Goal: Task Accomplishment & Management: Use online tool/utility

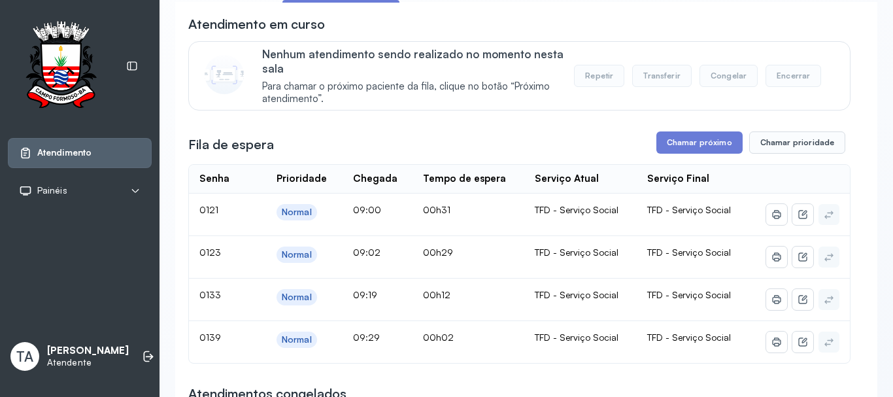
scroll to position [196, 0]
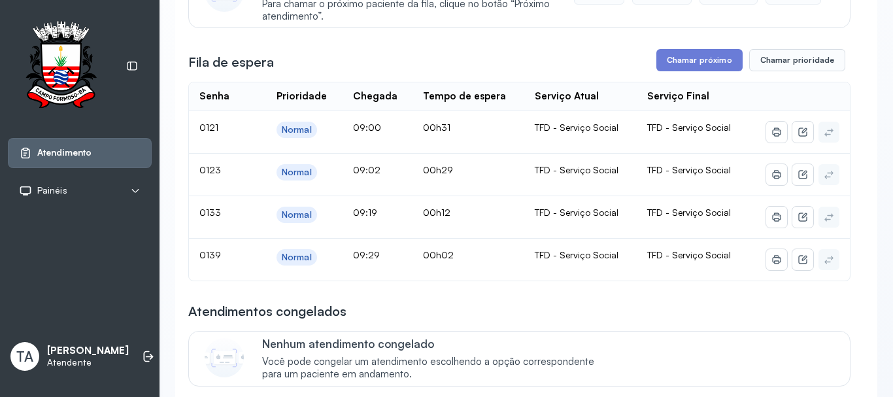
click at [678, 66] on button "Chamar próximo" at bounding box center [699, 60] width 86 height 22
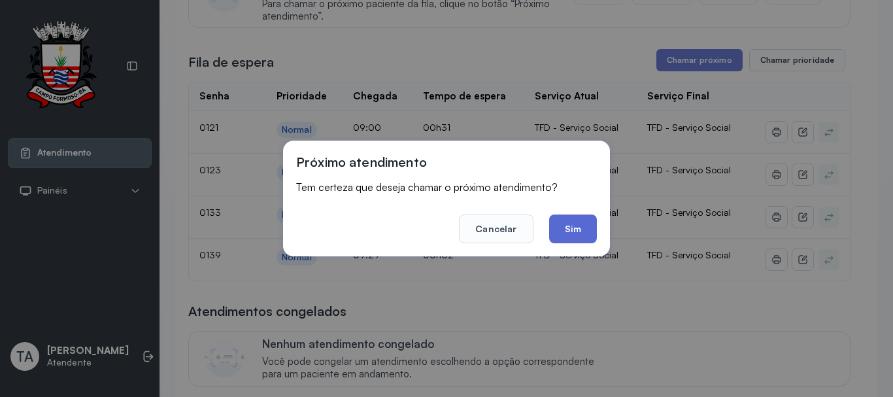
click at [576, 229] on button "Sim" at bounding box center [573, 228] width 48 height 29
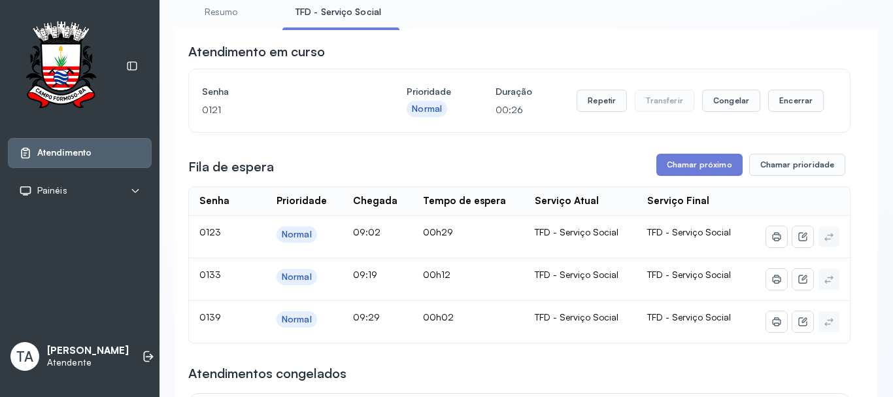
scroll to position [65, 0]
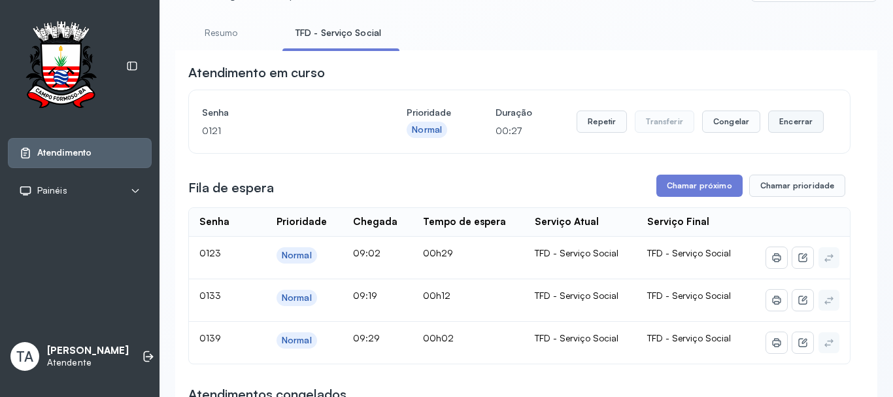
click at [772, 116] on button "Encerrar" at bounding box center [796, 121] width 56 height 22
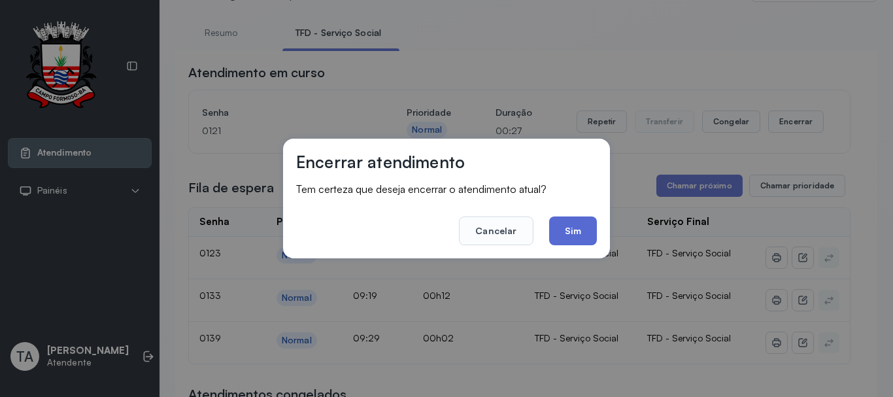
click at [575, 235] on button "Sim" at bounding box center [573, 230] width 48 height 29
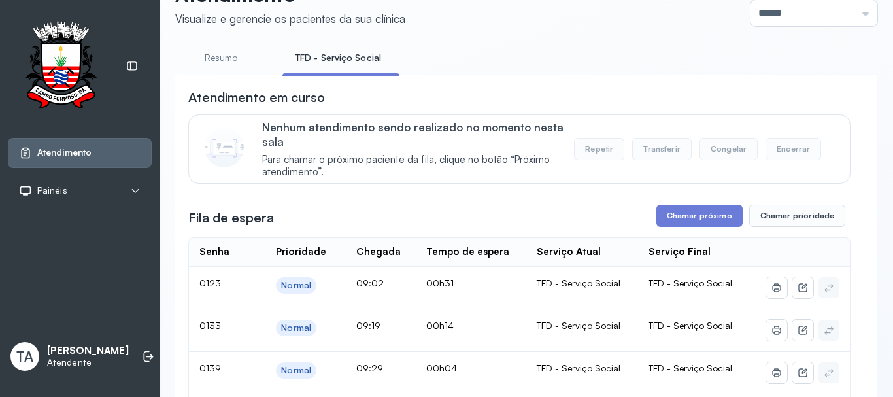
scroll to position [196, 0]
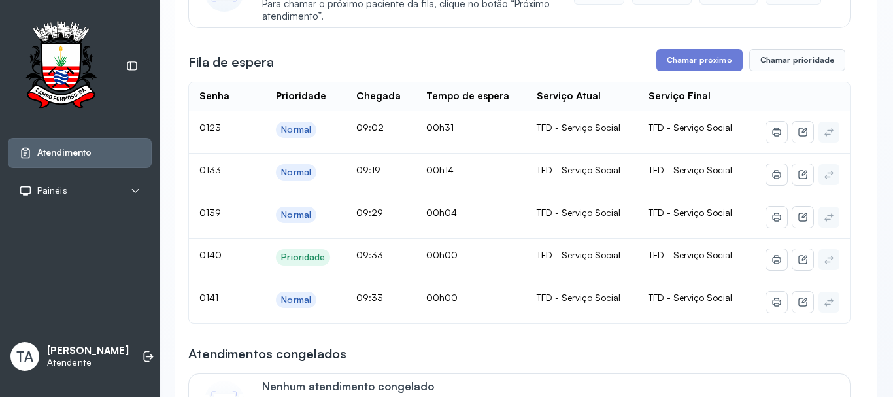
click at [599, 71] on div "Fila de espera Chamar próximo Chamar prioridade" at bounding box center [519, 60] width 662 height 22
click at [696, 57] on button "Chamar próximo" at bounding box center [699, 60] width 86 height 22
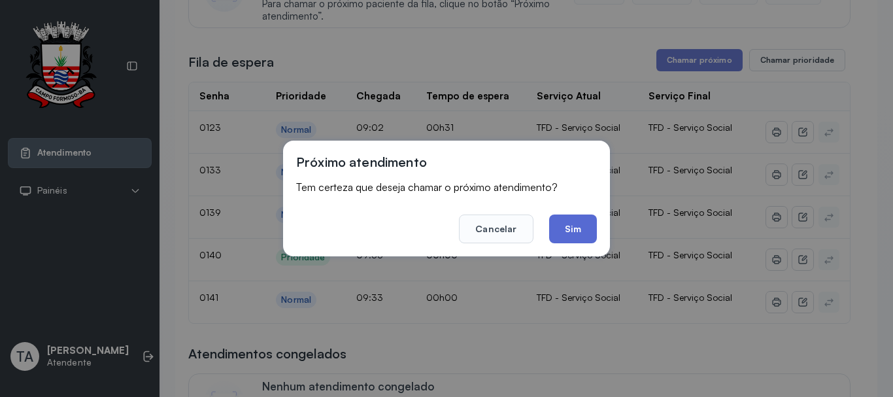
click at [569, 225] on button "Sim" at bounding box center [573, 228] width 48 height 29
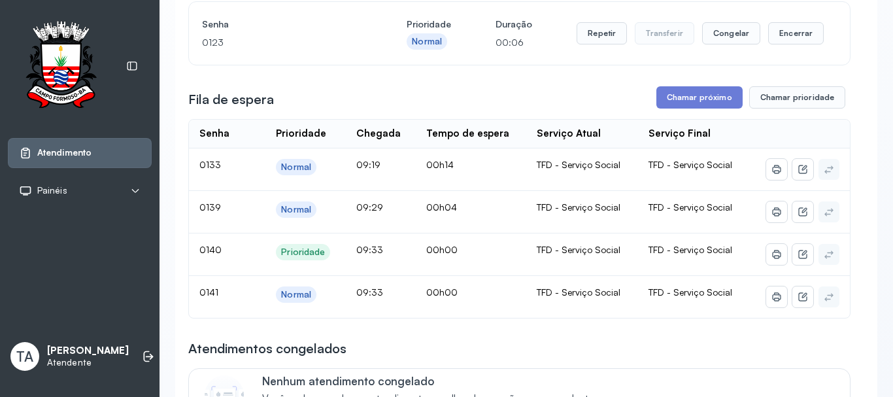
scroll to position [131, 0]
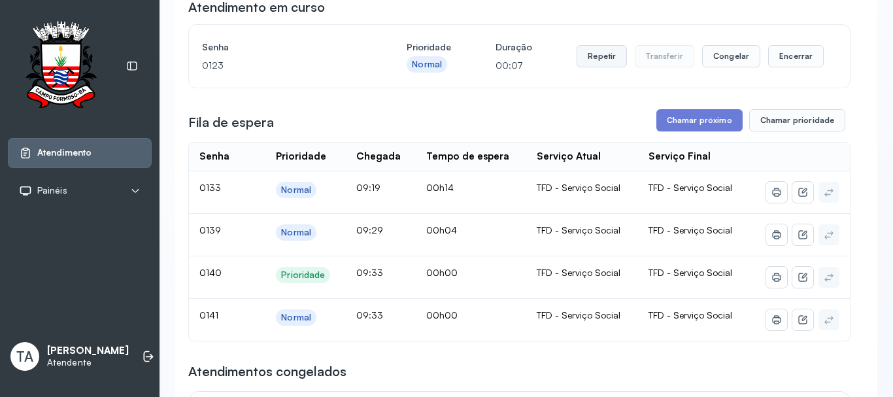
click at [608, 67] on button "Repetir" at bounding box center [601, 56] width 50 height 22
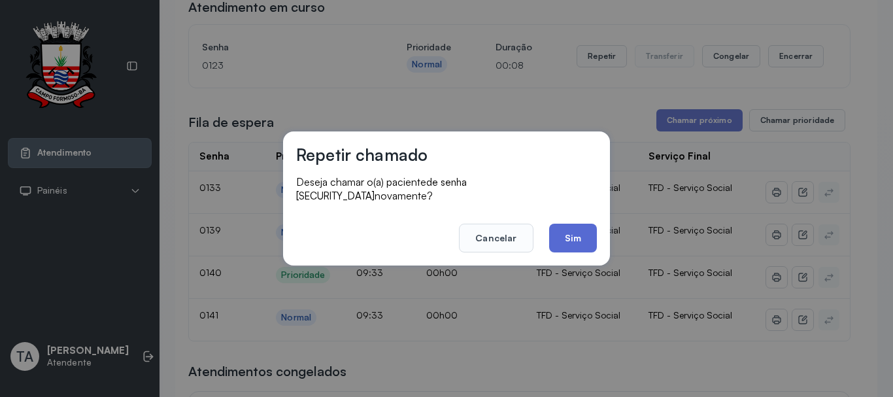
click at [576, 231] on button "Sim" at bounding box center [573, 238] width 48 height 29
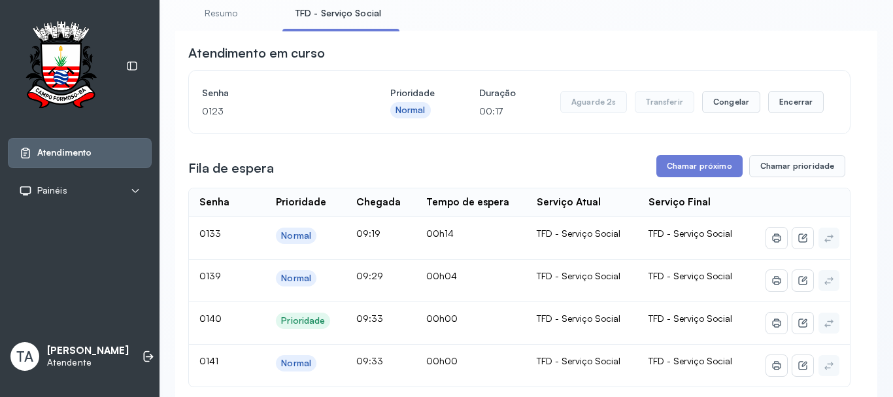
scroll to position [65, 0]
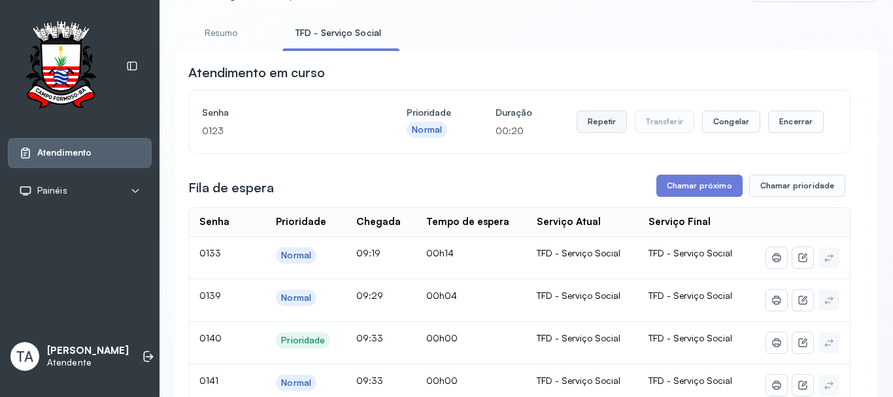
click at [582, 129] on button "Repetir" at bounding box center [601, 121] width 50 height 22
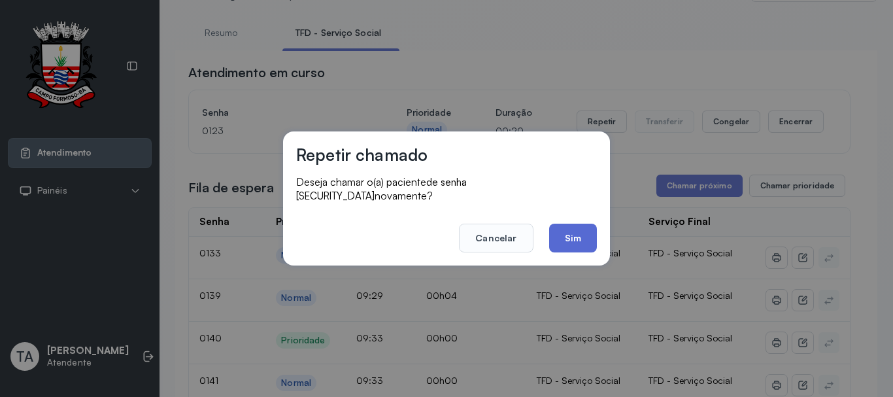
click at [566, 228] on button "Sim" at bounding box center [573, 238] width 48 height 29
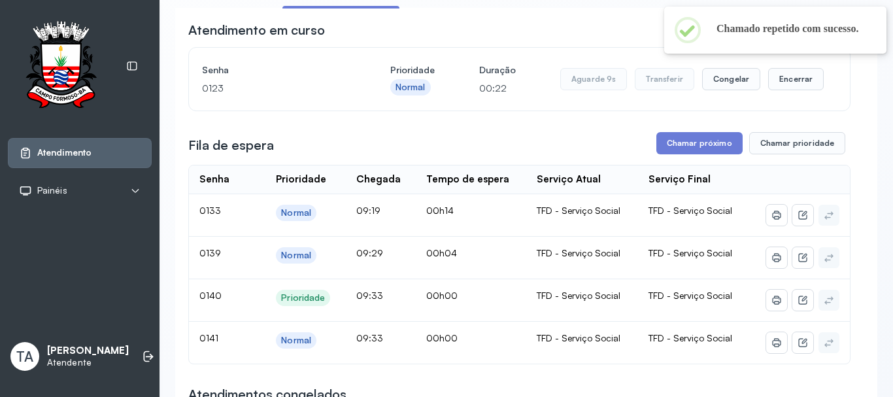
scroll to position [131, 0]
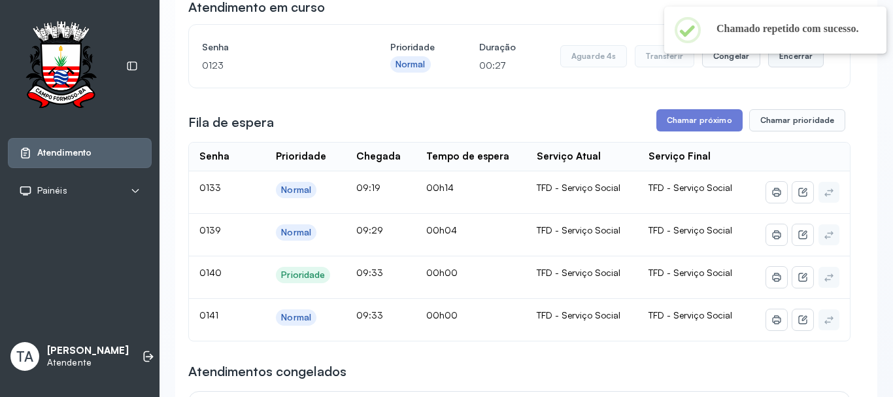
click at [772, 61] on button "Encerrar" at bounding box center [796, 56] width 56 height 22
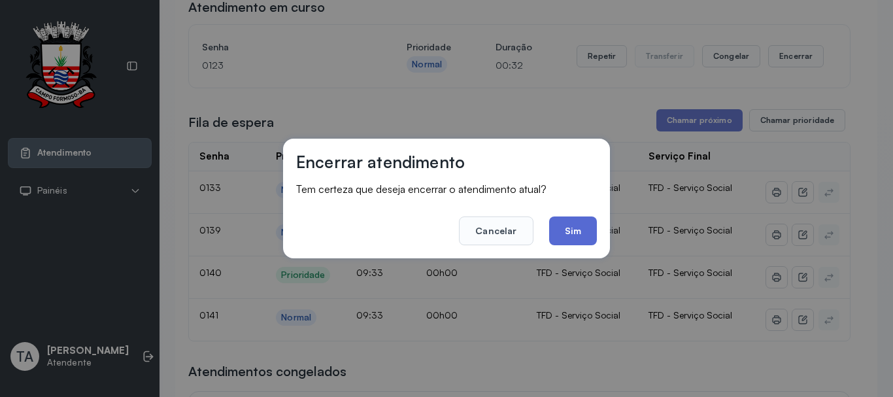
click at [589, 229] on button "Sim" at bounding box center [573, 230] width 48 height 29
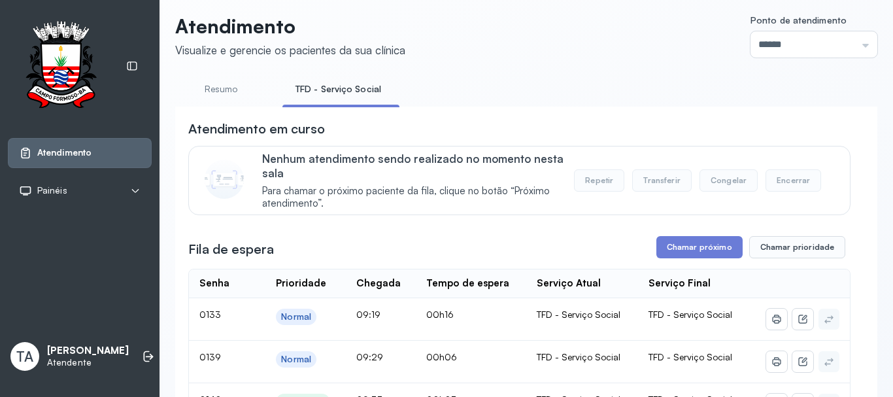
scroll to position [0, 0]
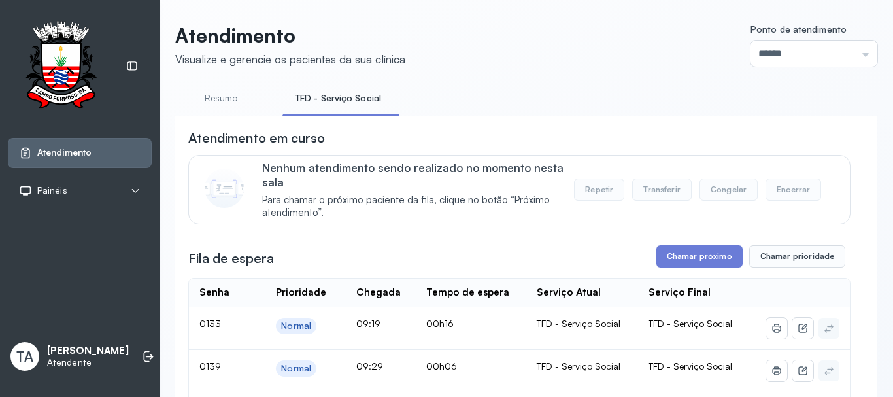
click at [224, 98] on link "Resumo" at bounding box center [220, 99] width 91 height 22
click at [296, 95] on link "TFD - Serviço Social" at bounding box center [335, 99] width 107 height 22
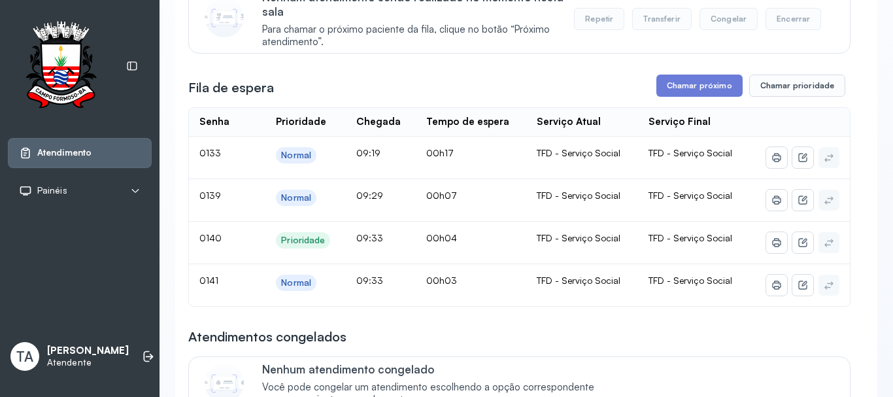
scroll to position [171, 0]
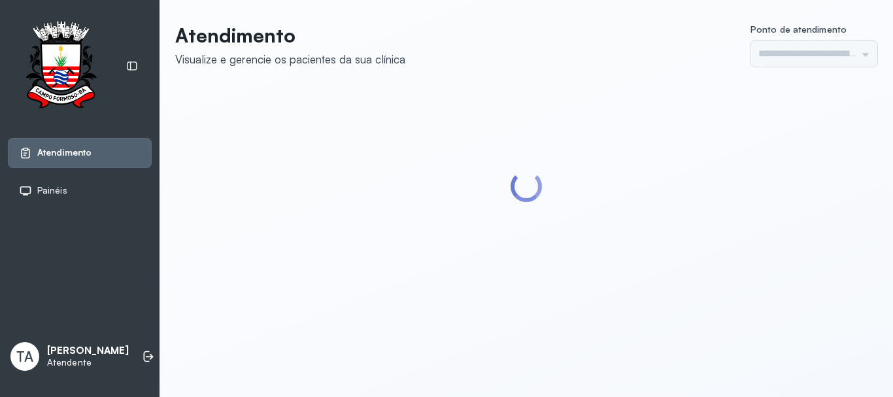
type input "******"
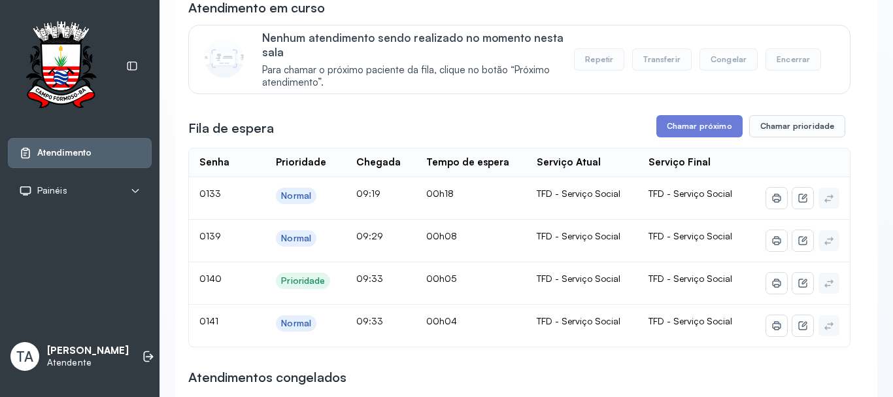
scroll to position [131, 0]
click at [683, 137] on button "Chamar próximo" at bounding box center [699, 125] width 86 height 22
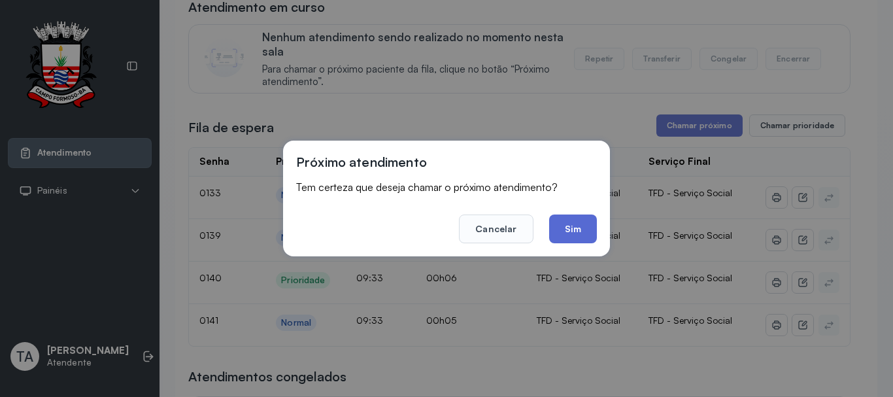
click at [572, 227] on button "Sim" at bounding box center [573, 228] width 48 height 29
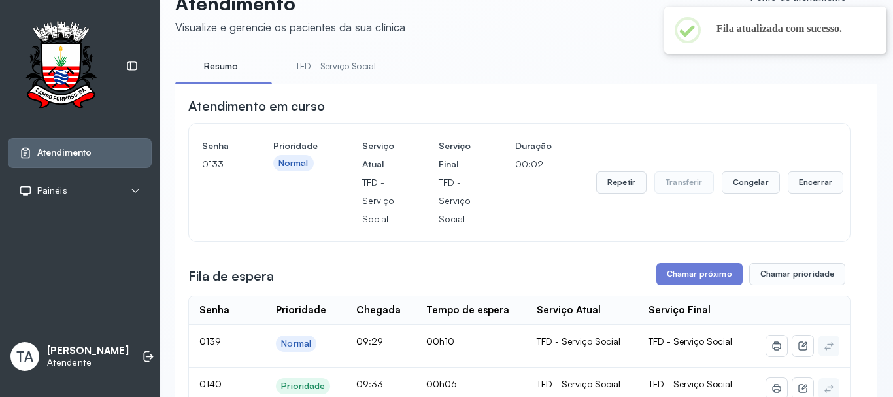
scroll to position [0, 0]
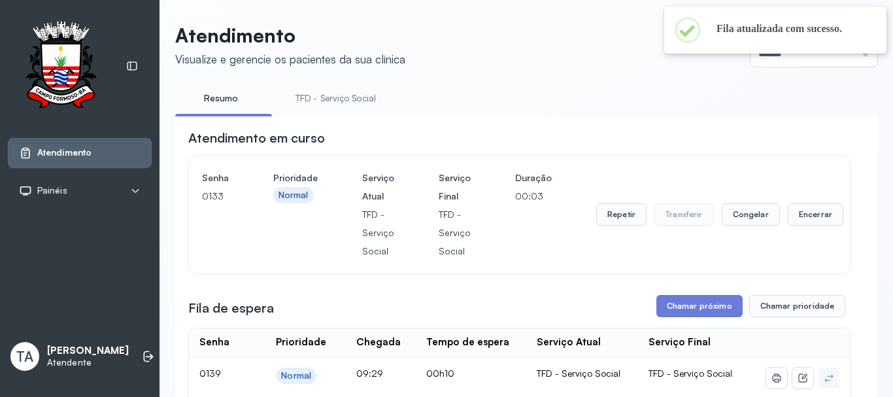
click at [614, 205] on div "Repetir Transferir Congelar Encerrar" at bounding box center [719, 214] width 247 height 91
click at [609, 206] on div "Repetir Transferir Congelar Encerrar" at bounding box center [719, 214] width 247 height 91
click at [604, 214] on button "Repetir" at bounding box center [621, 214] width 50 height 22
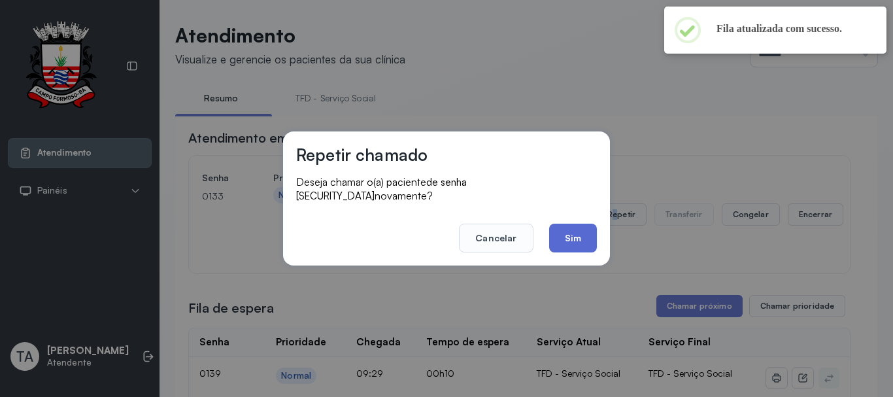
click at [589, 232] on button "Sim" at bounding box center [573, 238] width 48 height 29
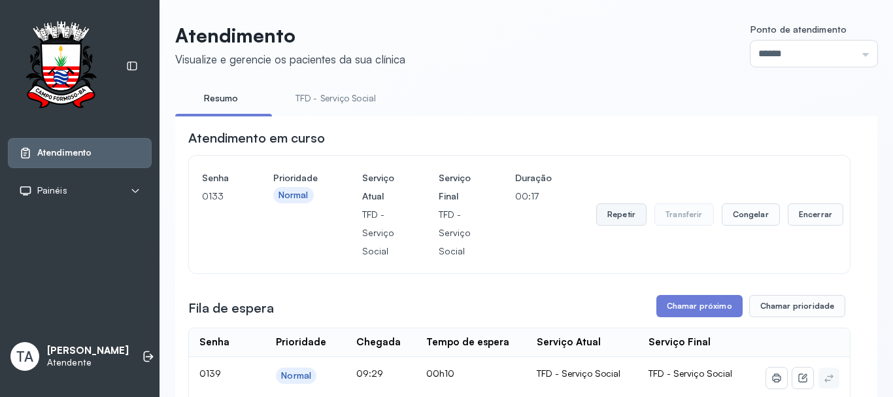
click at [616, 218] on button "Repetir" at bounding box center [621, 214] width 50 height 22
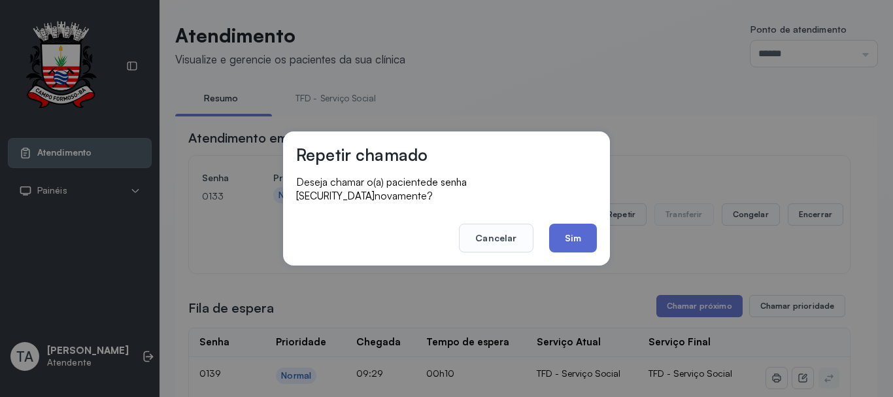
click at [575, 236] on button "Sim" at bounding box center [573, 238] width 48 height 29
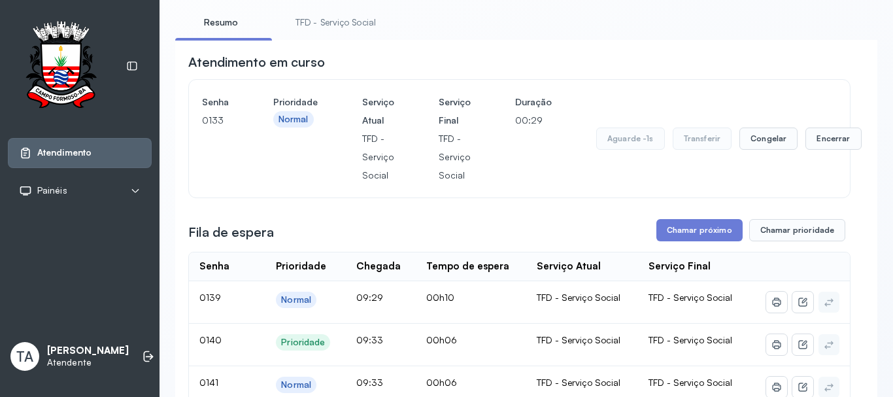
scroll to position [65, 0]
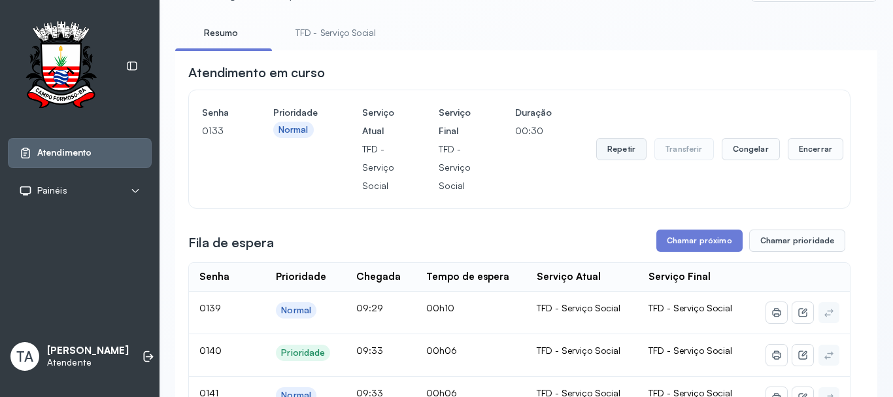
click at [615, 145] on button "Repetir" at bounding box center [621, 149] width 50 height 22
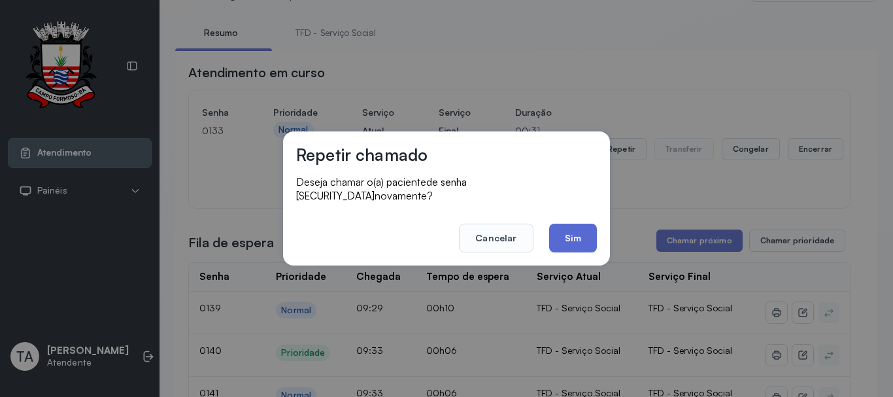
click at [591, 228] on button "Sim" at bounding box center [573, 238] width 48 height 29
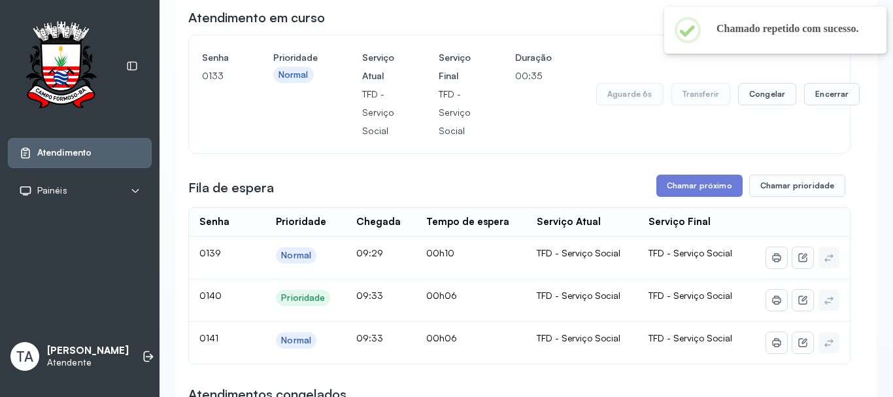
scroll to position [196, 0]
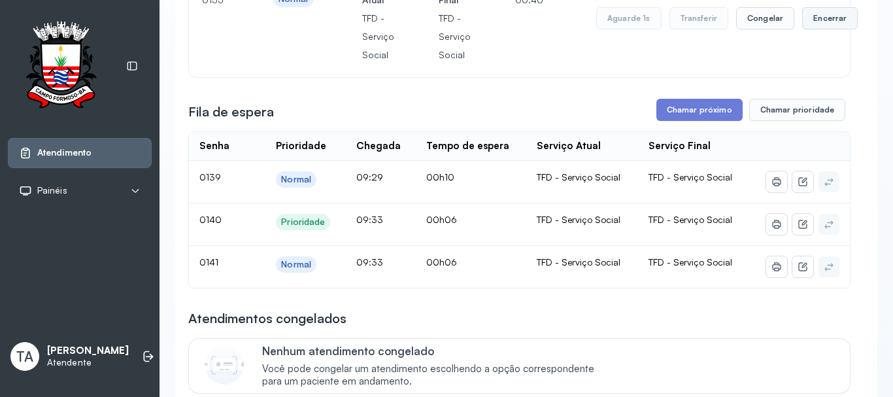
click at [808, 20] on button "Encerrar" at bounding box center [830, 18] width 56 height 22
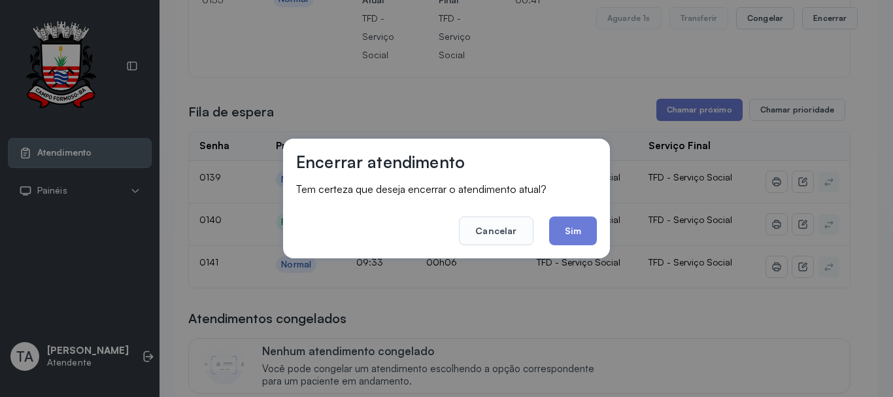
click at [551, 249] on div "Encerrar atendimento Tem certeza que deseja encerrar o atendimento atual? Cance…" at bounding box center [446, 199] width 327 height 120
click at [561, 244] on button "Sim" at bounding box center [573, 230] width 48 height 29
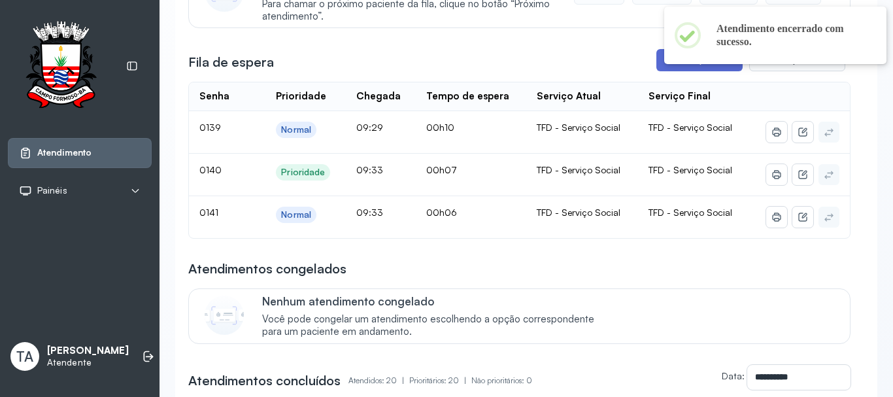
click at [669, 71] on button "Chamar próximo" at bounding box center [699, 60] width 86 height 22
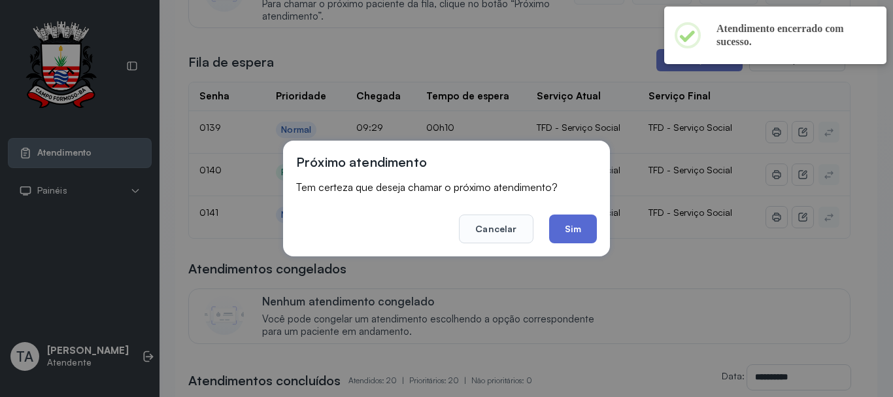
click at [567, 234] on button "Sim" at bounding box center [573, 228] width 48 height 29
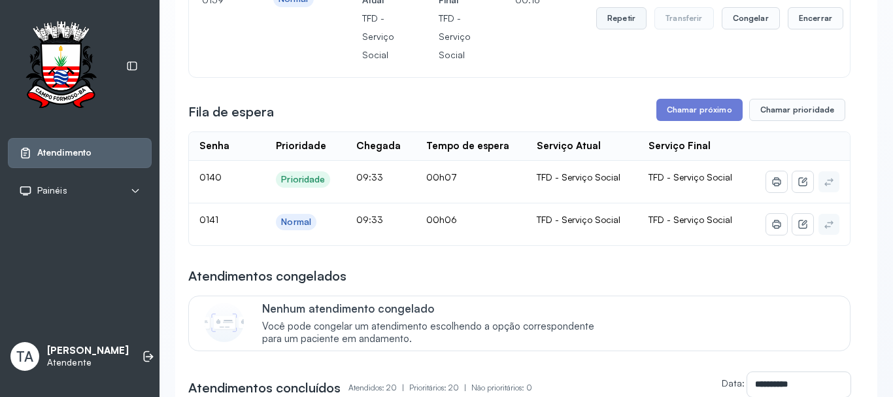
click at [610, 29] on button "Repetir" at bounding box center [621, 18] width 50 height 22
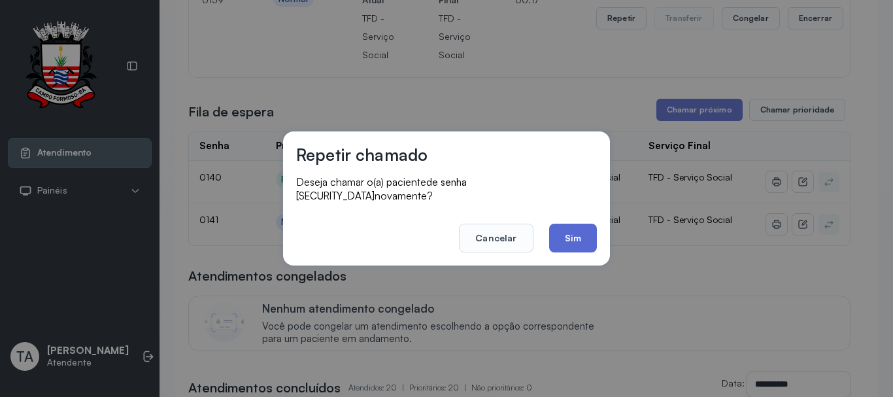
click at [569, 226] on button "Sim" at bounding box center [573, 238] width 48 height 29
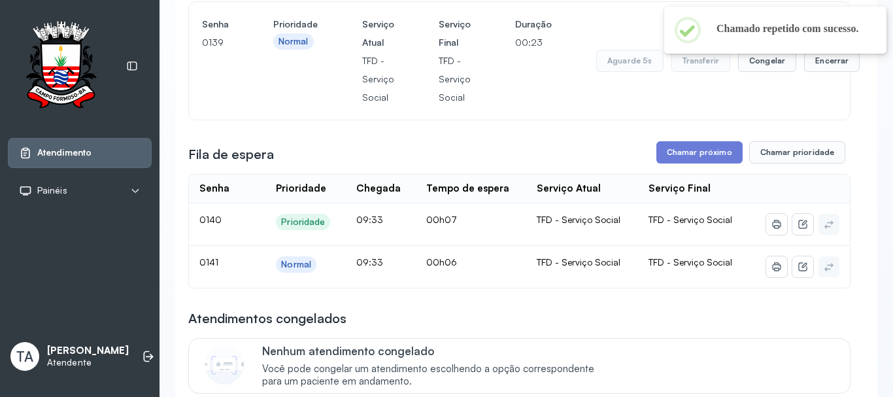
scroll to position [131, 0]
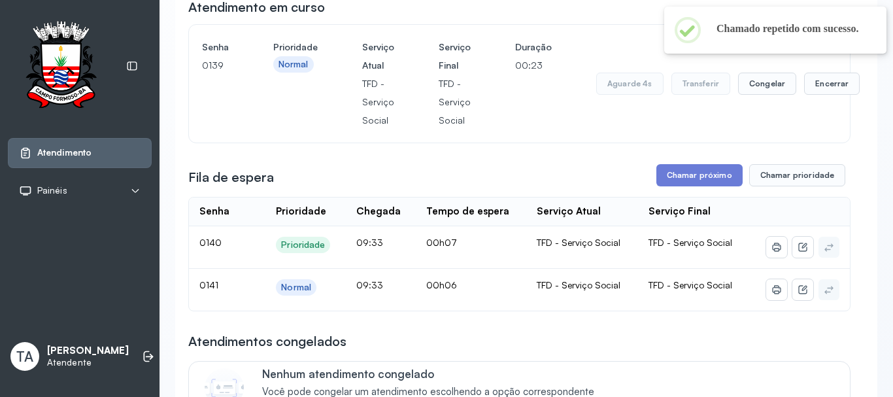
click at [803, 103] on div "Aguarde 4s Transferir Congelar Encerrar" at bounding box center [727, 83] width 263 height 91
click at [806, 80] on button "Encerrar" at bounding box center [832, 84] width 56 height 22
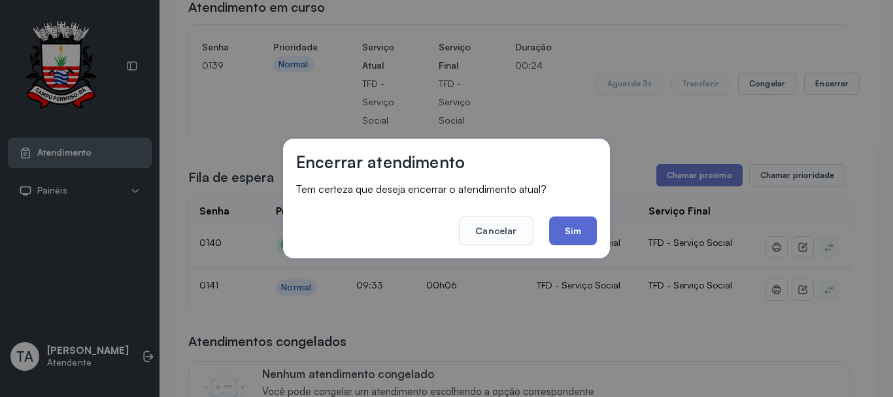
click at [570, 229] on button "Sim" at bounding box center [573, 230] width 48 height 29
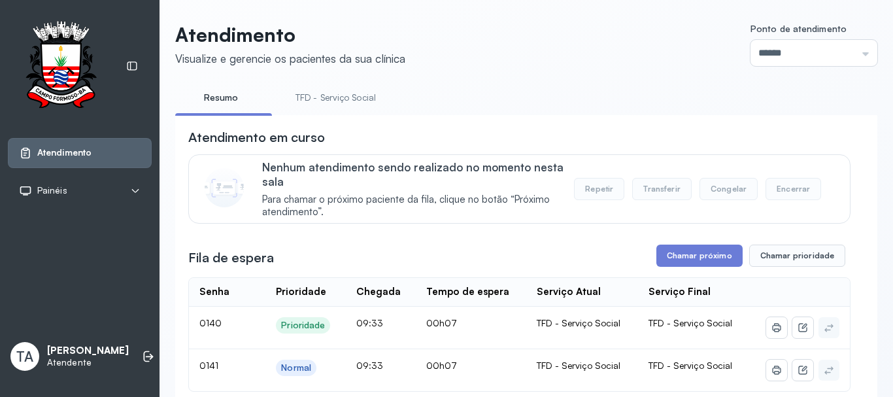
scroll to position [0, 0]
click at [377, 97] on link "TFD - Serviço Social" at bounding box center [335, 99] width 107 height 22
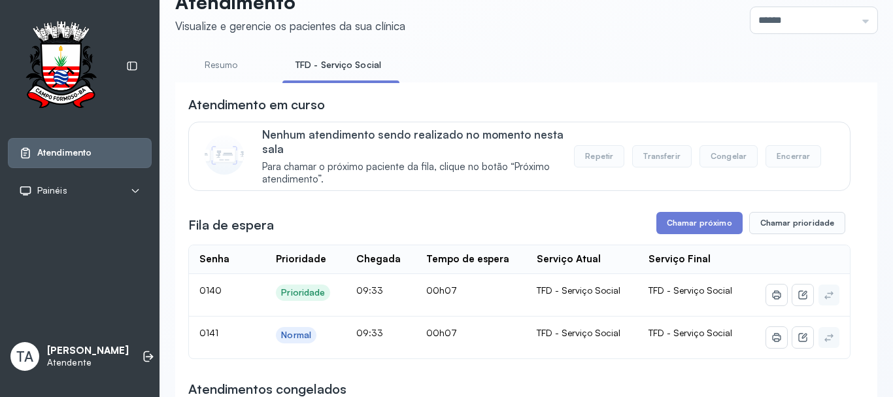
scroll to position [65, 0]
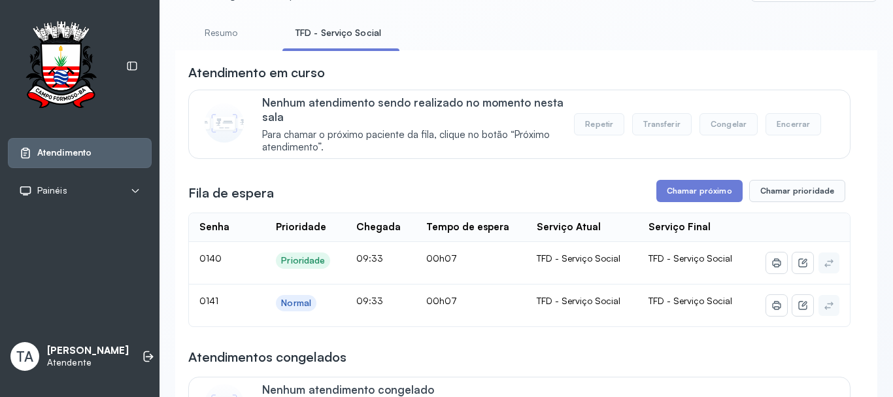
click at [669, 202] on button "Chamar próximo" at bounding box center [699, 191] width 86 height 22
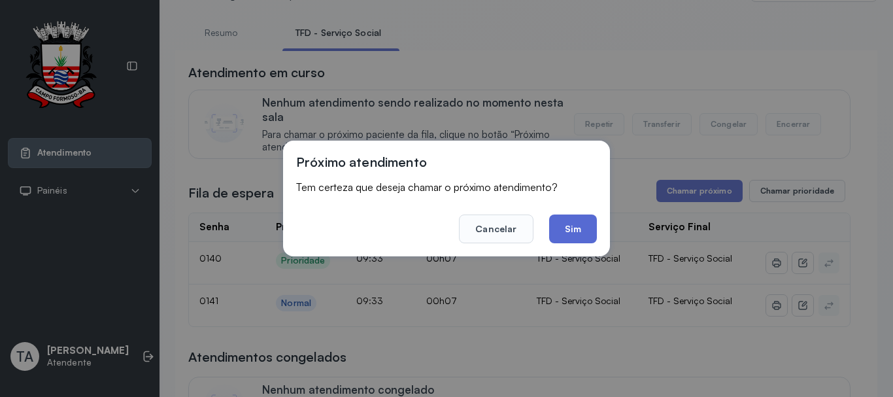
click at [574, 237] on button "Sim" at bounding box center [573, 228] width 48 height 29
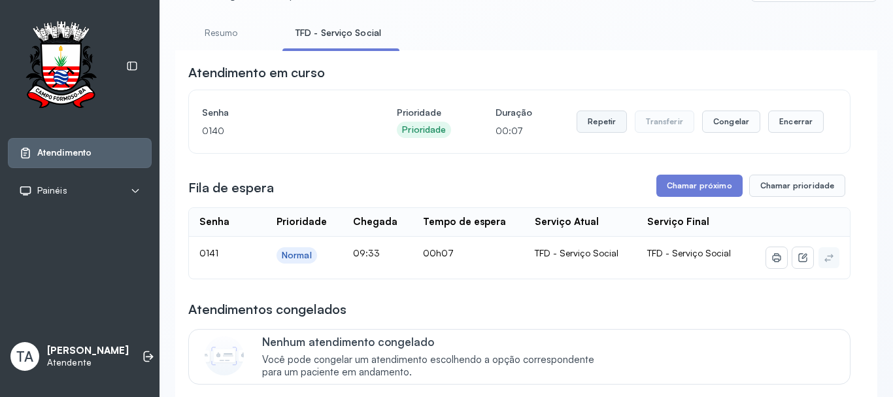
click at [607, 125] on button "Repetir" at bounding box center [601, 121] width 50 height 22
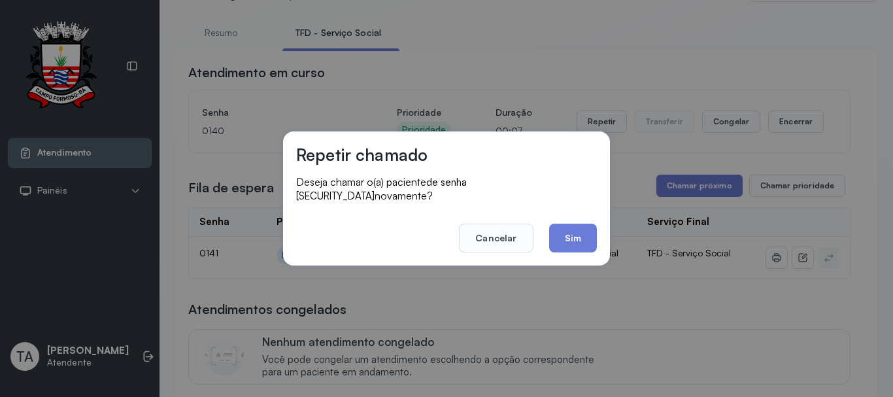
click at [568, 211] on footer "Cancelar Sim" at bounding box center [446, 228] width 301 height 47
click at [569, 229] on button "Sim" at bounding box center [573, 238] width 48 height 29
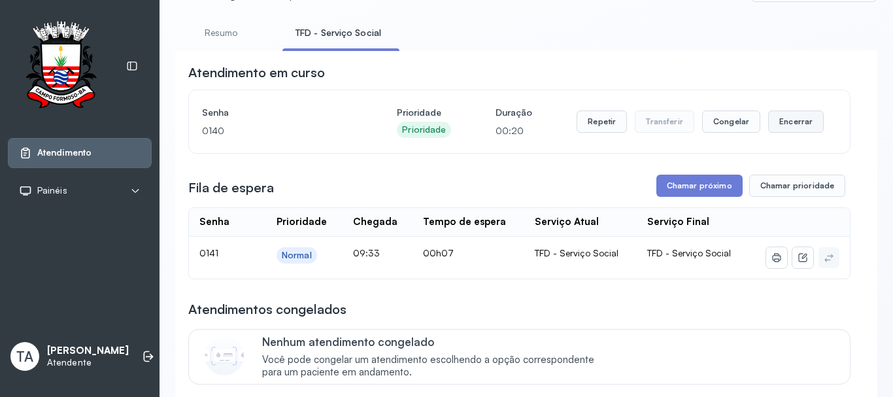
click at [772, 132] on button "Encerrar" at bounding box center [796, 121] width 56 height 22
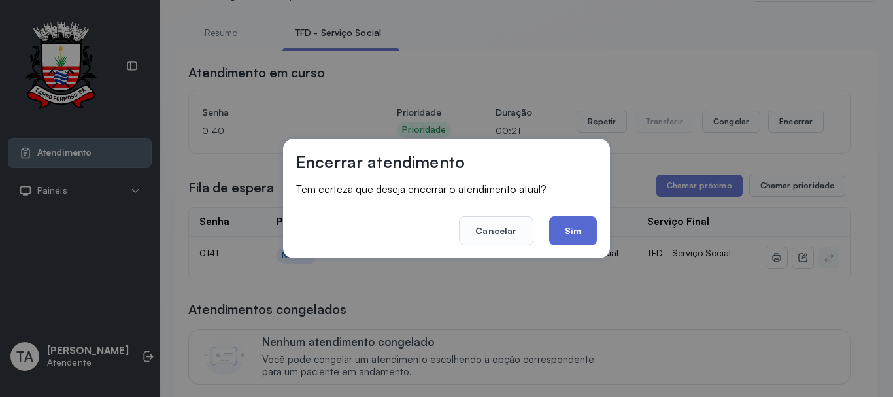
click at [564, 235] on button "Sim" at bounding box center [573, 230] width 48 height 29
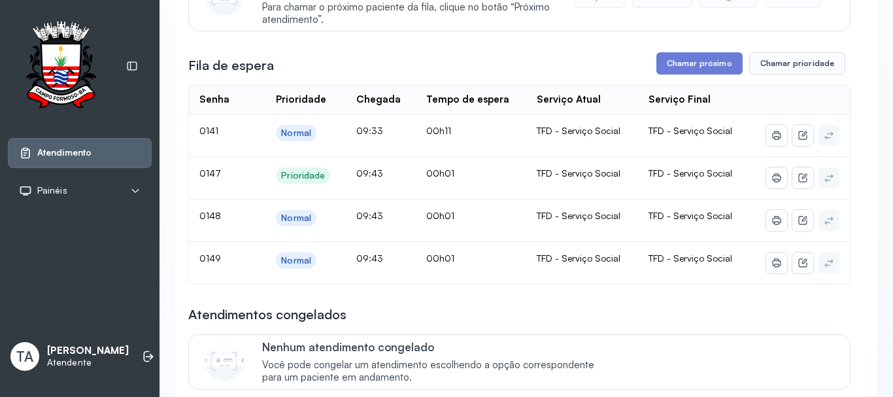
scroll to position [196, 0]
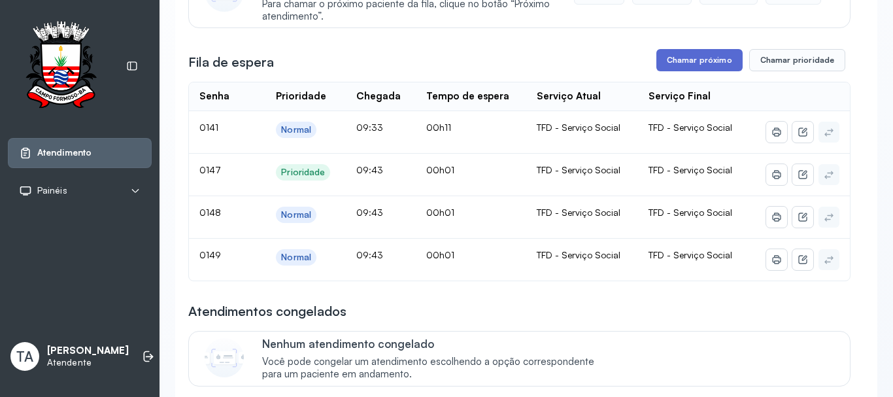
click at [714, 60] on button "Chamar próximo" at bounding box center [699, 60] width 86 height 22
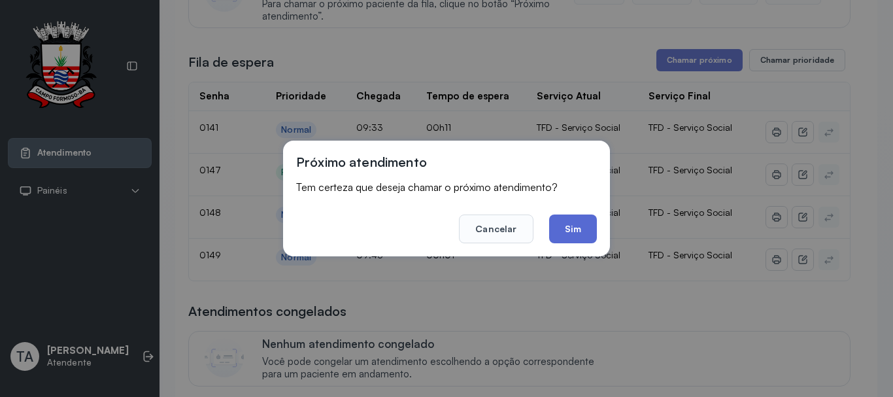
click at [572, 237] on button "Sim" at bounding box center [573, 228] width 48 height 29
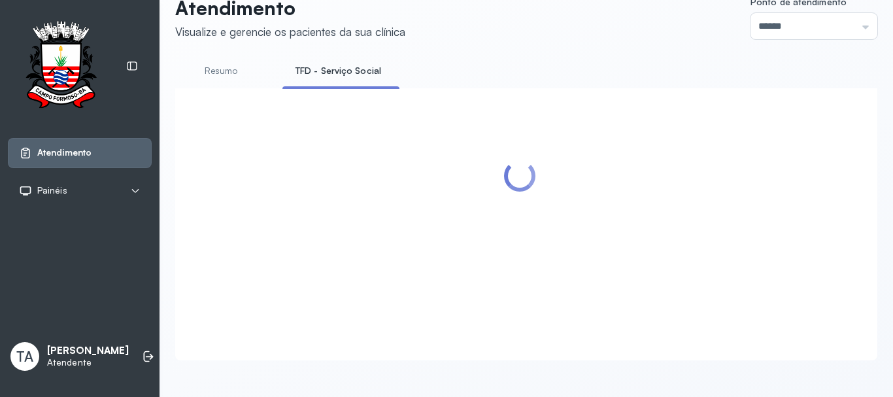
scroll to position [41, 0]
click at [229, 67] on link "Resumo" at bounding box center [220, 71] width 91 height 22
click at [313, 60] on link "TFD - Serviço Social" at bounding box center [335, 71] width 107 height 22
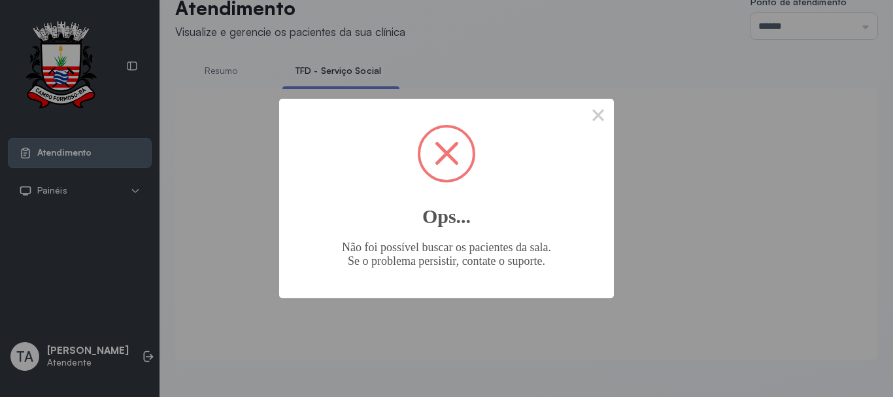
click at [608, 130] on div "× Ops... Não foi possível buscar os pacientes da sala. Se o problema persistir,…" at bounding box center [446, 198] width 335 height 199
click at [609, 120] on button "×" at bounding box center [597, 114] width 31 height 31
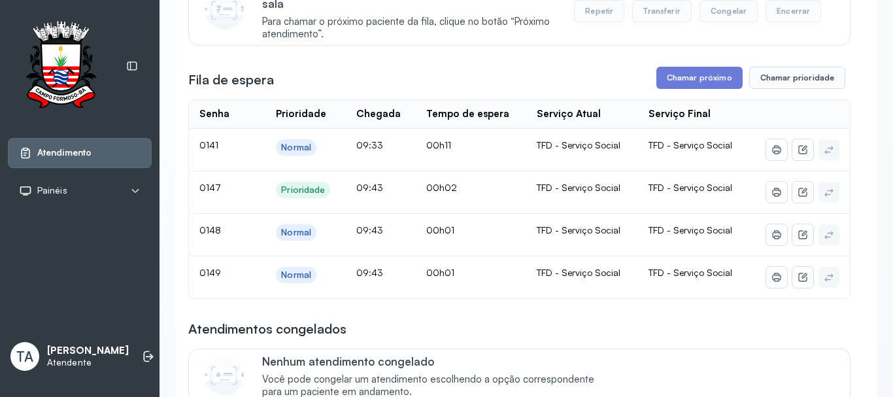
scroll to position [106, 0]
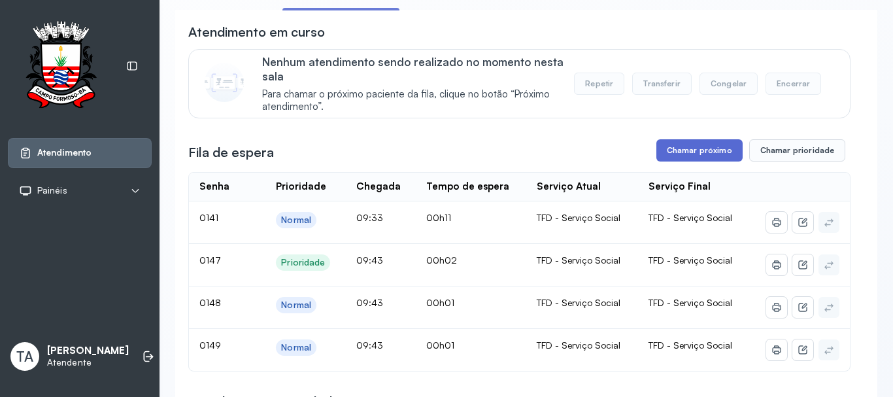
click at [701, 160] on button "Chamar próximo" at bounding box center [699, 150] width 86 height 22
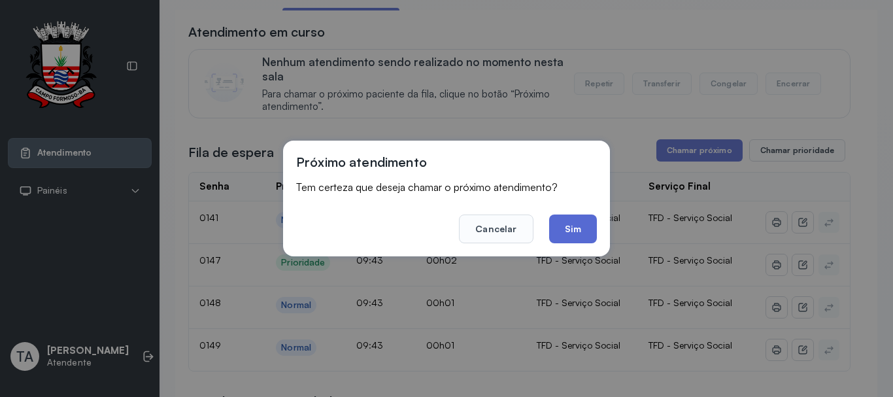
click at [594, 234] on button "Sim" at bounding box center [573, 228] width 48 height 29
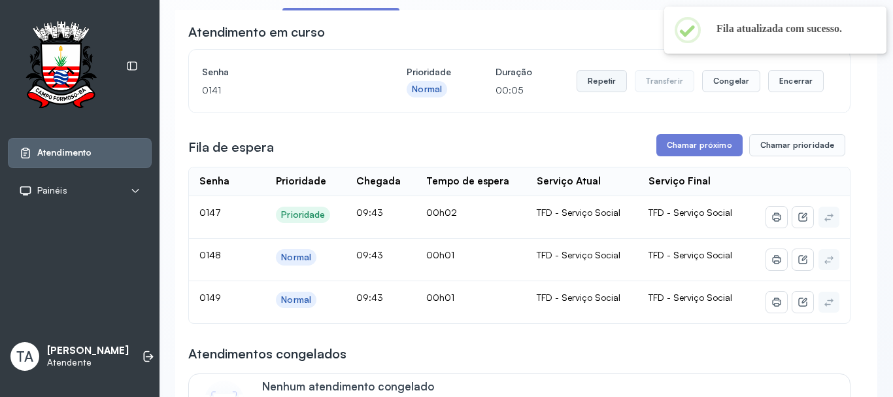
click at [585, 92] on button "Repetir" at bounding box center [601, 81] width 50 height 22
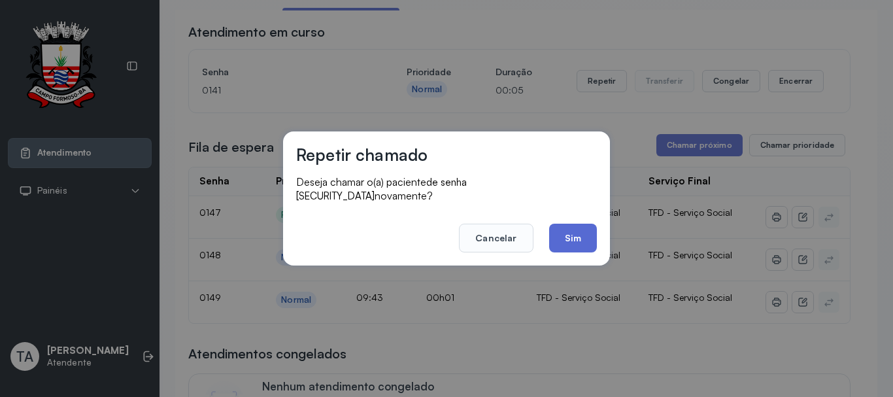
click at [552, 224] on button "Sim" at bounding box center [573, 238] width 48 height 29
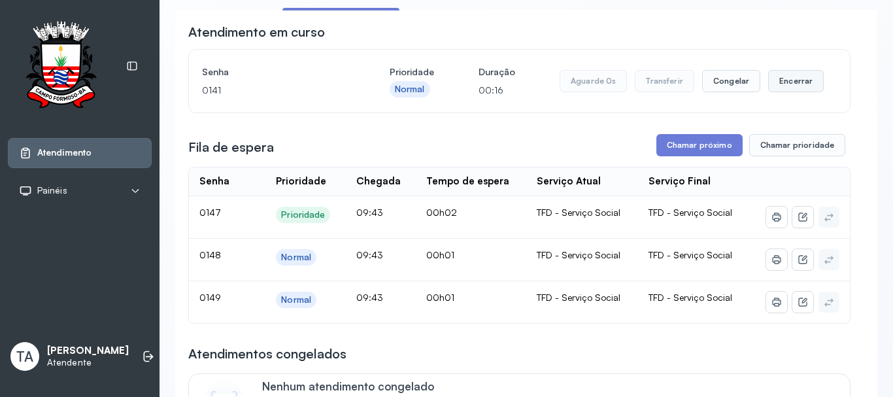
click at [789, 86] on button "Encerrar" at bounding box center [796, 81] width 56 height 22
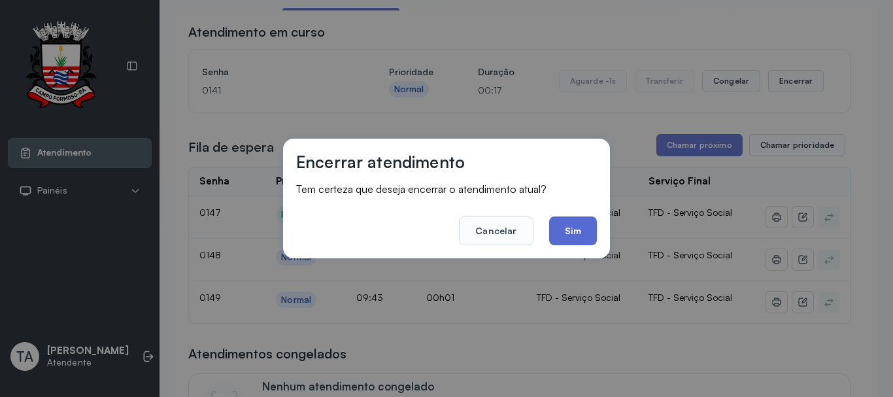
click at [591, 226] on button "Sim" at bounding box center [573, 230] width 48 height 29
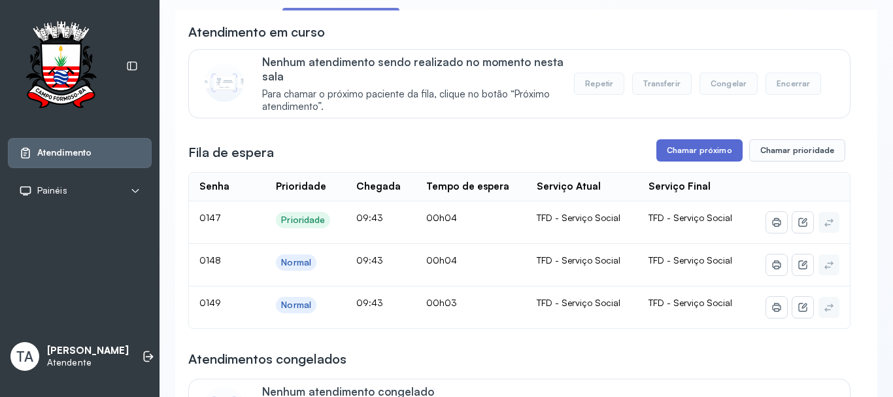
click at [666, 150] on button "Chamar próximo" at bounding box center [699, 150] width 86 height 22
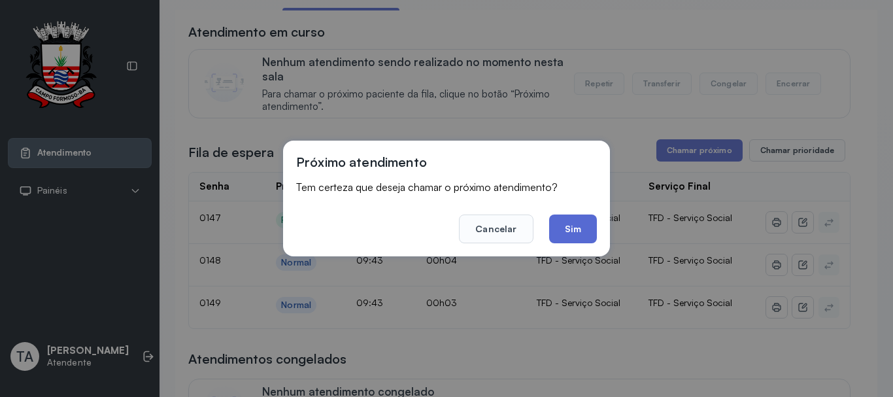
click at [551, 237] on button "Sim" at bounding box center [573, 228] width 48 height 29
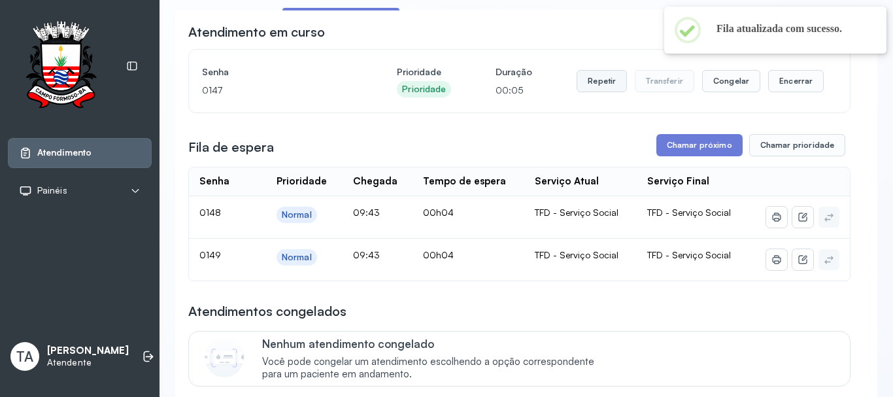
click at [584, 77] on button "Repetir" at bounding box center [601, 81] width 50 height 22
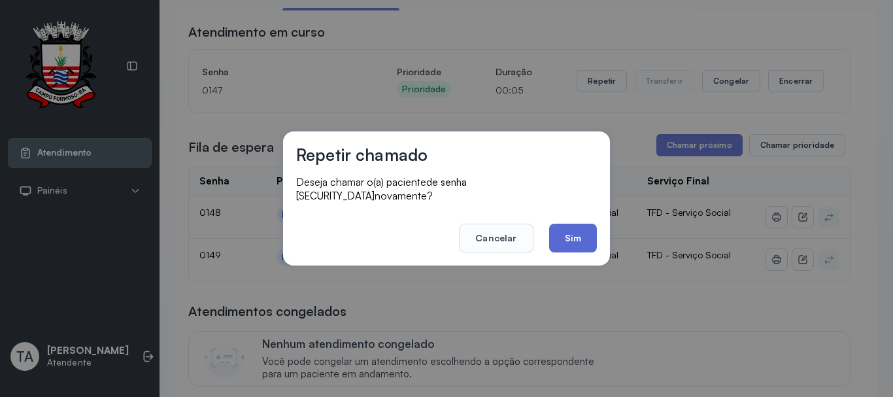
click at [550, 230] on button "Sim" at bounding box center [573, 238] width 48 height 29
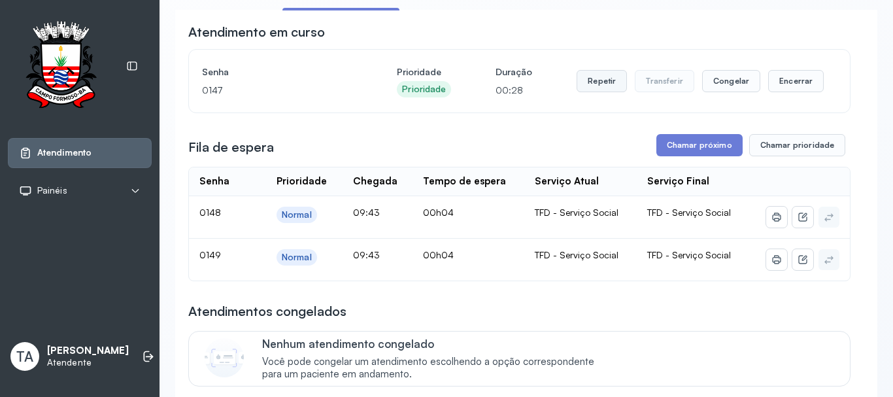
click at [608, 91] on button "Repetir" at bounding box center [601, 81] width 50 height 22
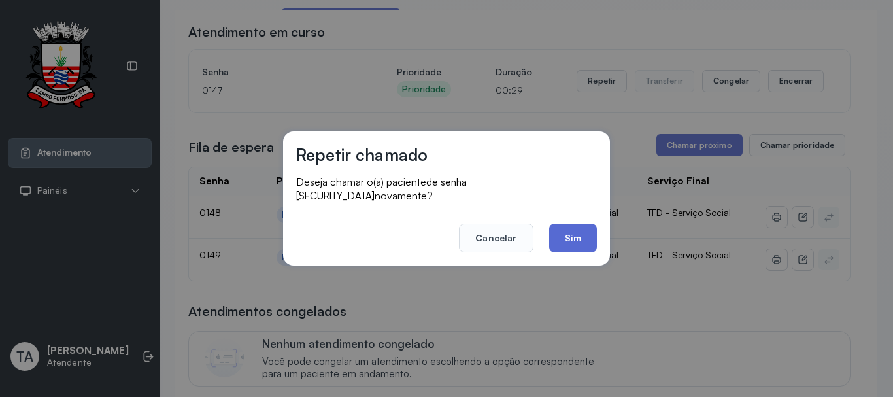
click at [564, 232] on button "Sim" at bounding box center [573, 238] width 48 height 29
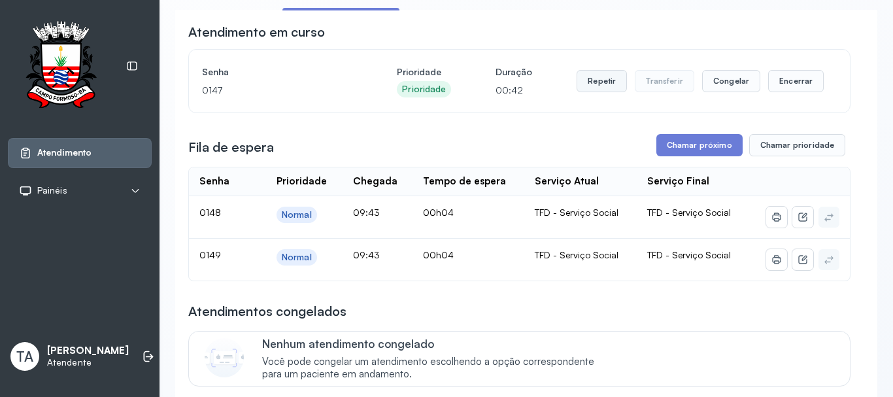
click at [603, 90] on button "Repetir" at bounding box center [601, 81] width 50 height 22
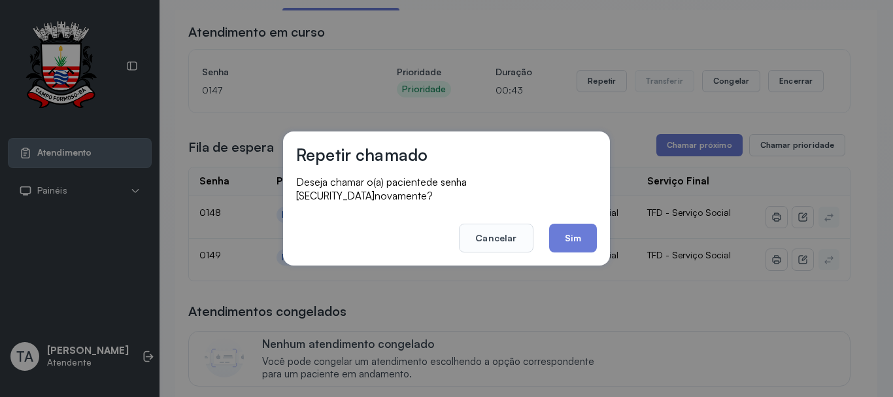
click at [573, 234] on button "Sim" at bounding box center [573, 238] width 48 height 29
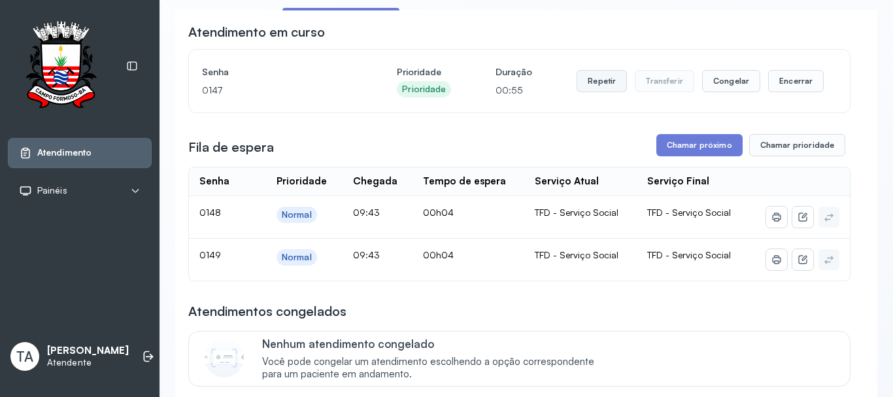
click at [589, 90] on button "Repetir" at bounding box center [601, 81] width 50 height 22
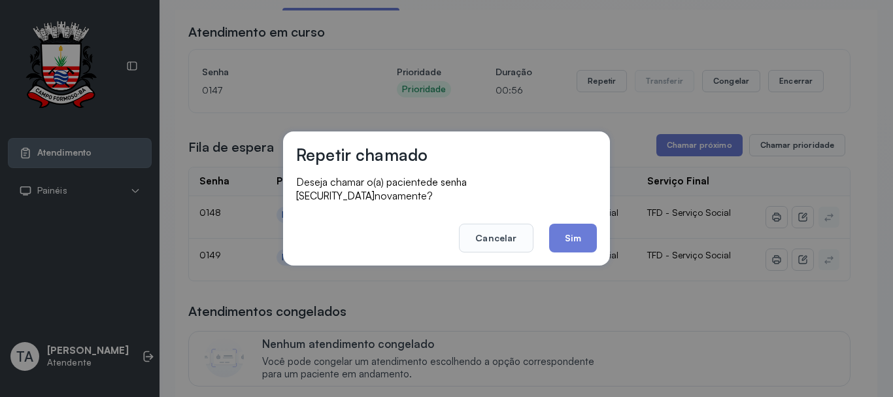
click at [577, 213] on footer "Cancelar Sim" at bounding box center [446, 228] width 301 height 47
click at [567, 235] on button "Sim" at bounding box center [573, 238] width 48 height 29
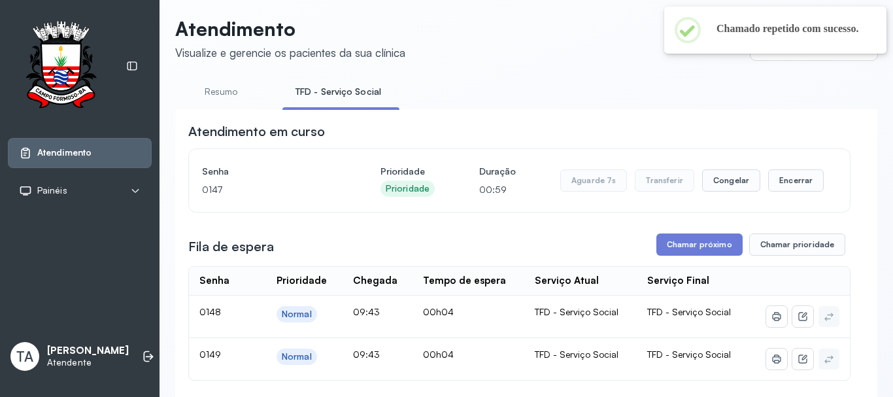
scroll to position [0, 0]
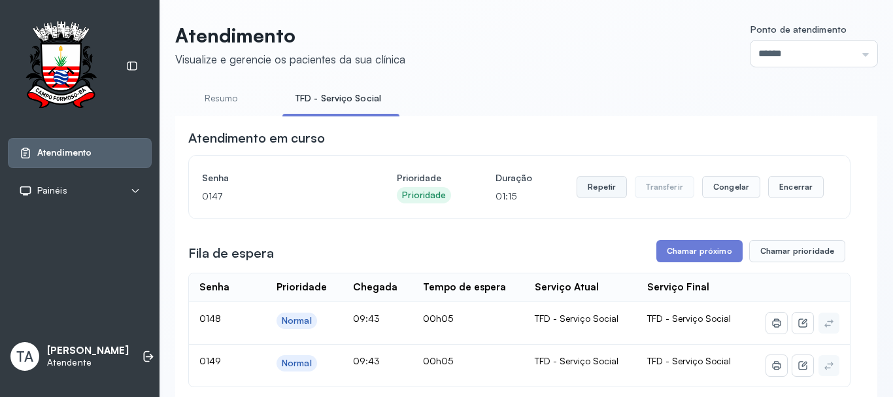
click at [583, 193] on button "Repetir" at bounding box center [601, 187] width 50 height 22
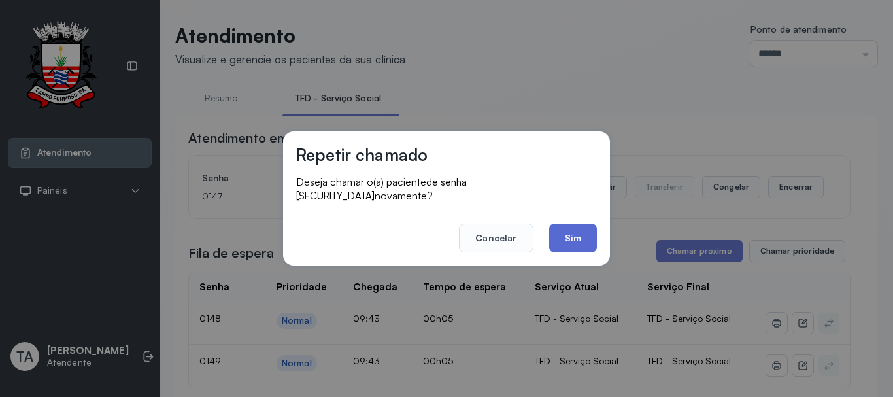
click at [572, 244] on button "Sim" at bounding box center [573, 238] width 48 height 29
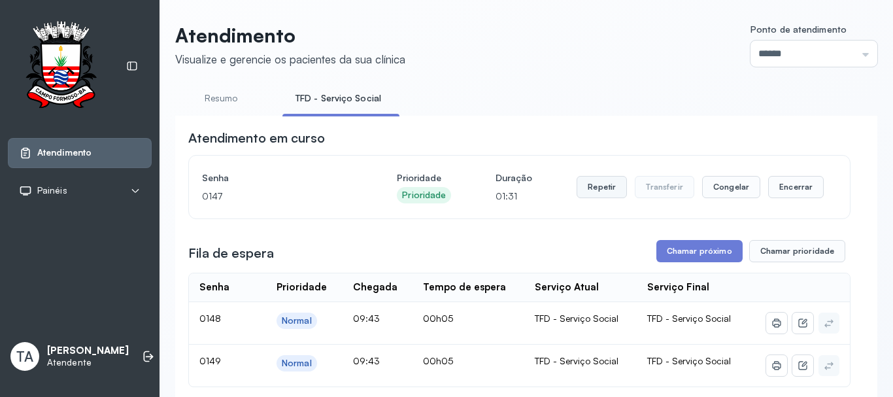
click at [590, 190] on button "Repetir" at bounding box center [601, 187] width 50 height 22
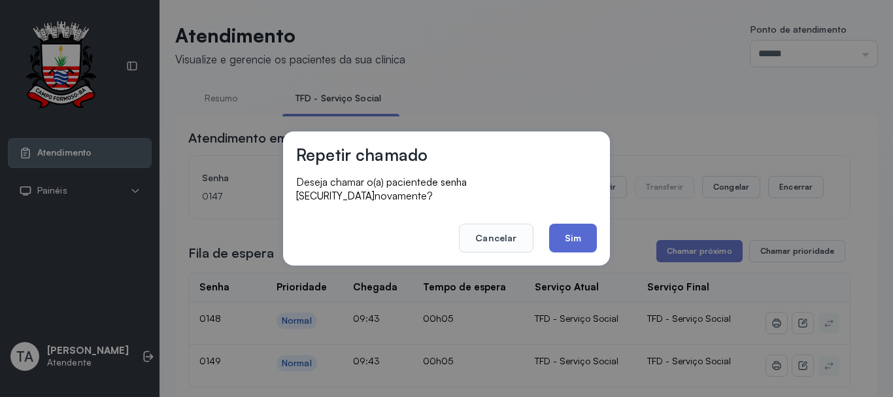
click at [566, 229] on button "Sim" at bounding box center [573, 238] width 48 height 29
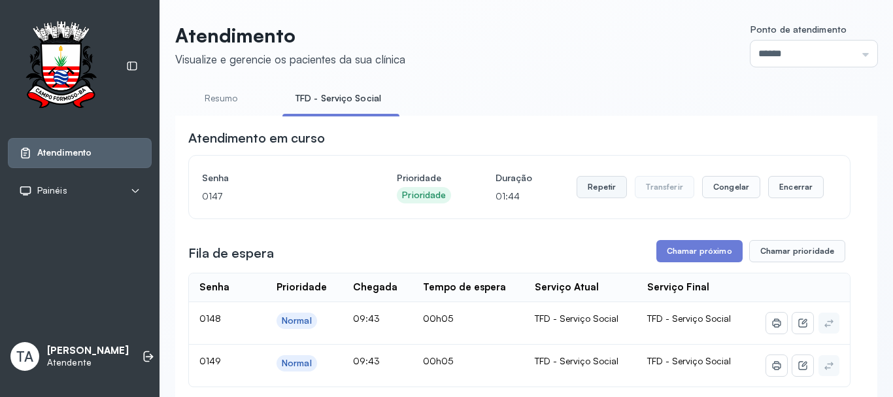
click at [587, 197] on button "Repetir" at bounding box center [601, 187] width 50 height 22
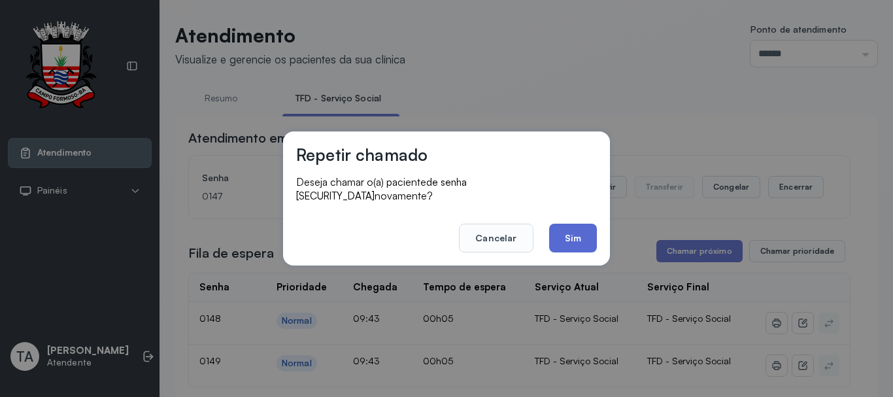
click at [574, 244] on button "Sim" at bounding box center [573, 238] width 48 height 29
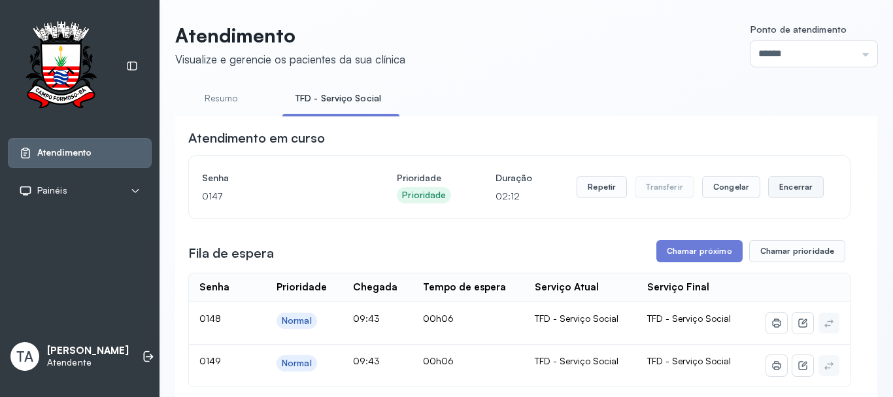
click at [783, 198] on button "Encerrar" at bounding box center [796, 187] width 56 height 22
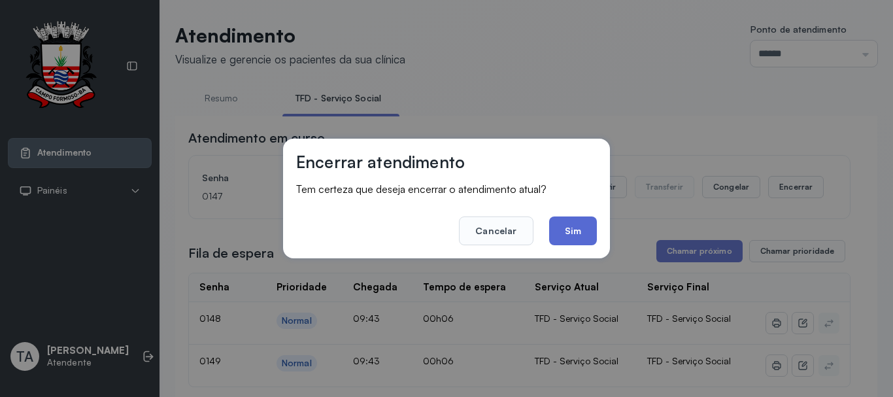
click at [591, 235] on button "Sim" at bounding box center [573, 230] width 48 height 29
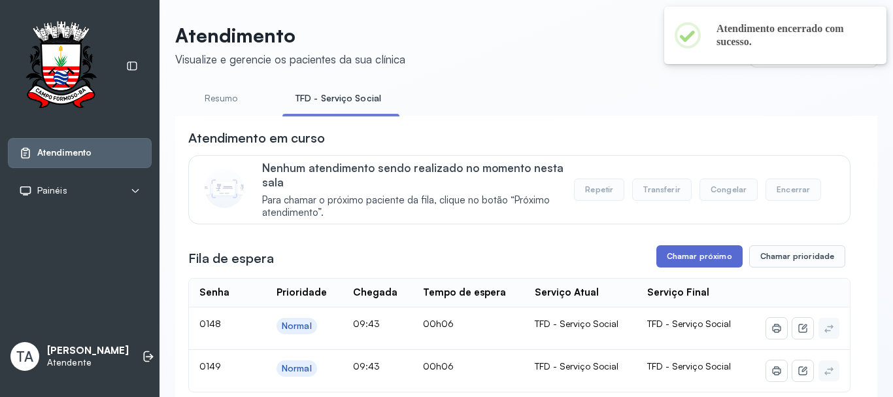
scroll to position [131, 0]
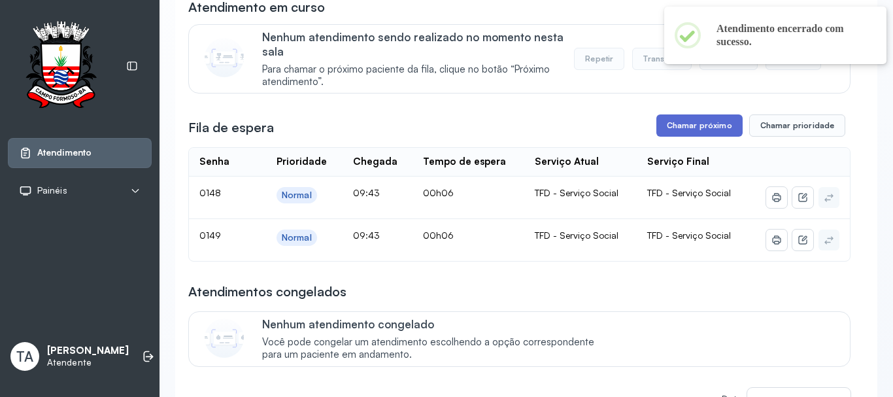
click at [686, 133] on button "Chamar próximo" at bounding box center [699, 125] width 86 height 22
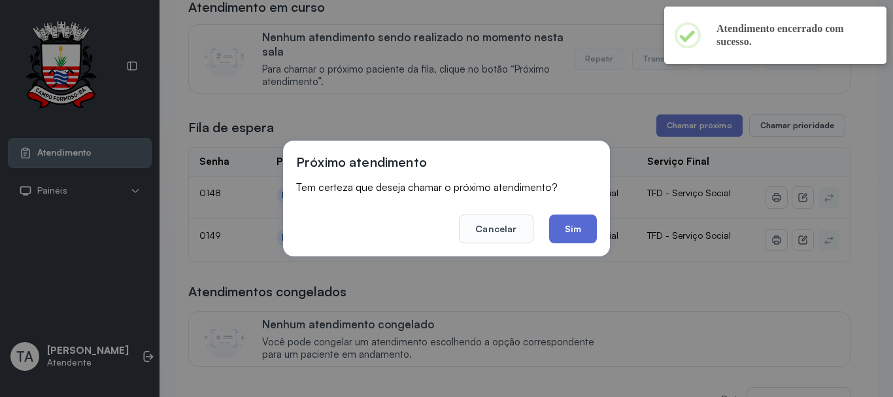
click at [595, 230] on button "Sim" at bounding box center [573, 228] width 48 height 29
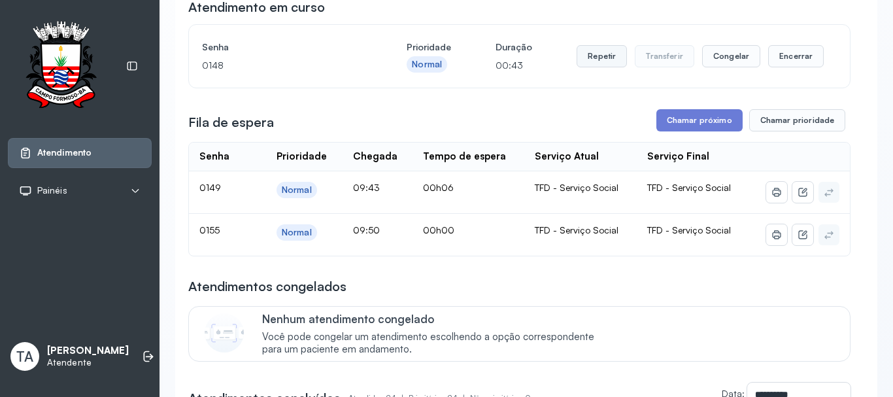
click at [614, 54] on button "Repetir" at bounding box center [601, 56] width 50 height 22
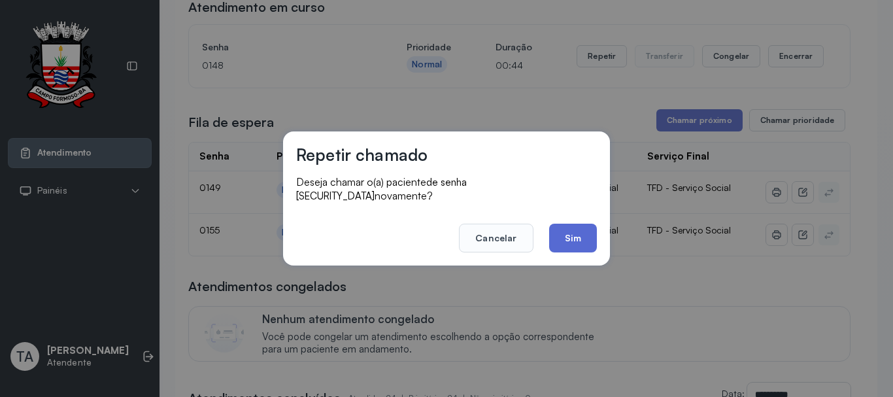
click at [572, 237] on button "Sim" at bounding box center [573, 238] width 48 height 29
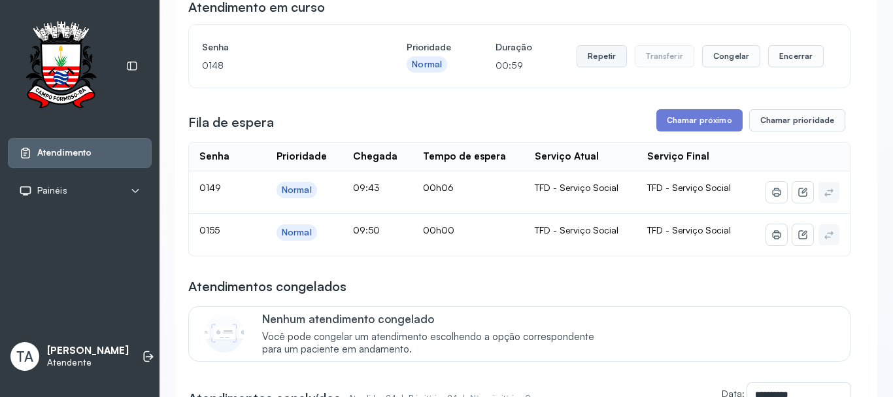
click at [589, 67] on button "Repetir" at bounding box center [601, 56] width 50 height 22
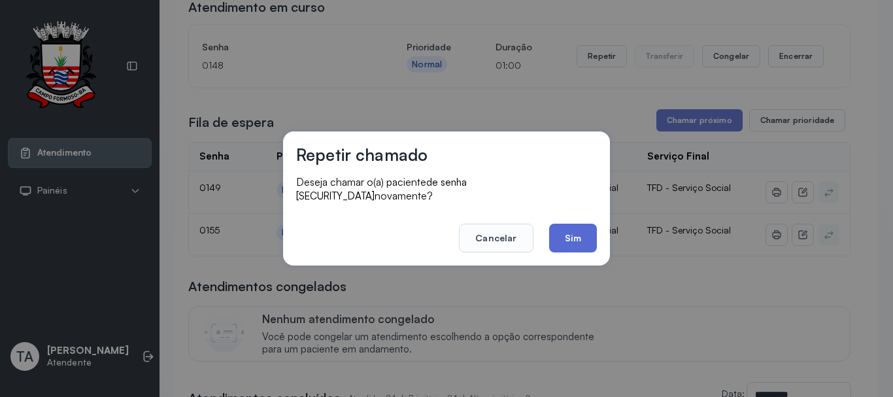
click at [569, 244] on button "Sim" at bounding box center [573, 238] width 48 height 29
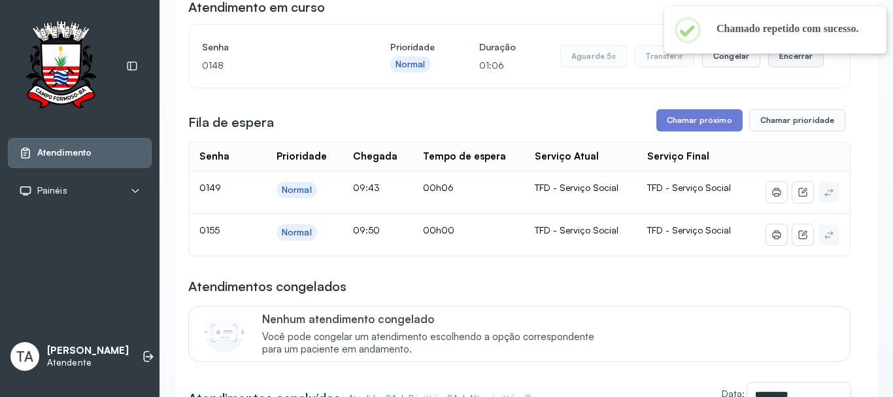
click at [791, 60] on button "Encerrar" at bounding box center [796, 56] width 56 height 22
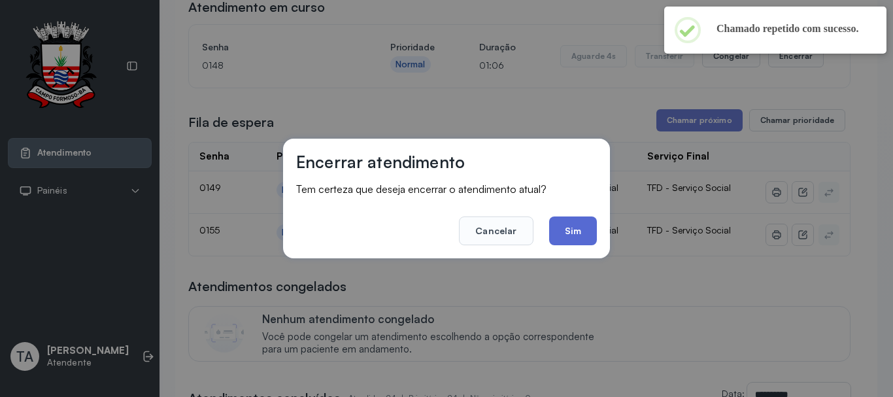
click at [590, 235] on button "Sim" at bounding box center [573, 230] width 48 height 29
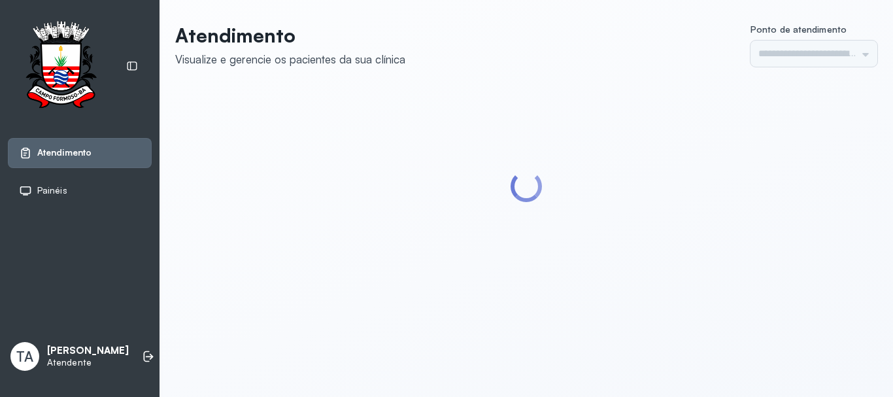
type input "******"
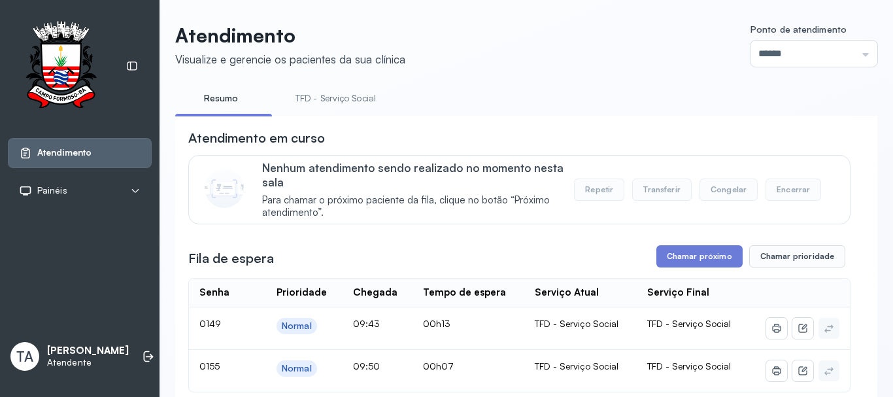
click at [324, 91] on link "TFD - Serviço Social" at bounding box center [335, 99] width 107 height 22
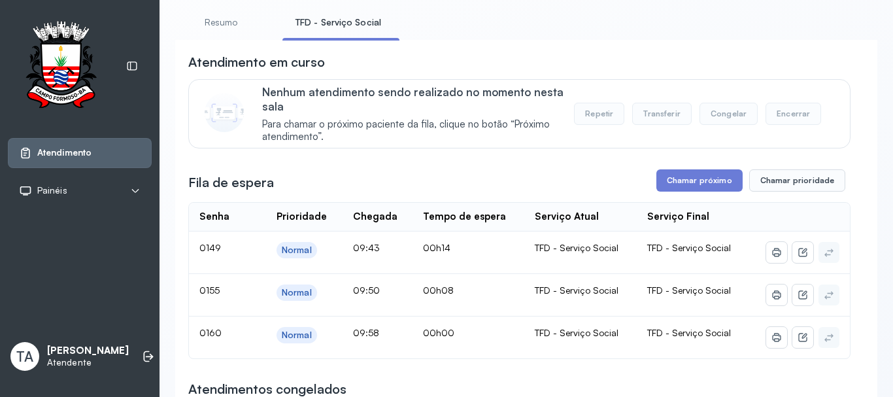
scroll to position [106, 0]
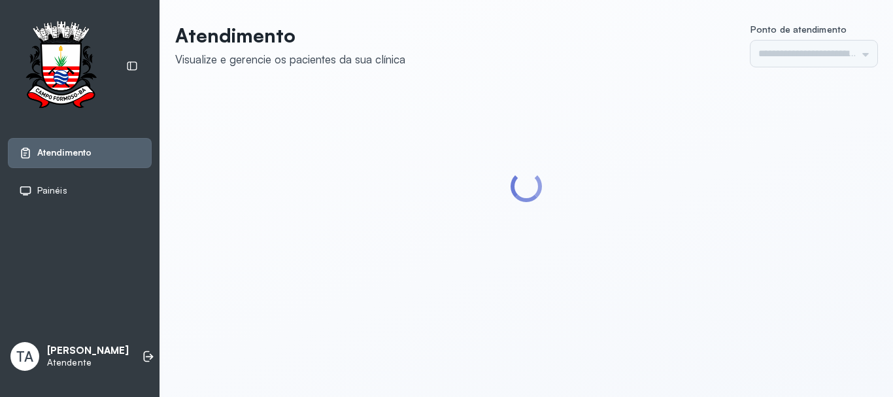
type input "******"
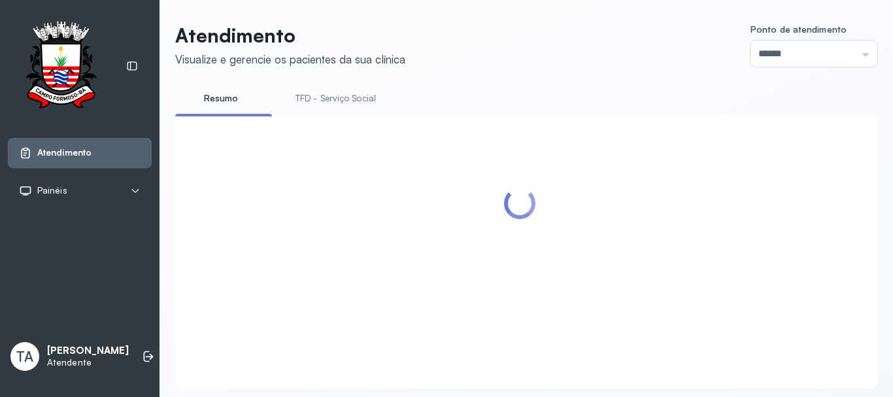
click at [314, 101] on link "TFD - Serviço Social" at bounding box center [335, 99] width 107 height 22
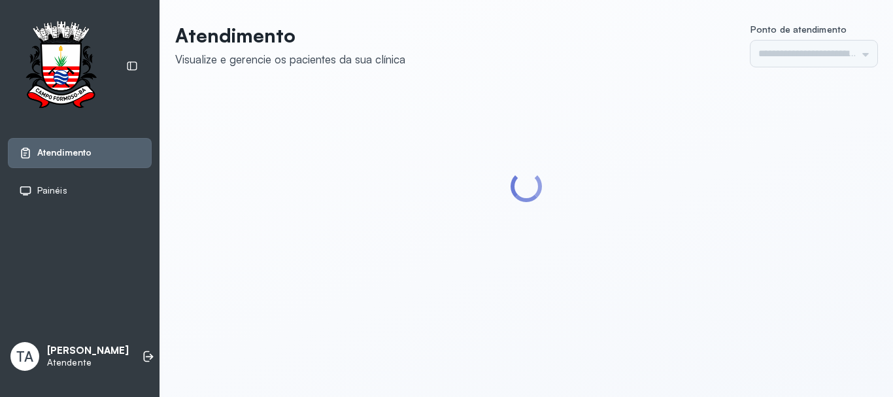
type input "******"
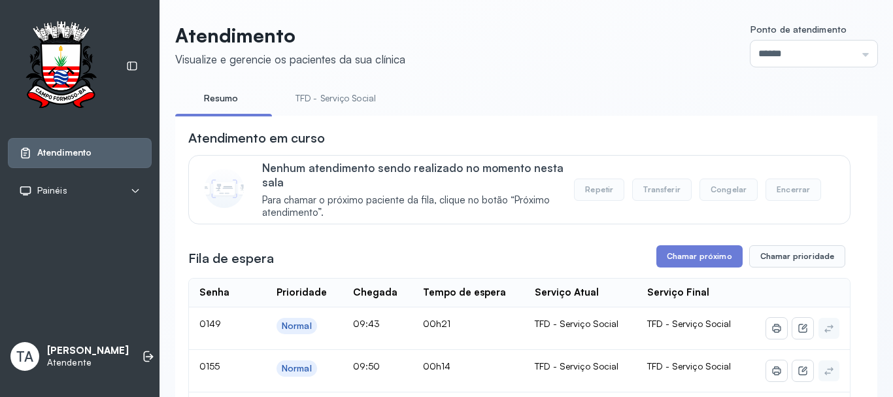
click at [370, 89] on link "TFD - Serviço Social" at bounding box center [335, 99] width 107 height 22
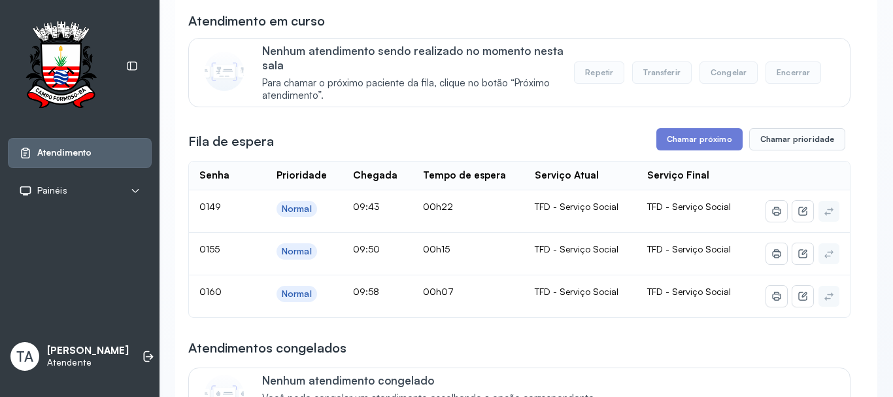
scroll to position [131, 0]
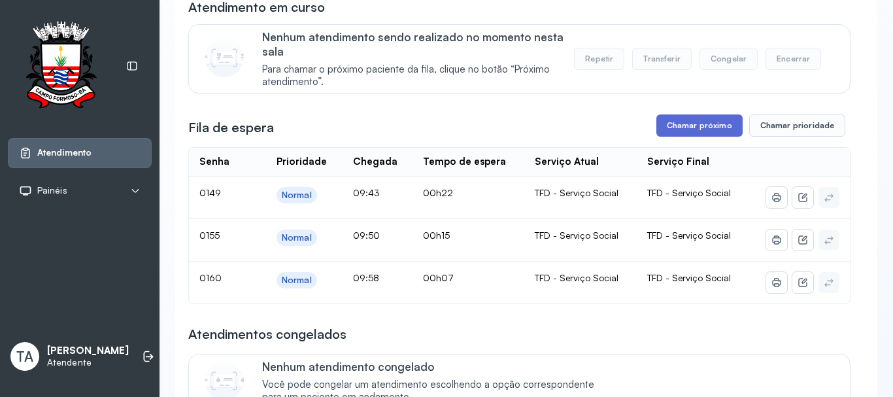
click at [665, 135] on button "Chamar próximo" at bounding box center [699, 125] width 86 height 22
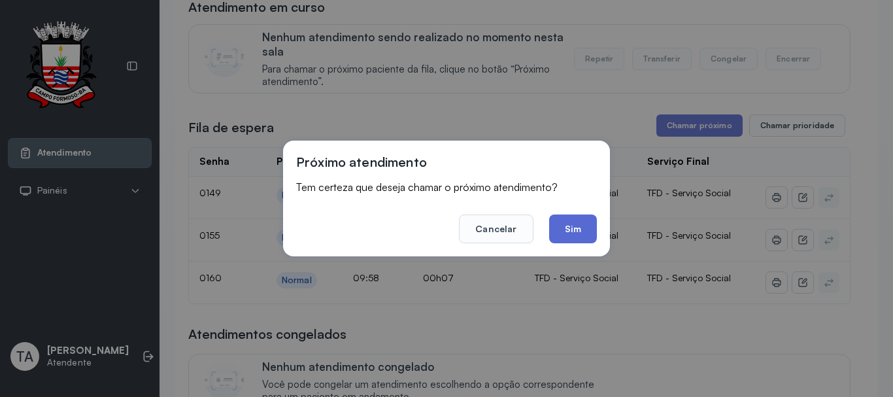
click at [578, 223] on button "Sim" at bounding box center [573, 228] width 48 height 29
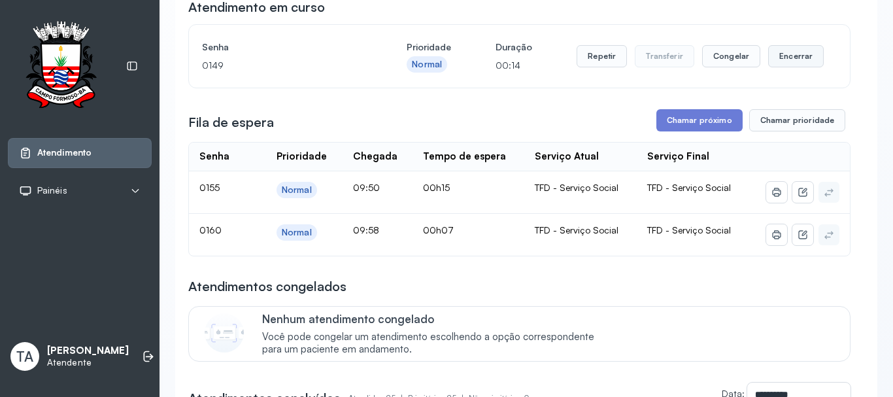
click at [788, 52] on button "Encerrar" at bounding box center [796, 56] width 56 height 22
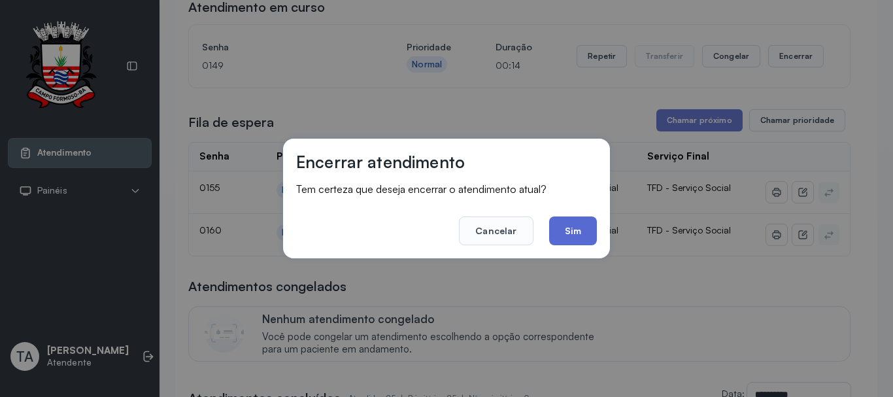
click at [589, 238] on button "Sim" at bounding box center [573, 230] width 48 height 29
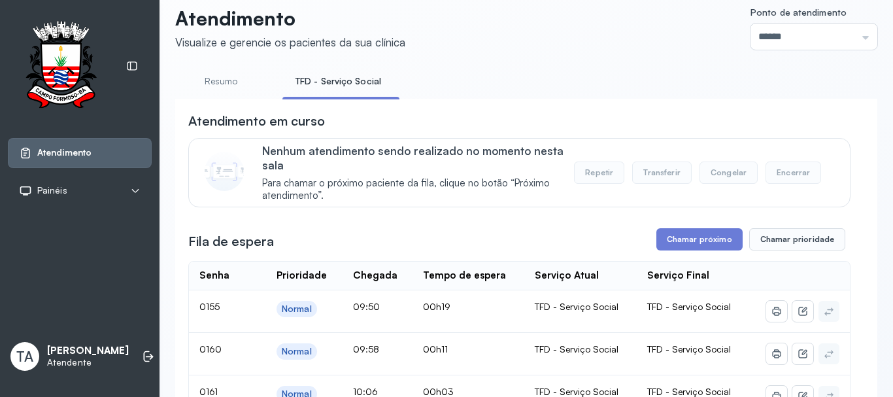
scroll to position [0, 0]
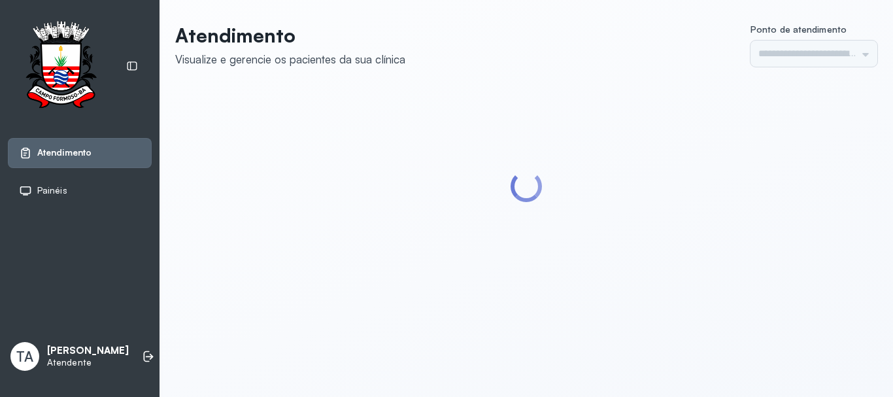
type input "******"
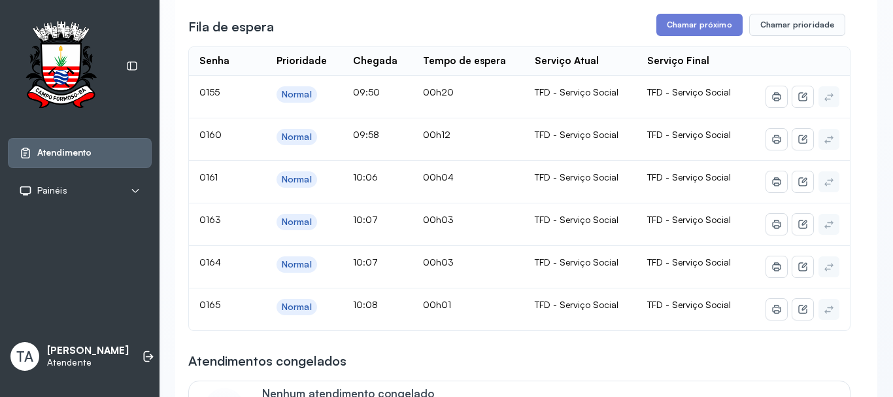
scroll to position [237, 0]
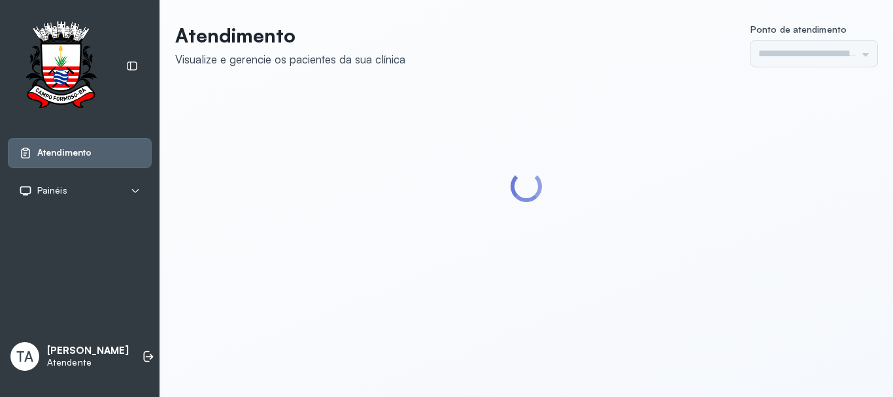
type input "******"
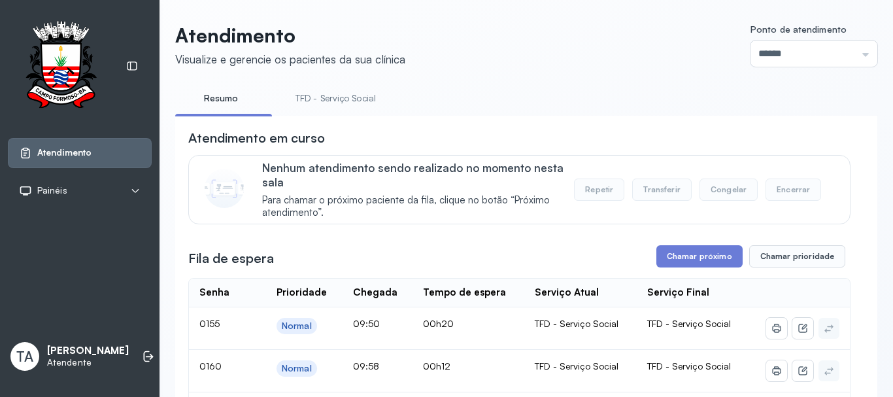
click at [637, 201] on button "Transferir" at bounding box center [661, 189] width 59 height 22
click at [329, 108] on link "TFD - Serviço Social" at bounding box center [335, 99] width 107 height 22
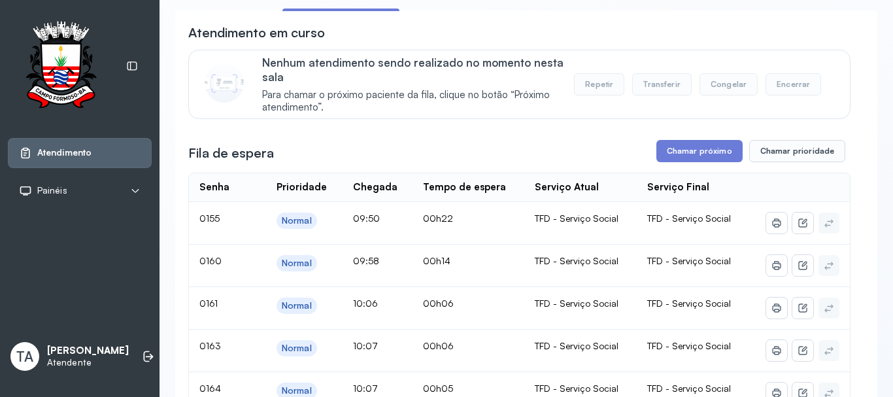
scroll to position [65, 0]
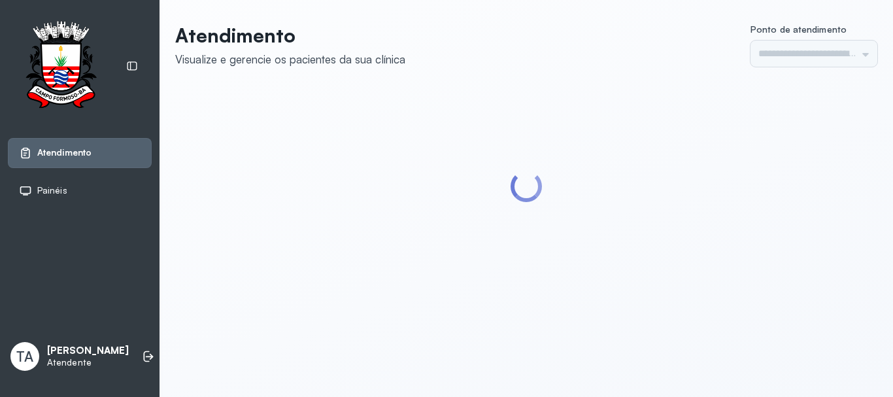
type input "******"
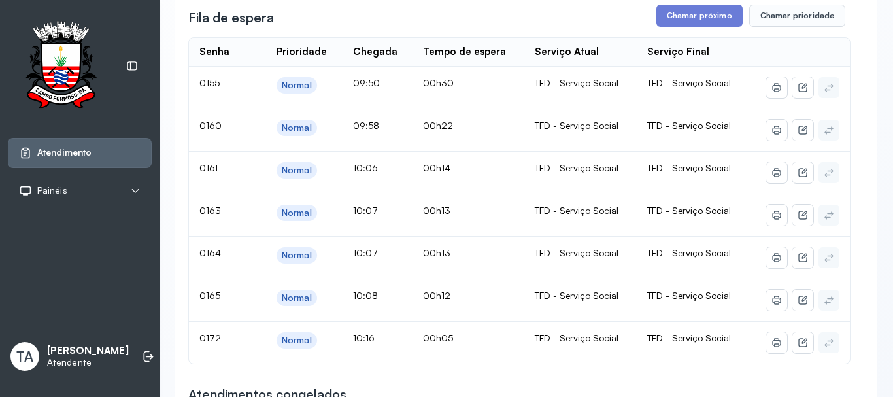
scroll to position [261, 0]
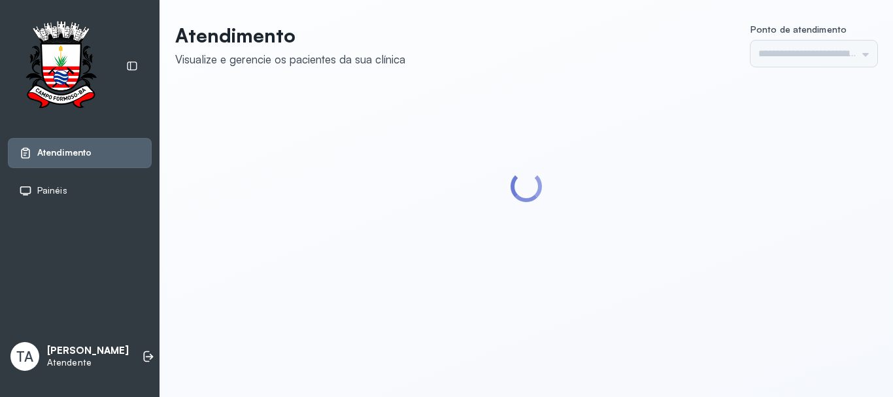
type input "******"
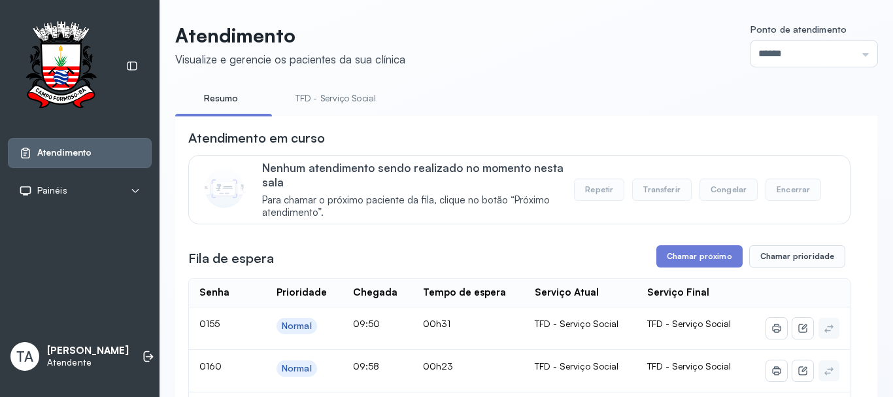
scroll to position [131, 0]
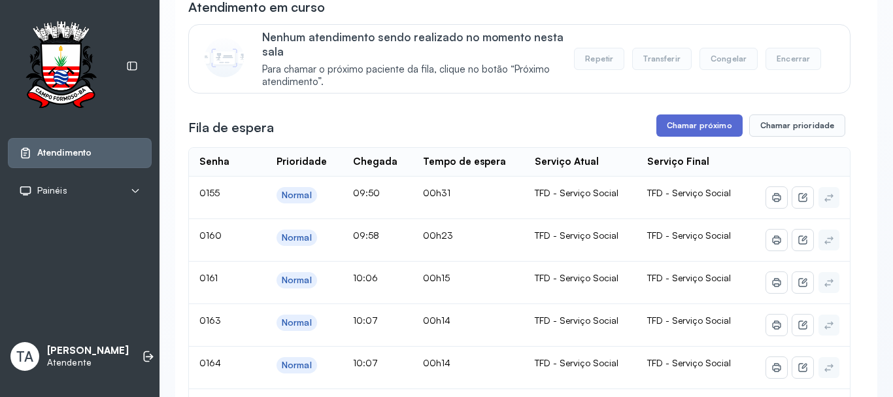
click at [674, 131] on button "Chamar próximo" at bounding box center [699, 125] width 86 height 22
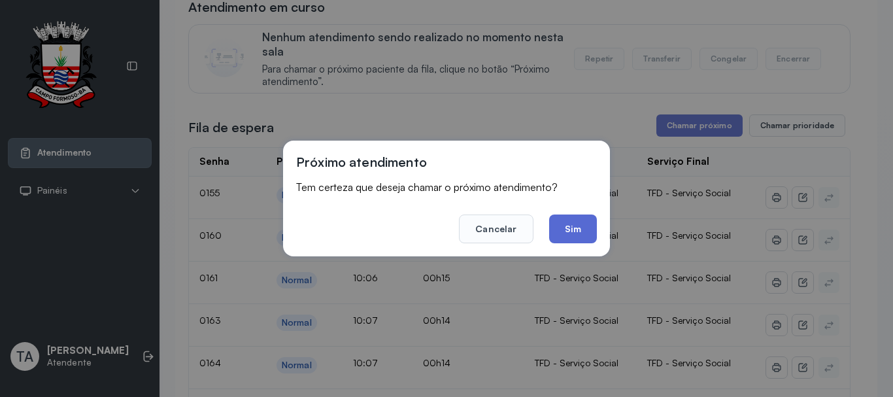
click at [584, 216] on button "Sim" at bounding box center [573, 228] width 48 height 29
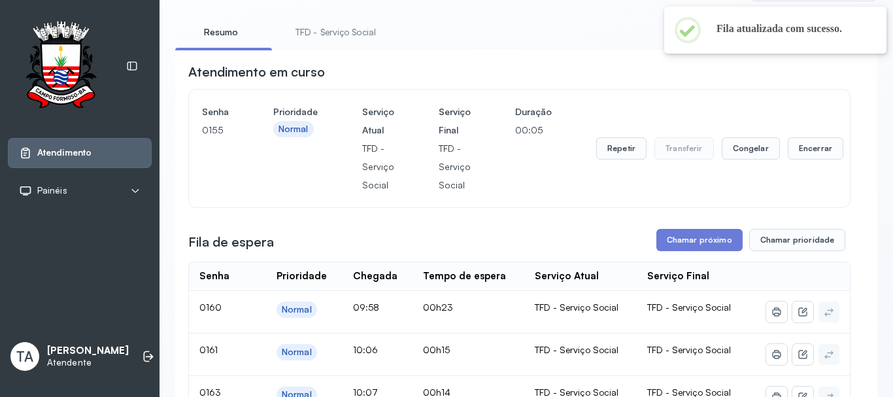
scroll to position [65, 0]
click at [629, 146] on button "Repetir" at bounding box center [621, 149] width 50 height 22
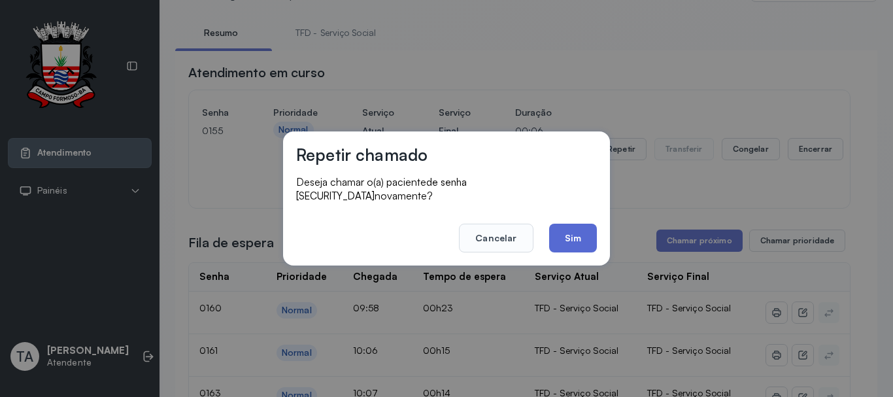
click at [586, 224] on button "Sim" at bounding box center [573, 238] width 48 height 29
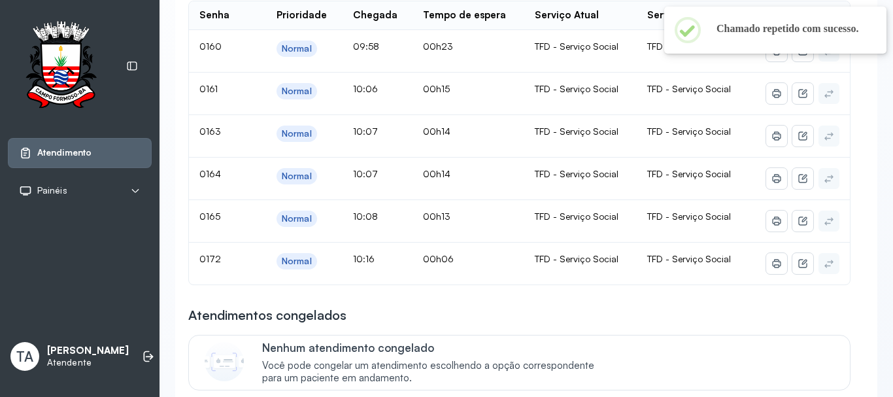
scroll to position [665, 0]
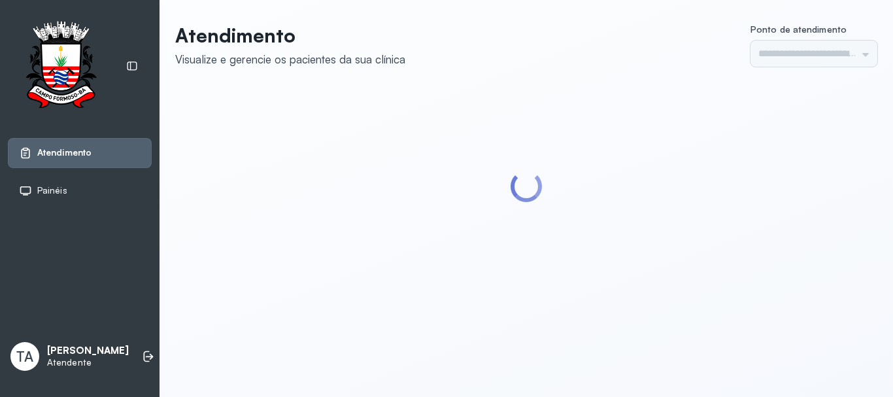
type input "******"
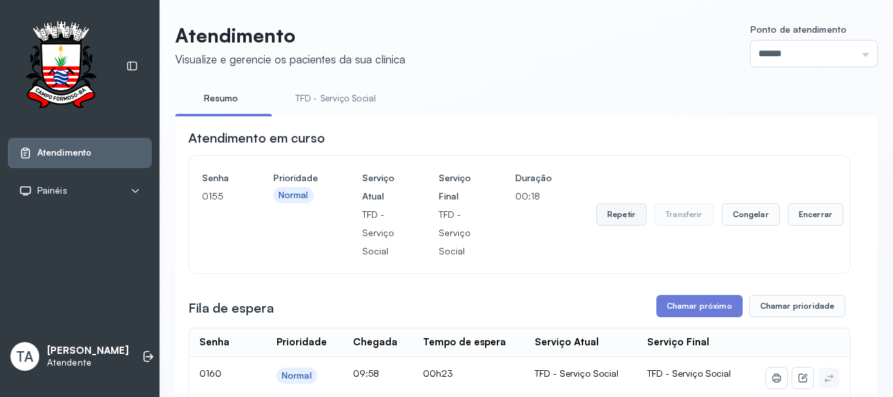
click at [603, 219] on button "Repetir" at bounding box center [621, 214] width 50 height 22
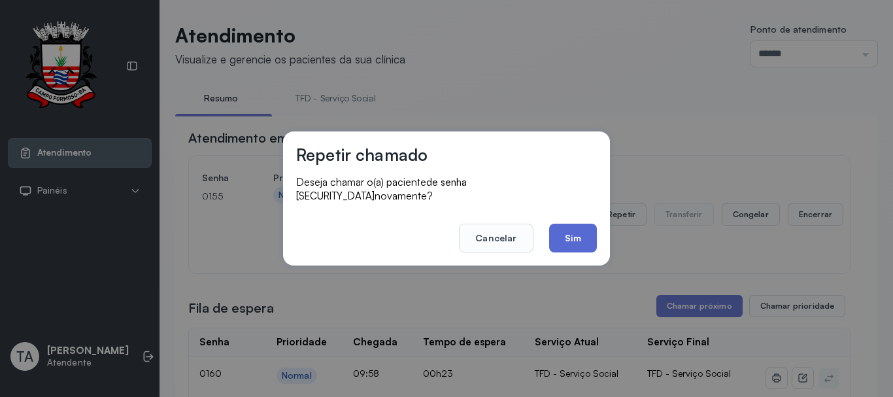
click at [584, 226] on button "Sim" at bounding box center [573, 238] width 48 height 29
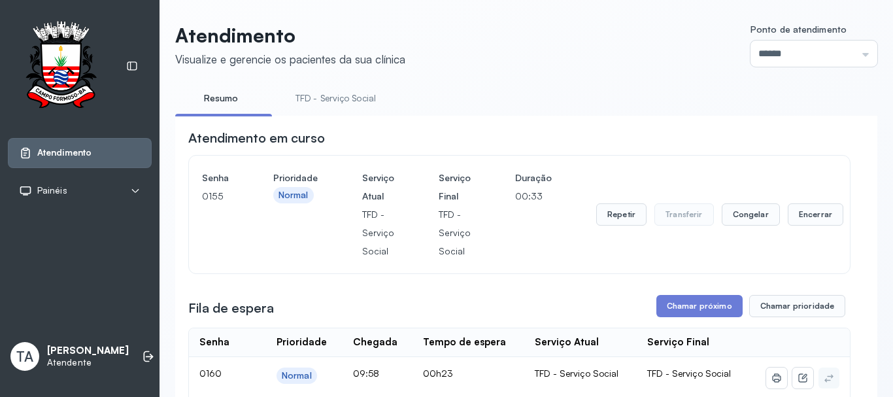
click at [590, 224] on div "Senha 0155 Prioridade Normal Serviço Atual TFD - Serviço Social Serviço Final T…" at bounding box center [519, 214] width 635 height 91
click at [608, 218] on button "Repetir" at bounding box center [621, 214] width 50 height 22
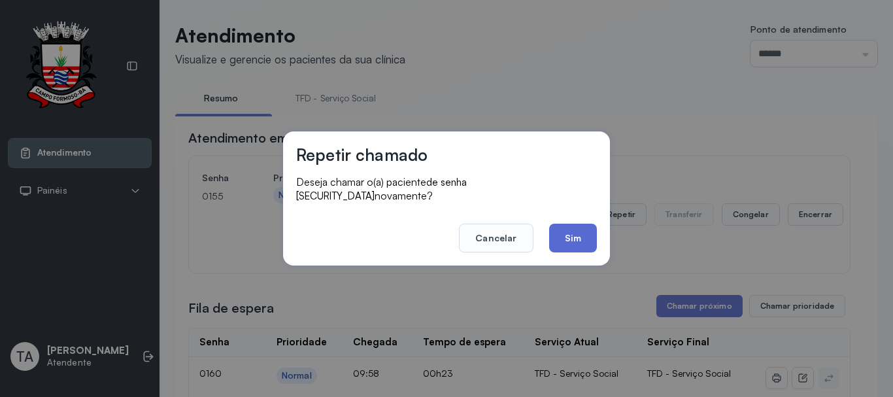
click at [576, 237] on button "Sim" at bounding box center [573, 238] width 48 height 29
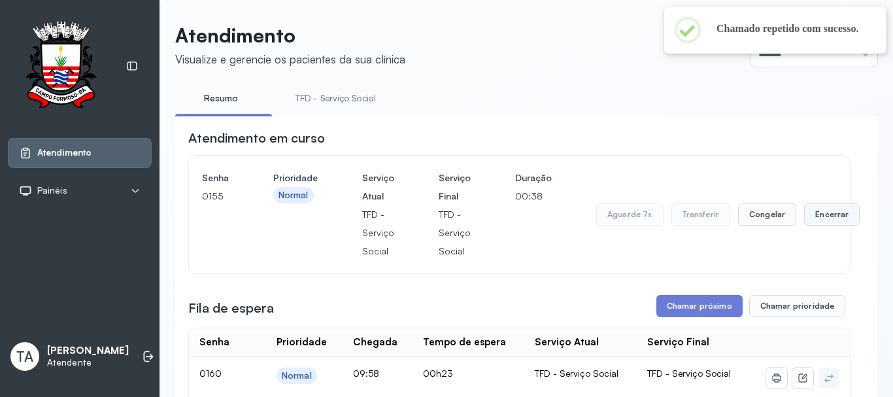
click at [834, 214] on button "Encerrar" at bounding box center [832, 214] width 56 height 22
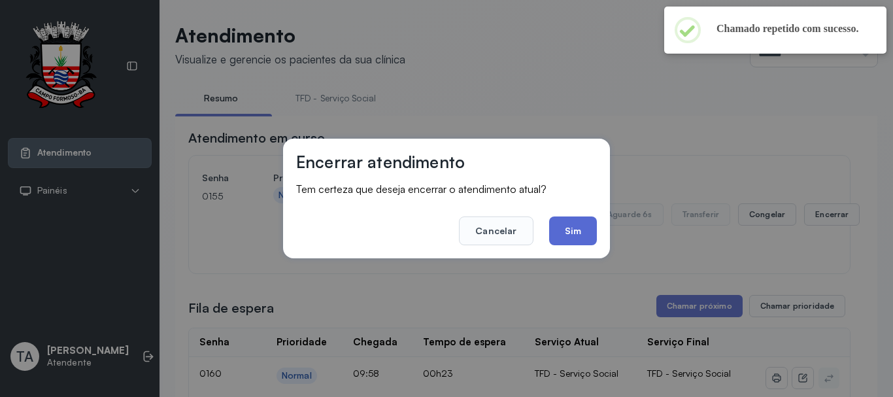
click at [575, 236] on button "Sim" at bounding box center [573, 230] width 48 height 29
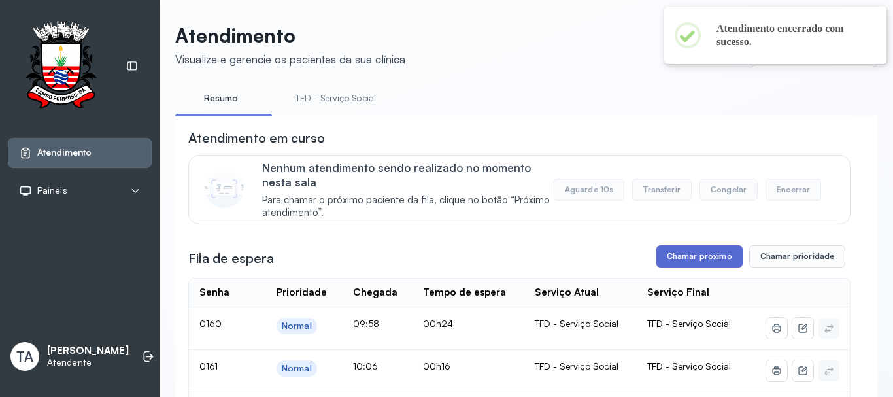
click at [674, 256] on button "Chamar próximo" at bounding box center [699, 256] width 86 height 22
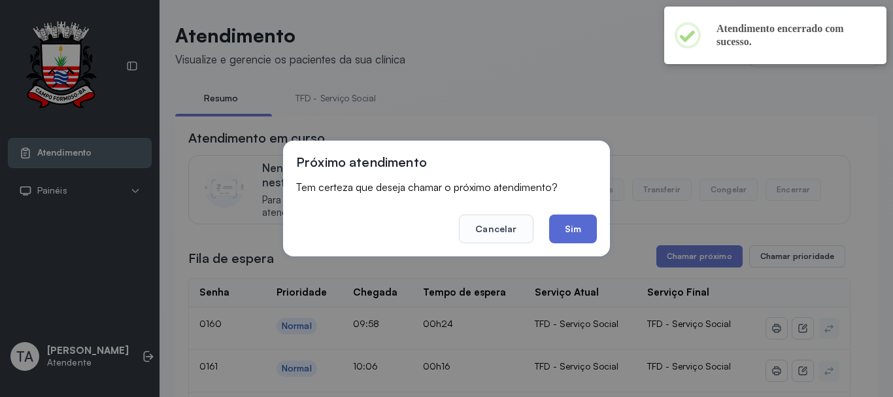
click at [572, 227] on button "Sim" at bounding box center [573, 228] width 48 height 29
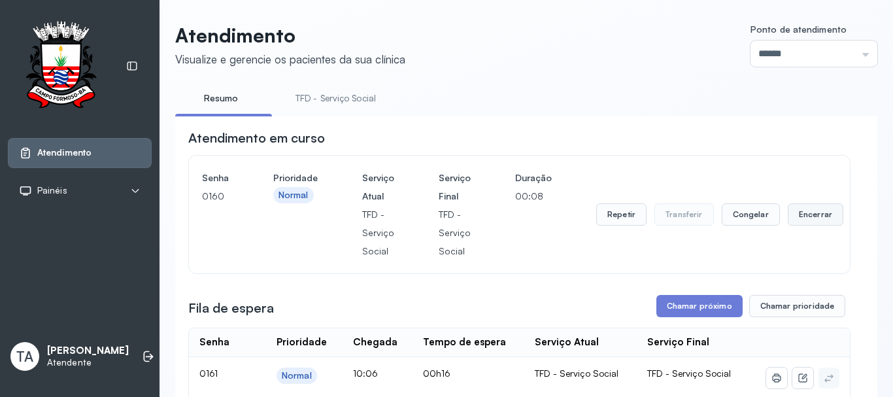
click at [801, 216] on button "Encerrar" at bounding box center [815, 214] width 56 height 22
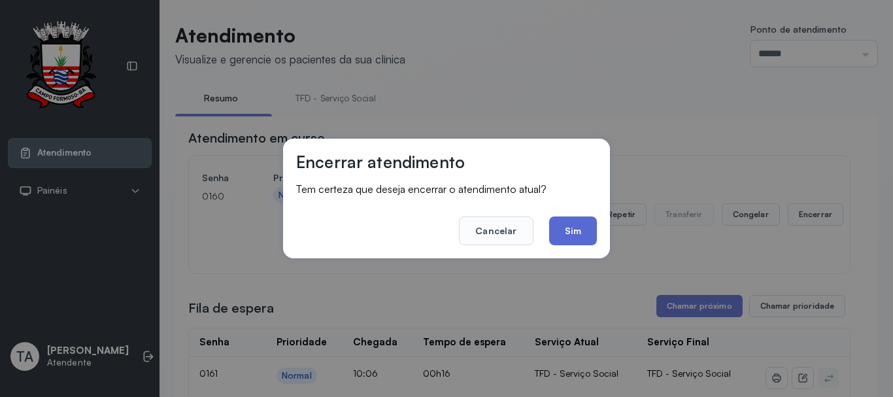
click at [564, 238] on button "Sim" at bounding box center [573, 230] width 48 height 29
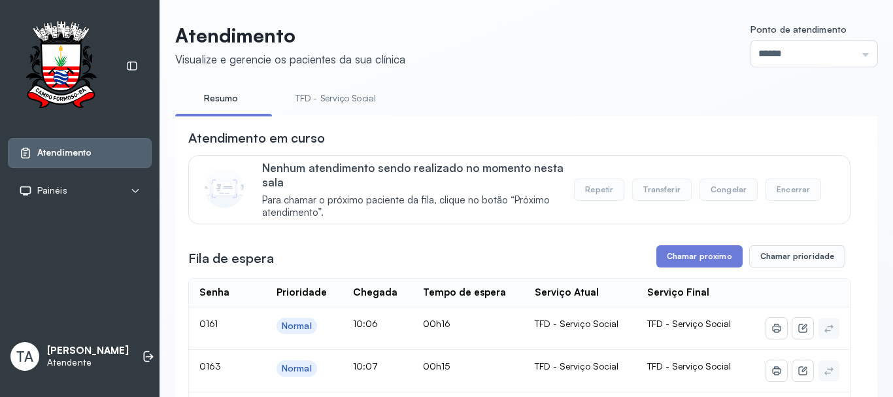
click at [344, 104] on link "TFD - Serviço Social" at bounding box center [335, 99] width 107 height 22
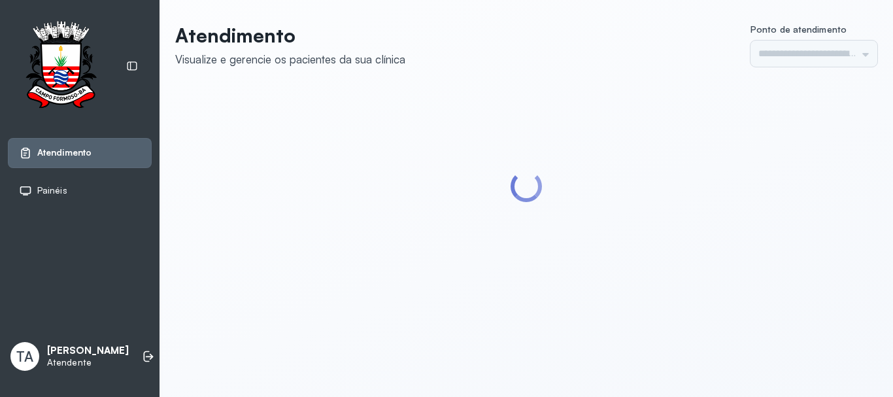
type input "******"
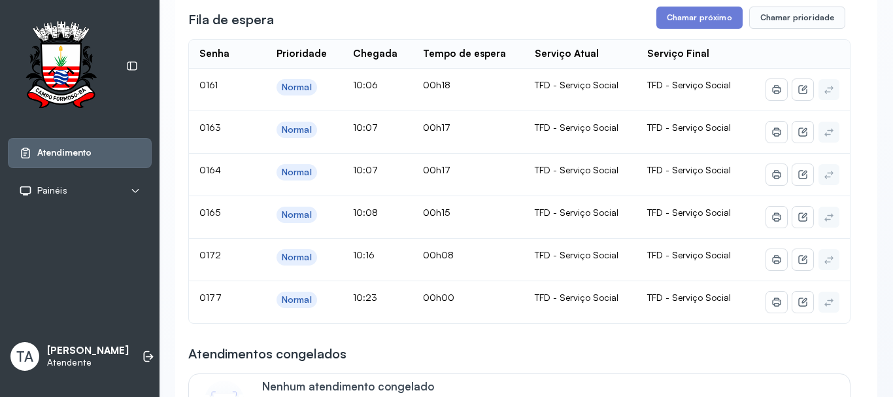
scroll to position [261, 0]
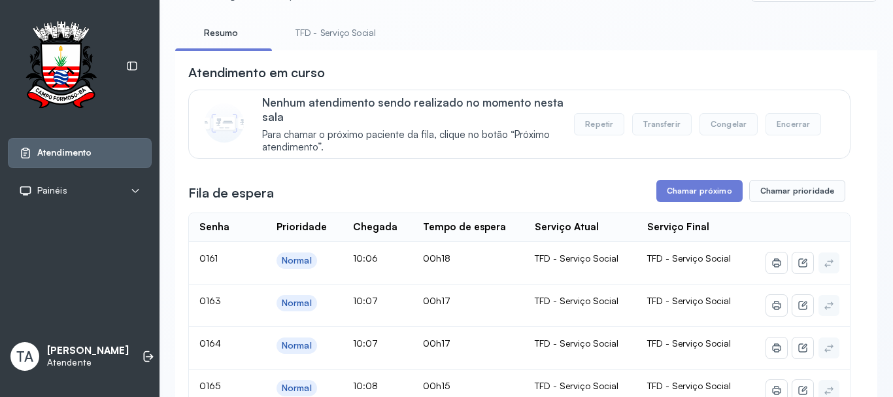
click at [318, 25] on link "TFD - Serviço Social" at bounding box center [335, 33] width 107 height 22
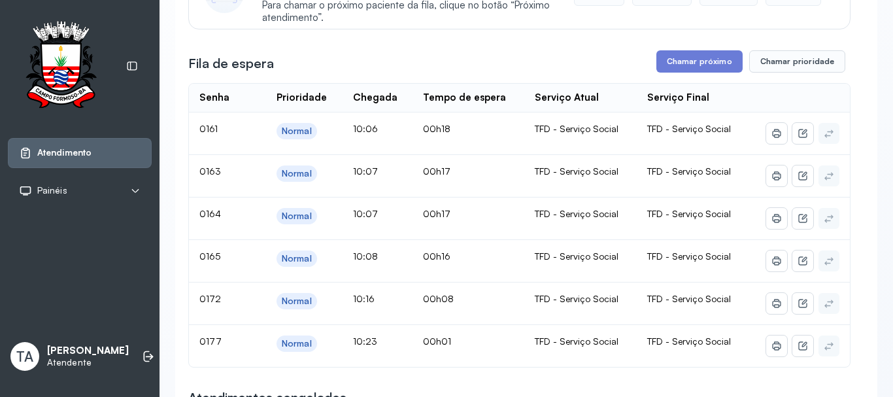
scroll to position [196, 0]
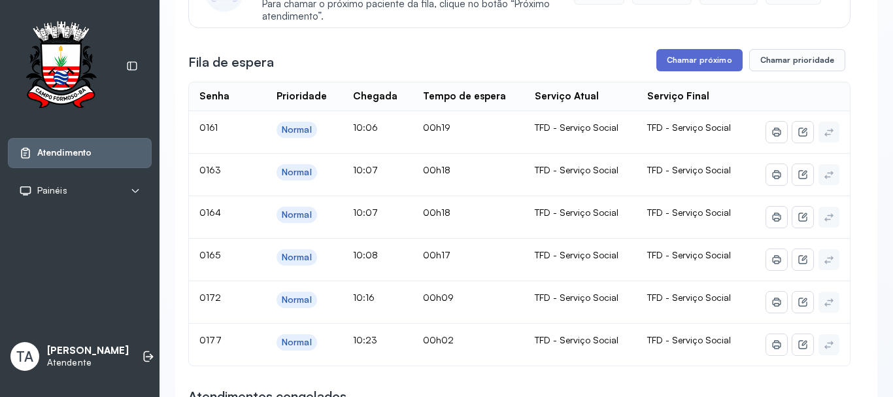
click at [676, 71] on button "Chamar próximo" at bounding box center [699, 60] width 86 height 22
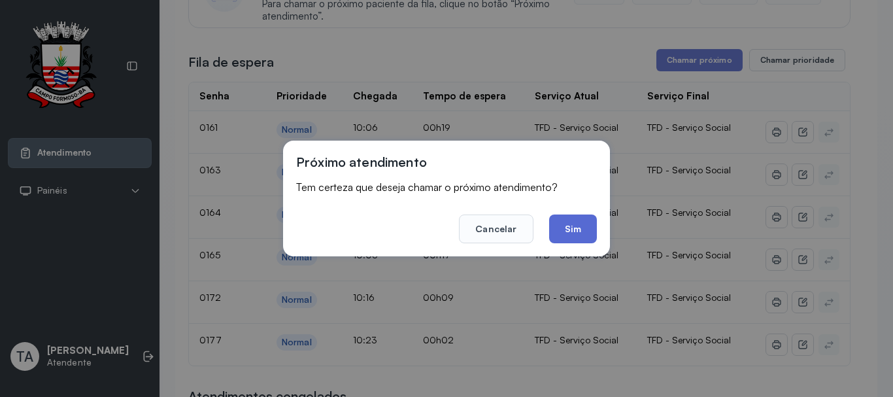
click at [582, 240] on button "Sim" at bounding box center [573, 228] width 48 height 29
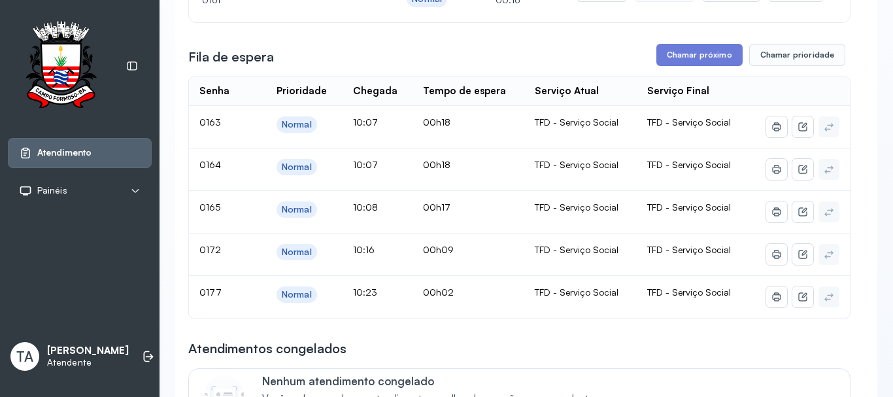
scroll to position [131, 0]
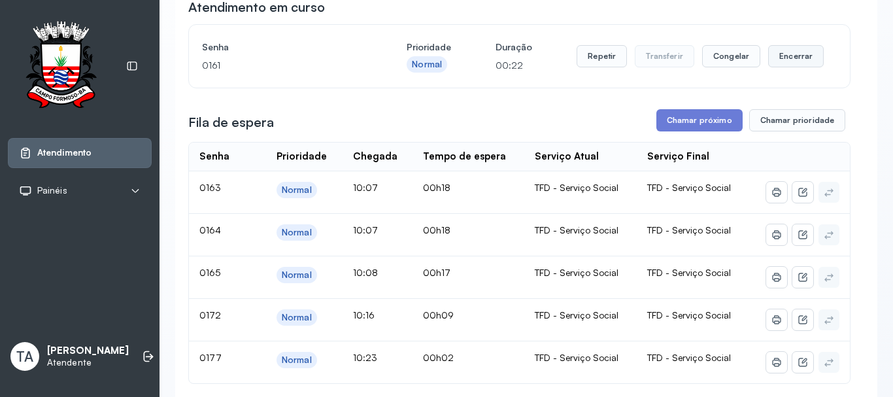
click at [786, 61] on button "Encerrar" at bounding box center [796, 56] width 56 height 22
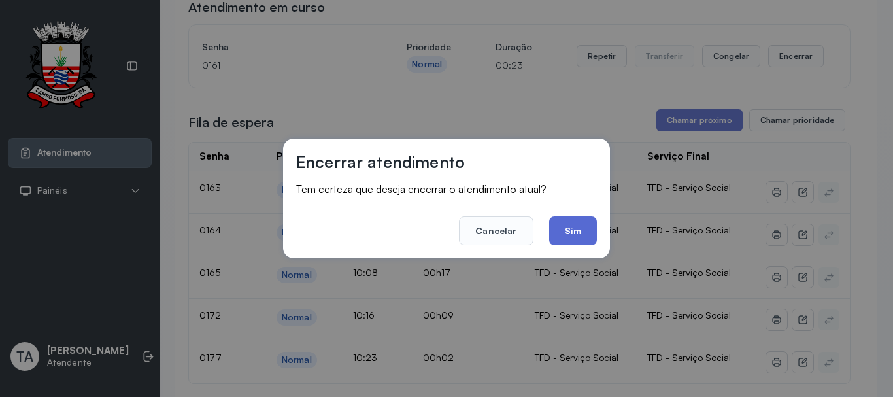
click at [571, 230] on button "Sim" at bounding box center [573, 230] width 48 height 29
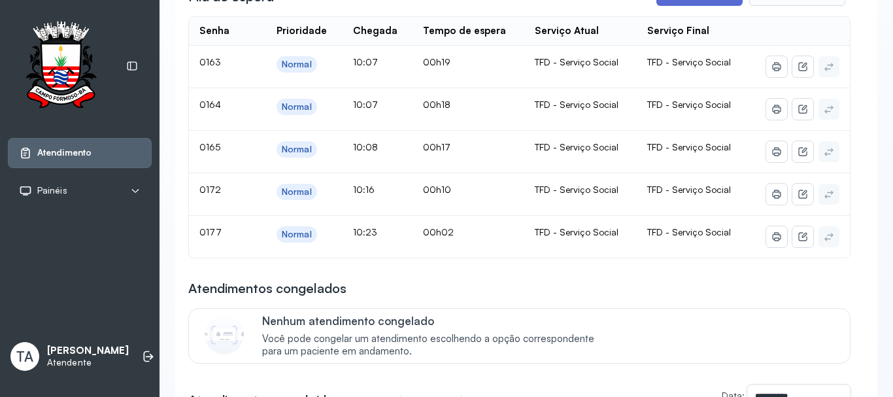
scroll to position [196, 0]
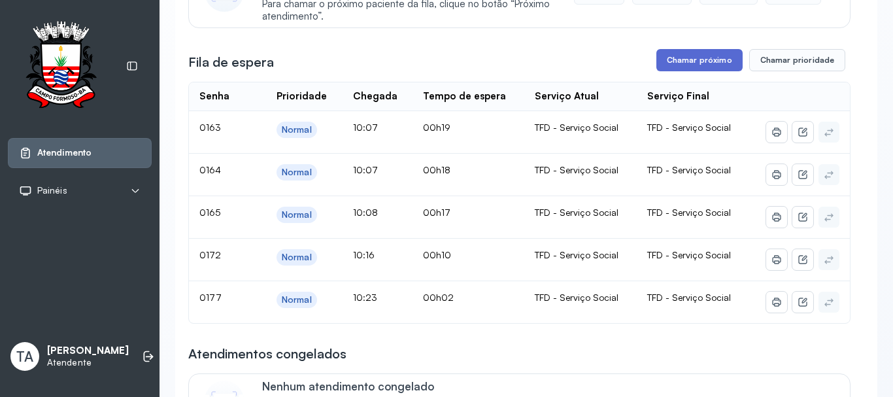
click at [683, 71] on button "Chamar próximo" at bounding box center [699, 60] width 86 height 22
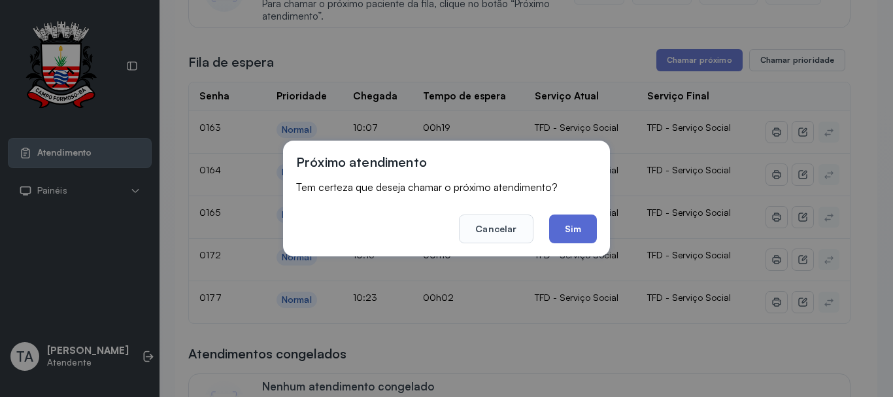
click at [561, 232] on button "Sim" at bounding box center [573, 228] width 48 height 29
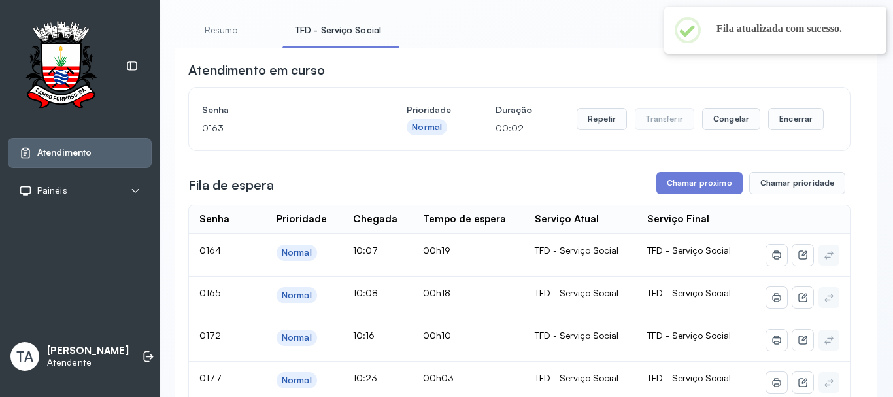
scroll to position [65, 0]
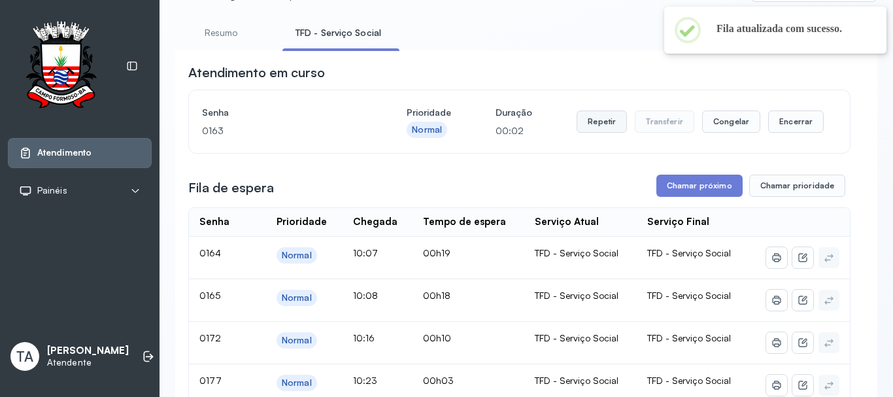
click at [595, 127] on button "Repetir" at bounding box center [601, 121] width 50 height 22
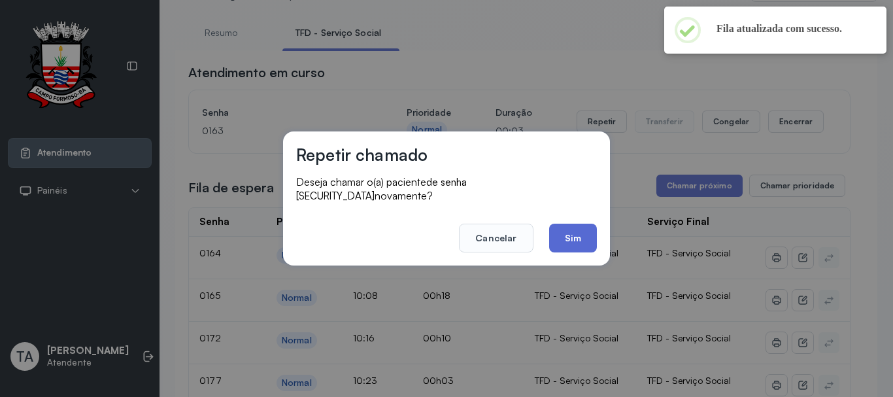
click at [571, 224] on button "Sim" at bounding box center [573, 238] width 48 height 29
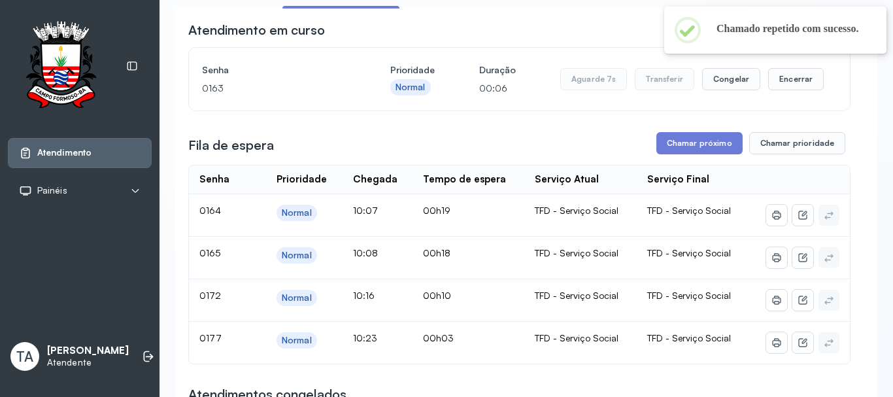
scroll to position [131, 0]
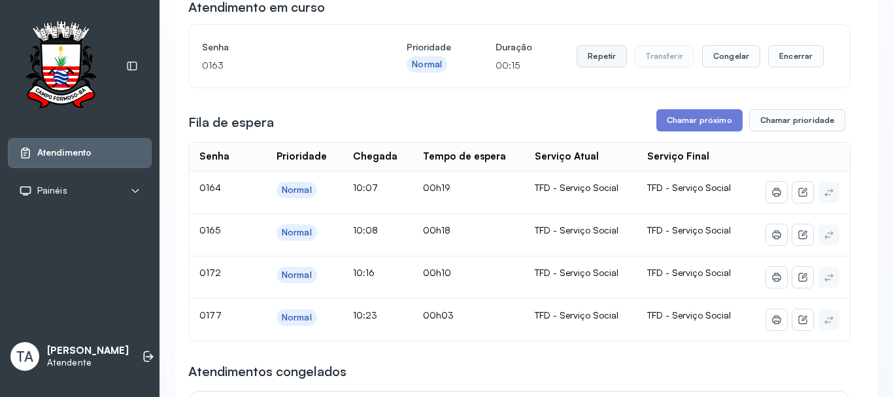
click at [588, 54] on button "Repetir" at bounding box center [601, 56] width 50 height 22
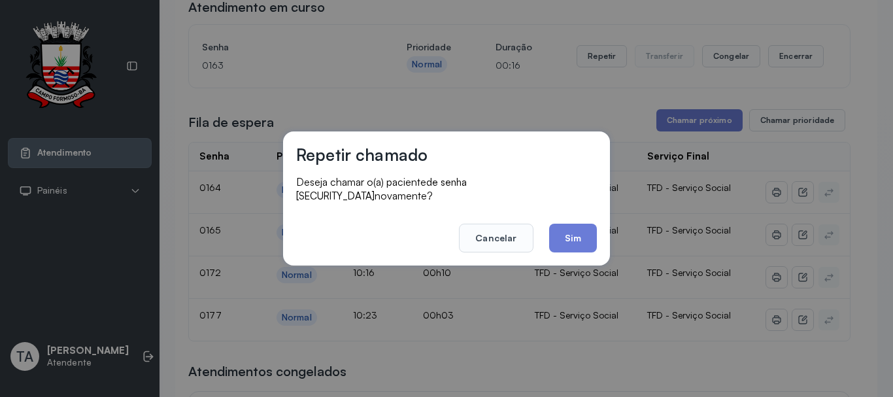
click at [586, 250] on div "Repetir chamado Deseja chamar o(a) paciente de senha 0163 novamente? Cancelar S…" at bounding box center [446, 198] width 327 height 134
click at [585, 234] on button "Sim" at bounding box center [573, 238] width 48 height 29
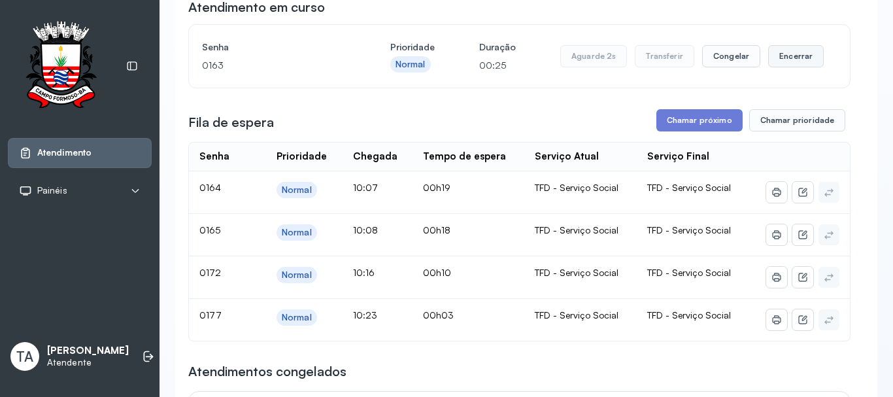
click at [778, 65] on button "Encerrar" at bounding box center [796, 56] width 56 height 22
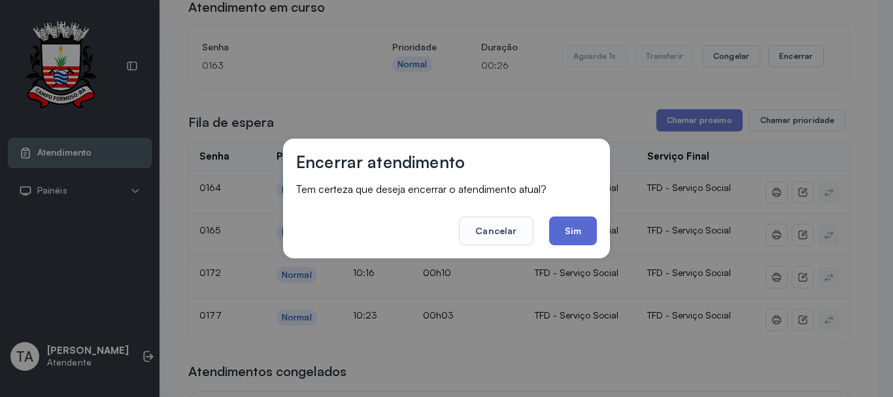
click at [561, 225] on button "Sim" at bounding box center [573, 230] width 48 height 29
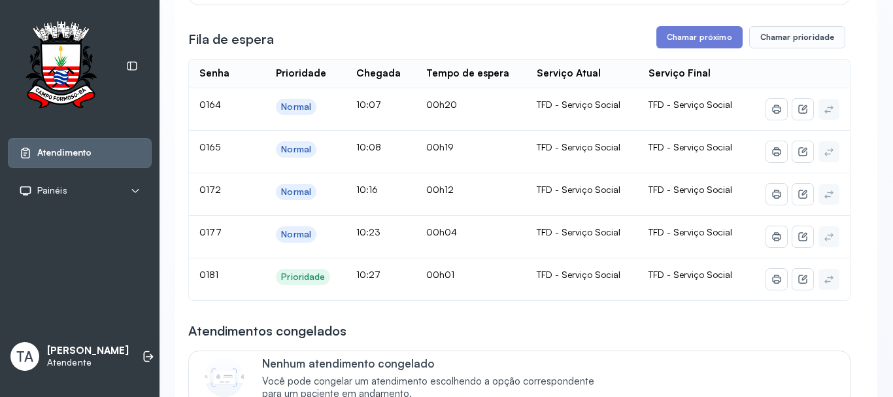
scroll to position [196, 0]
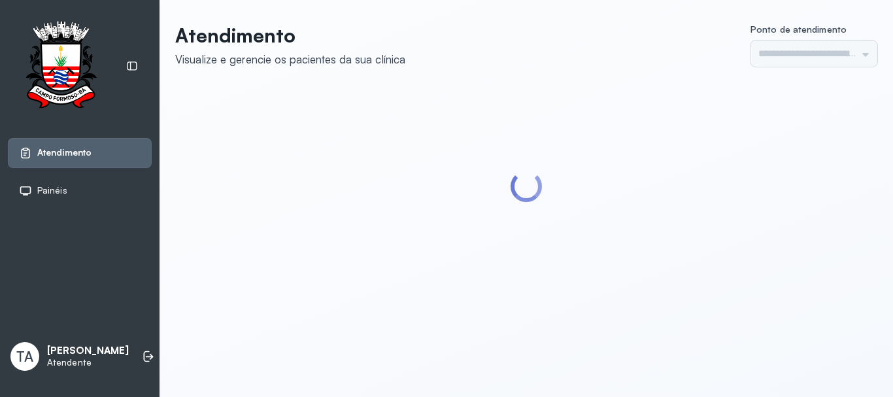
type input "******"
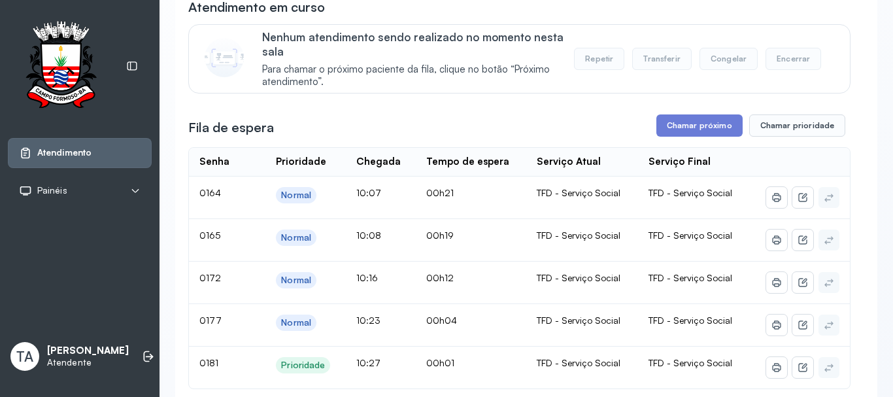
scroll to position [196, 0]
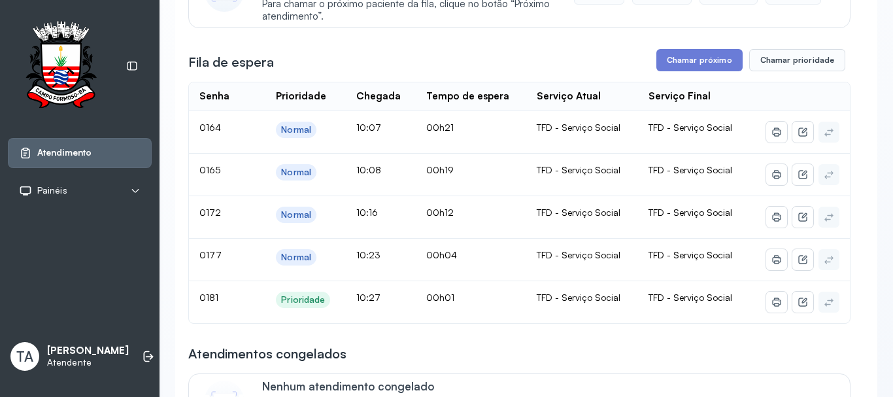
click at [680, 67] on button "Chamar próximo" at bounding box center [699, 60] width 86 height 22
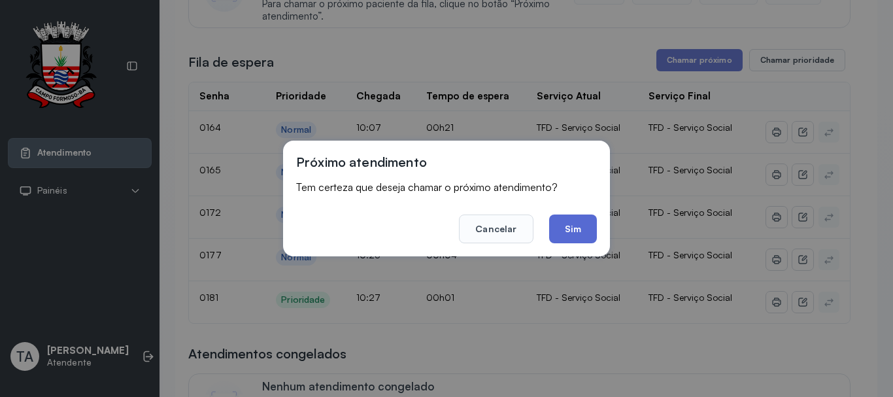
click at [582, 233] on button "Sim" at bounding box center [573, 228] width 48 height 29
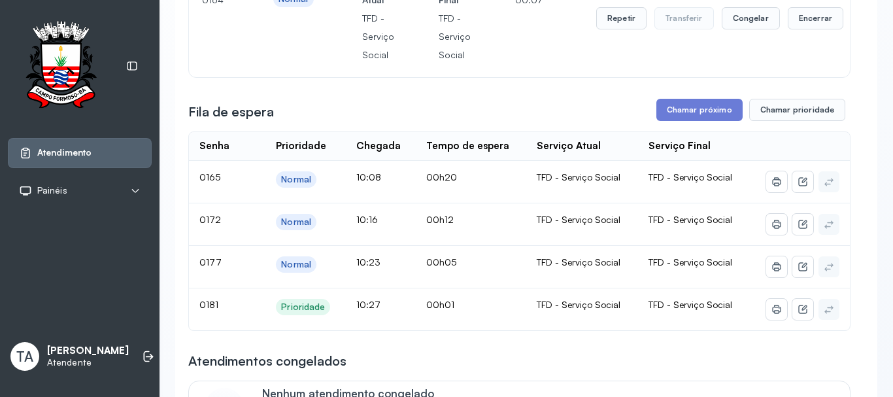
scroll to position [131, 0]
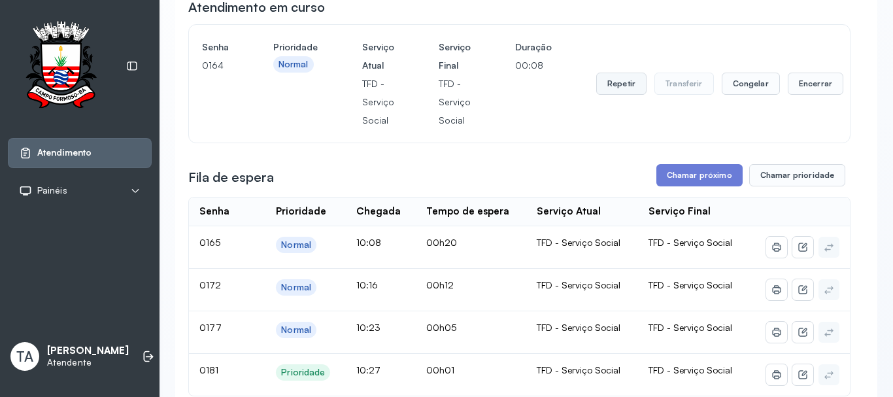
click at [599, 95] on button "Repetir" at bounding box center [621, 84] width 50 height 22
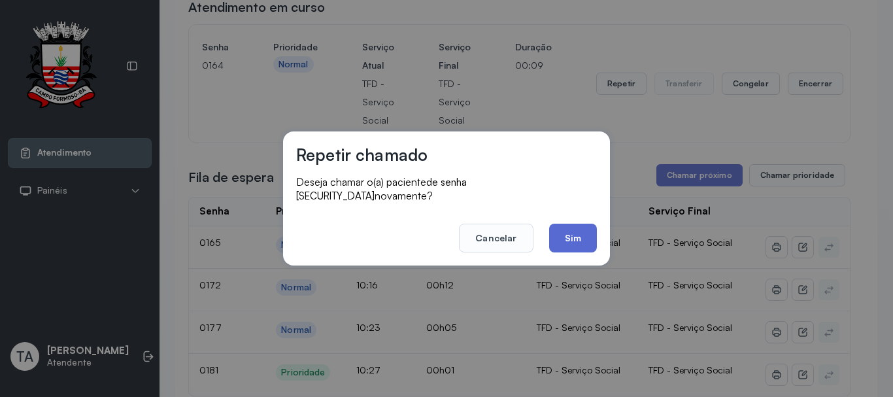
click at [574, 226] on button "Sim" at bounding box center [573, 238] width 48 height 29
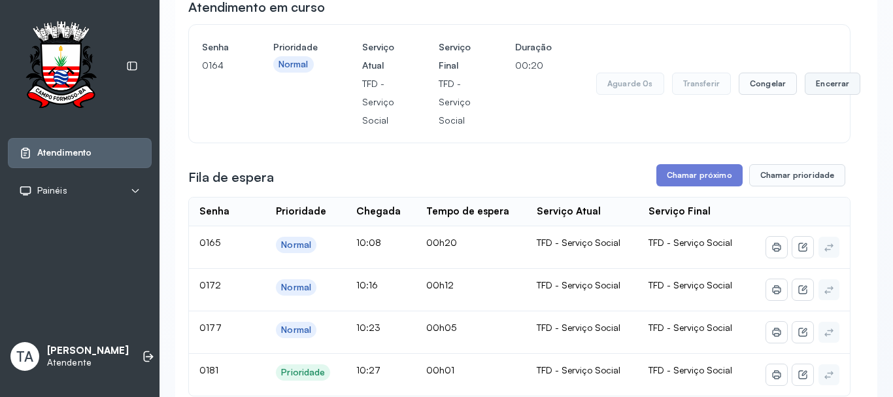
click at [825, 79] on button "Encerrar" at bounding box center [832, 84] width 56 height 22
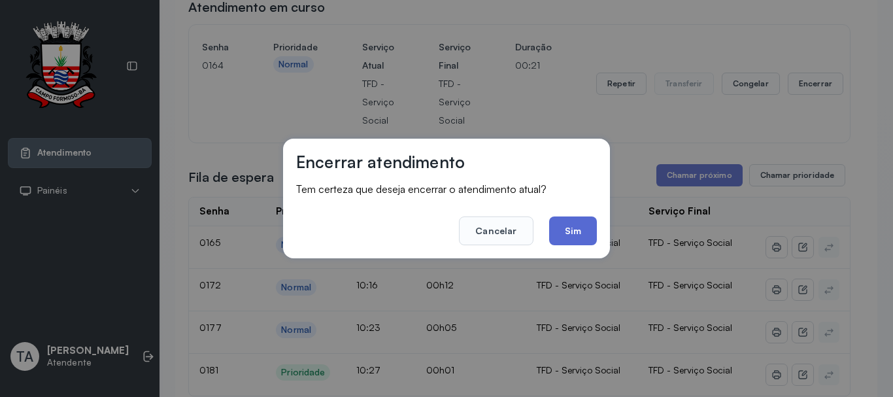
click at [586, 226] on button "Sim" at bounding box center [573, 230] width 48 height 29
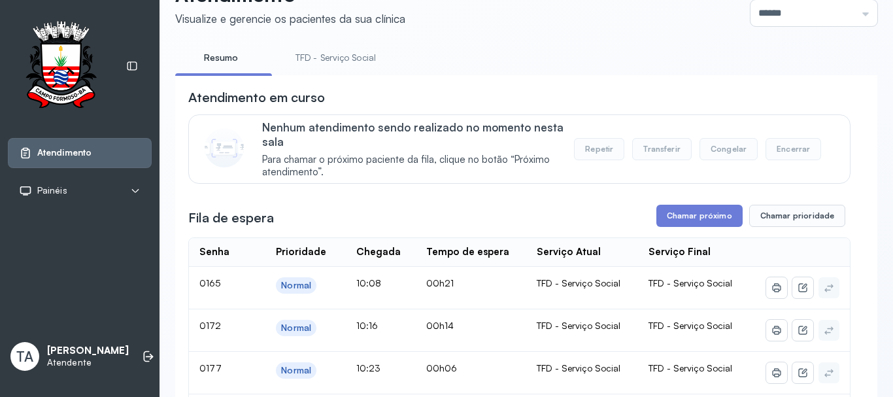
scroll to position [196, 0]
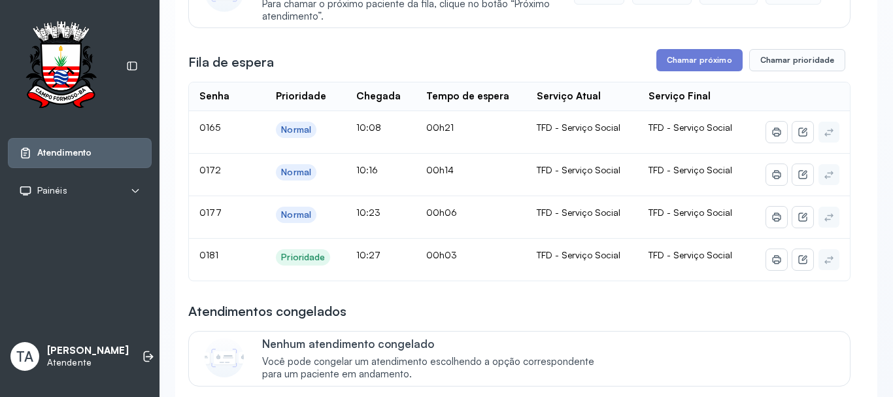
click at [491, 60] on div "Fila de espera Chamar próximo Chamar prioridade" at bounding box center [519, 60] width 662 height 22
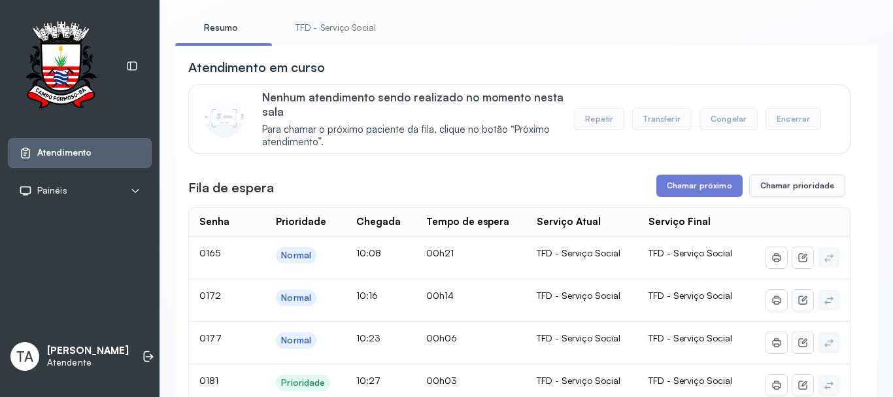
scroll to position [65, 0]
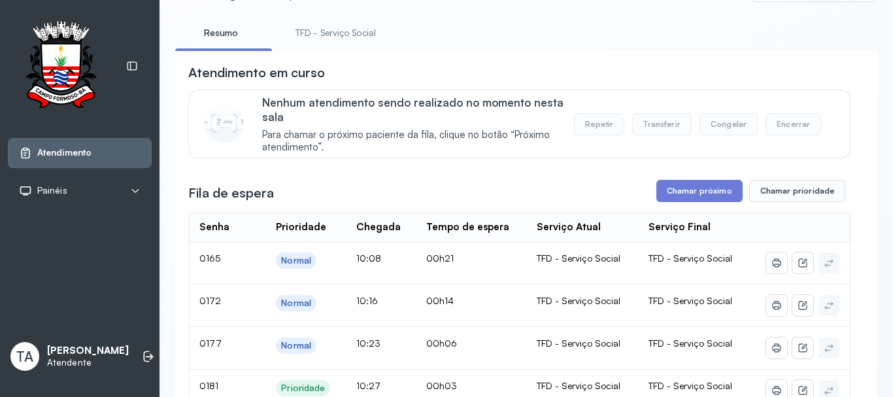
click at [370, 29] on link "TFD - Serviço Social" at bounding box center [335, 33] width 107 height 22
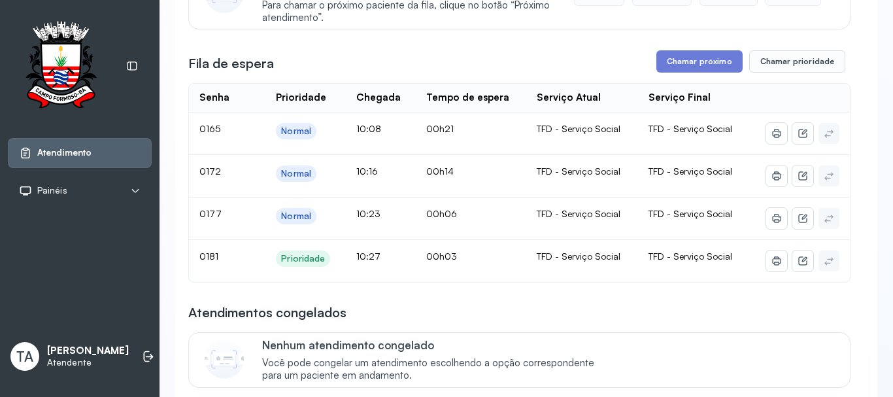
scroll to position [196, 0]
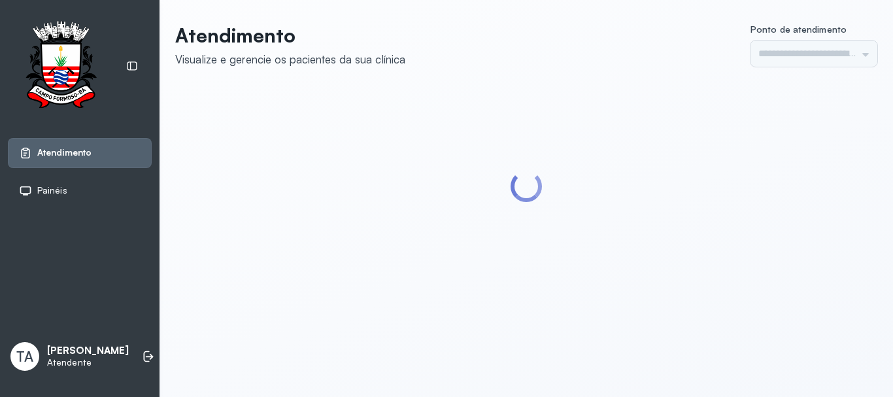
type input "******"
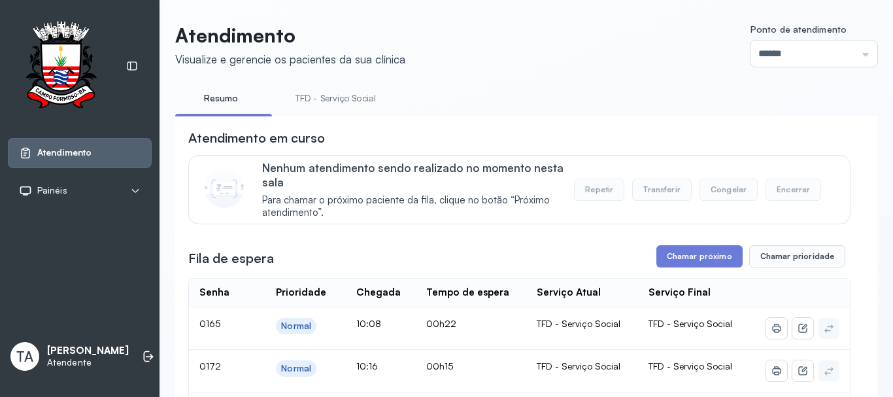
scroll to position [131, 0]
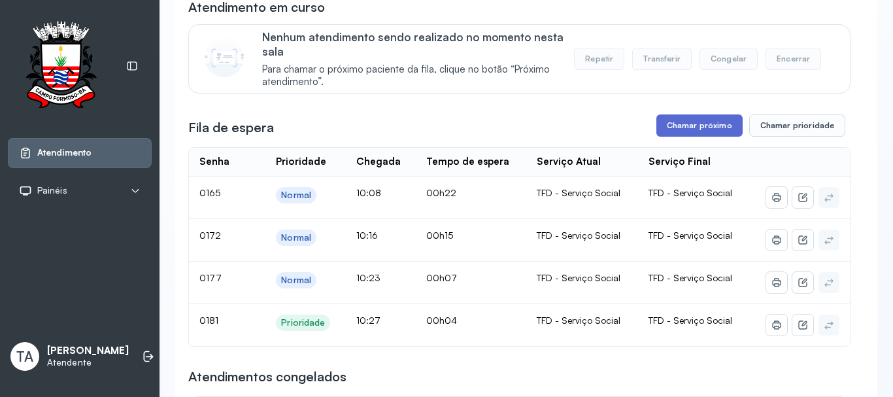
click at [673, 130] on button "Chamar próximo" at bounding box center [699, 125] width 86 height 22
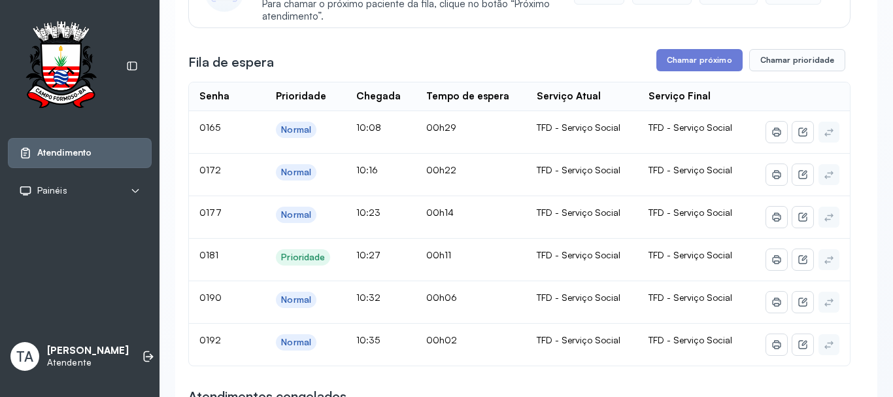
scroll to position [327, 0]
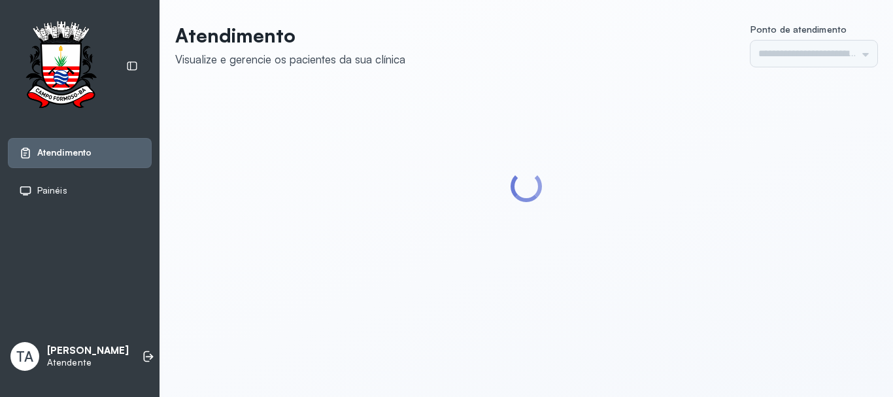
type input "******"
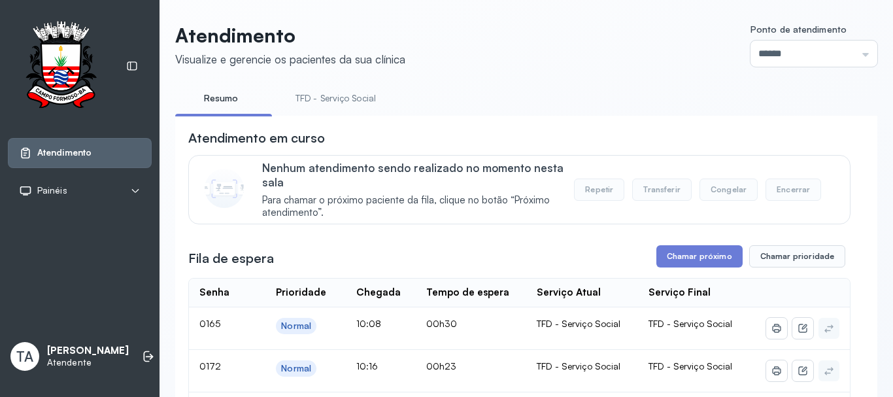
click at [356, 112] on li "TFD - Serviço Social" at bounding box center [338, 102] width 112 height 29
click at [344, 101] on link "TFD - Serviço Social" at bounding box center [335, 99] width 107 height 22
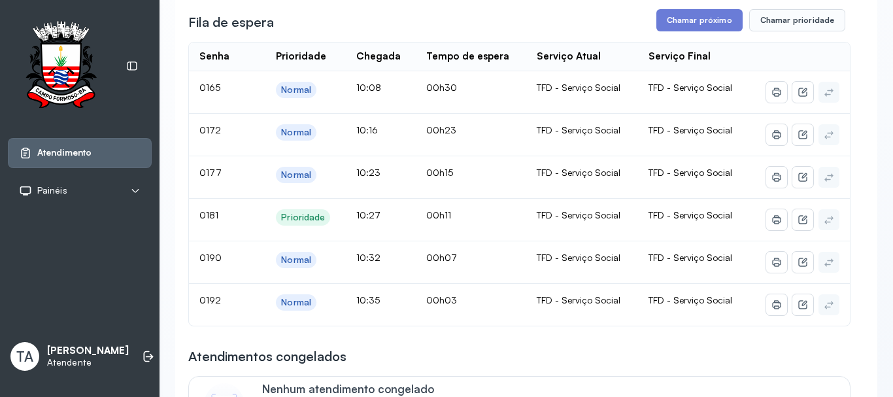
scroll to position [237, 0]
click at [689, 31] on button "Chamar próximo" at bounding box center [699, 19] width 86 height 22
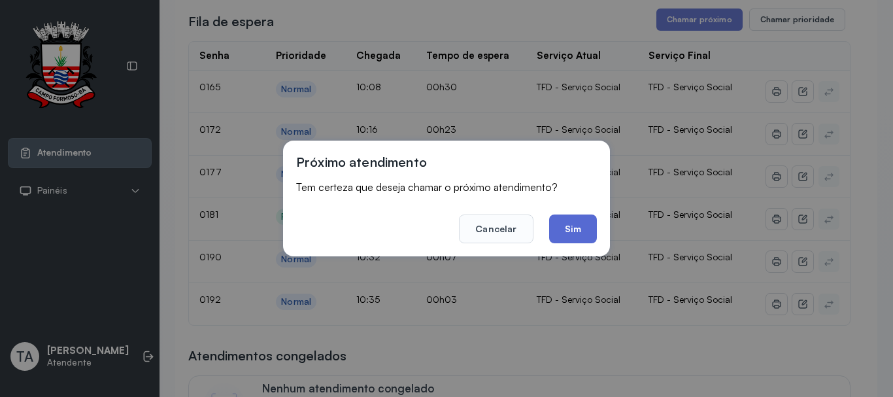
click at [585, 226] on button "Sim" at bounding box center [573, 228] width 48 height 29
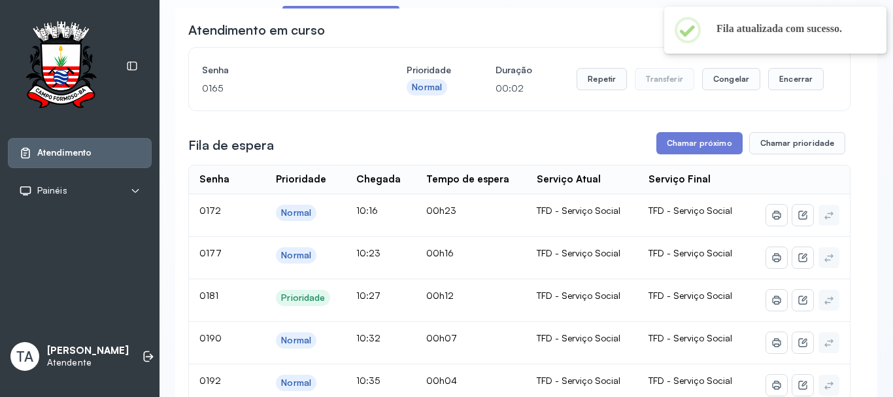
scroll to position [106, 0]
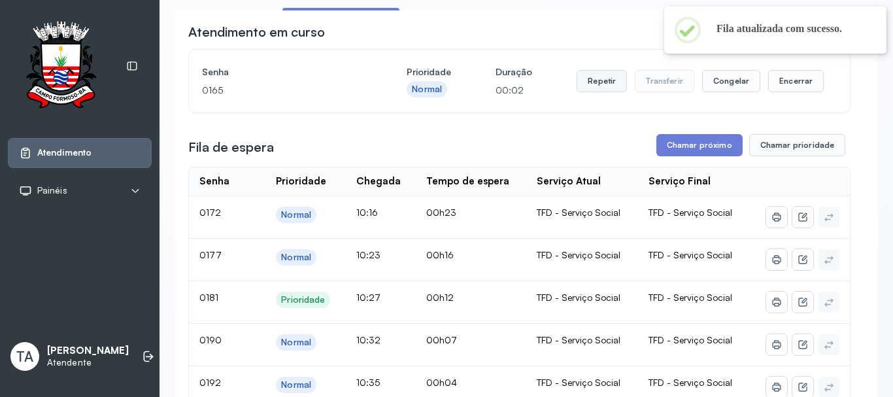
click at [593, 83] on button "Repetir" at bounding box center [601, 81] width 50 height 22
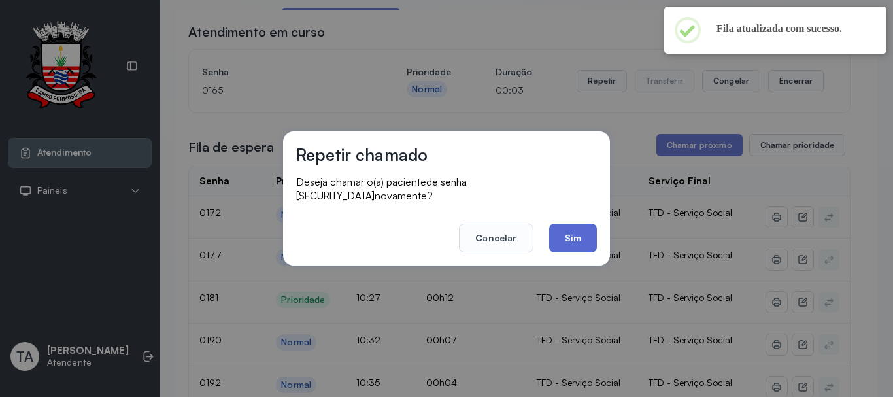
click at [582, 235] on button "Sim" at bounding box center [573, 238] width 48 height 29
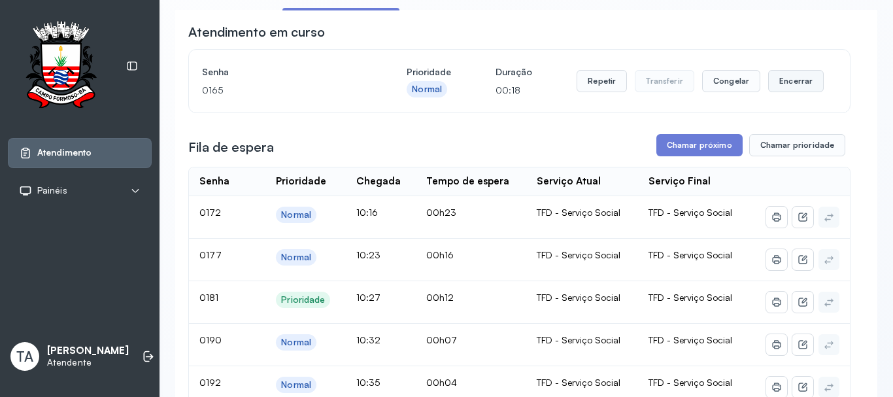
click at [804, 77] on button "Encerrar" at bounding box center [796, 81] width 56 height 22
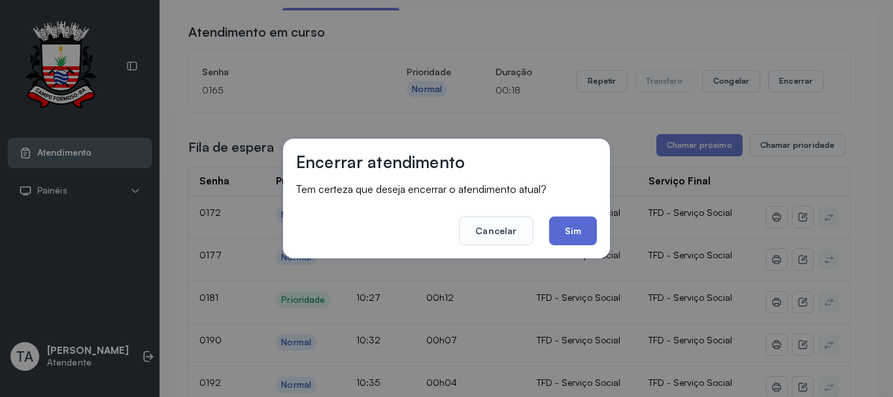
click at [555, 236] on button "Sim" at bounding box center [573, 230] width 48 height 29
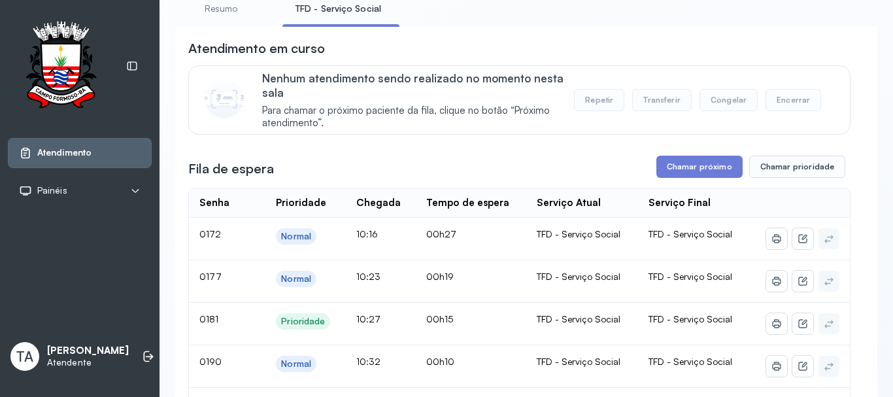
scroll to position [237, 0]
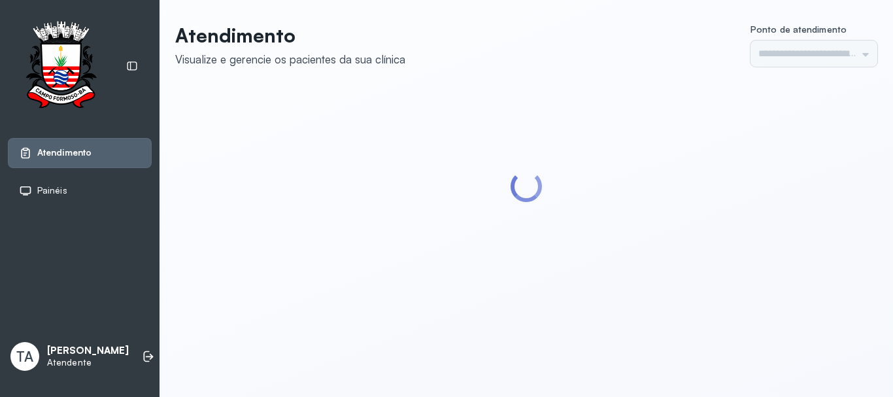
type input "******"
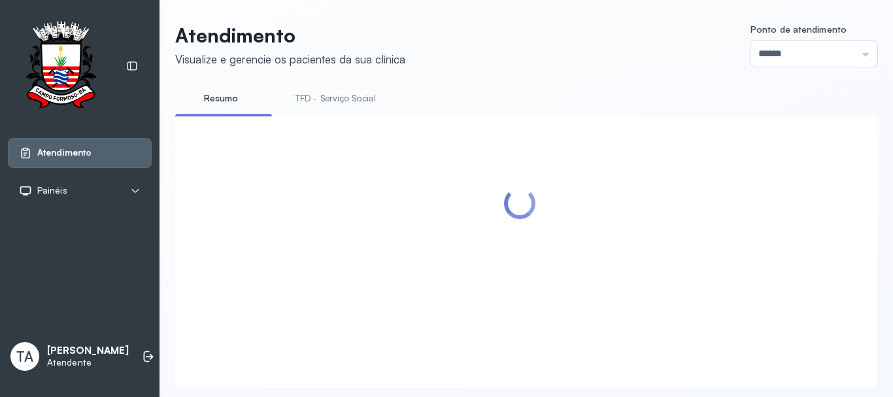
click at [333, 106] on link "TFD - Serviço Social" at bounding box center [335, 99] width 107 height 22
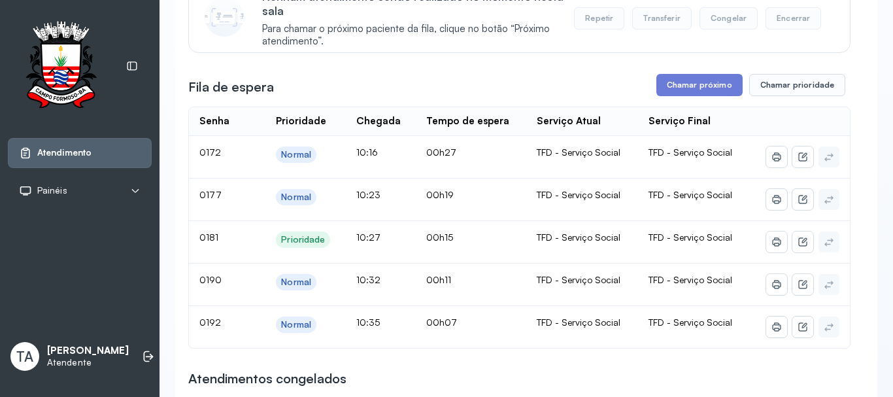
scroll to position [237, 0]
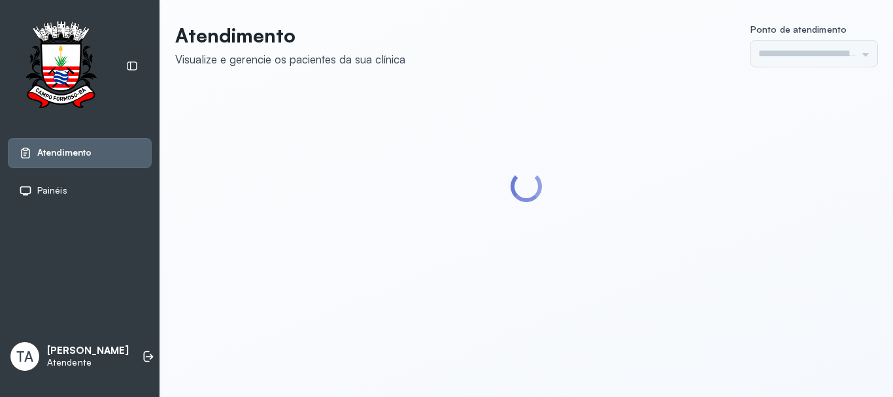
type input "******"
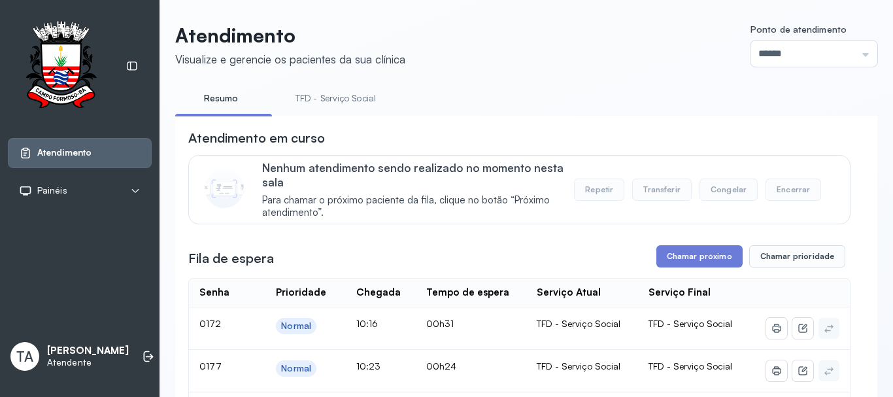
click at [347, 99] on link "TFD - Serviço Social" at bounding box center [335, 99] width 107 height 22
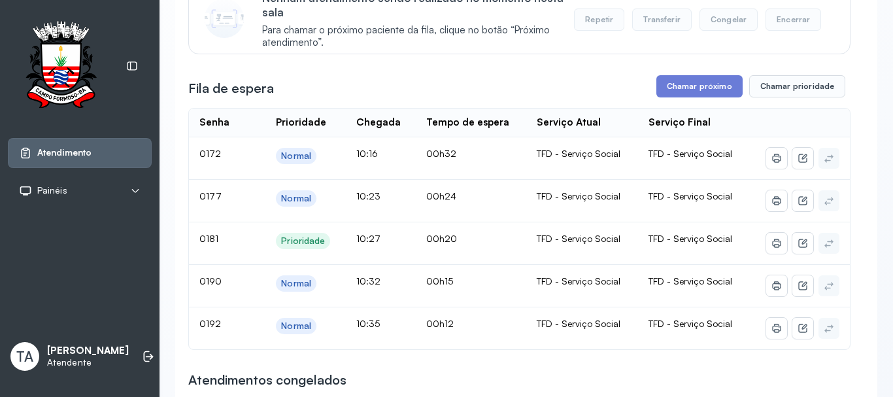
scroll to position [171, 0]
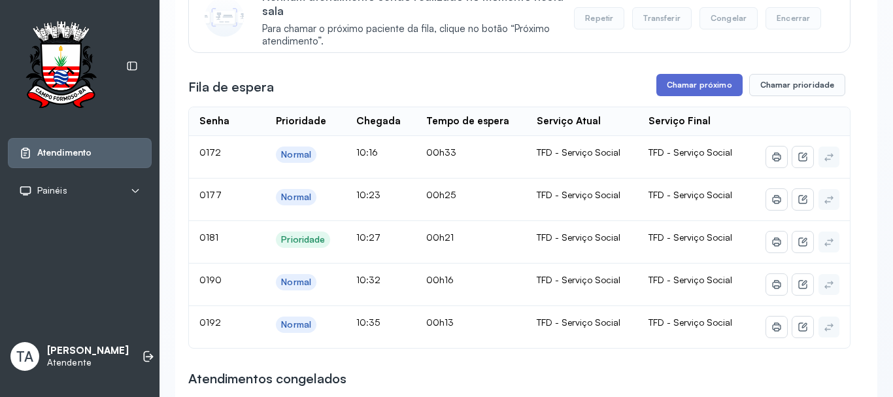
click at [678, 90] on button "Chamar próximo" at bounding box center [699, 85] width 86 height 22
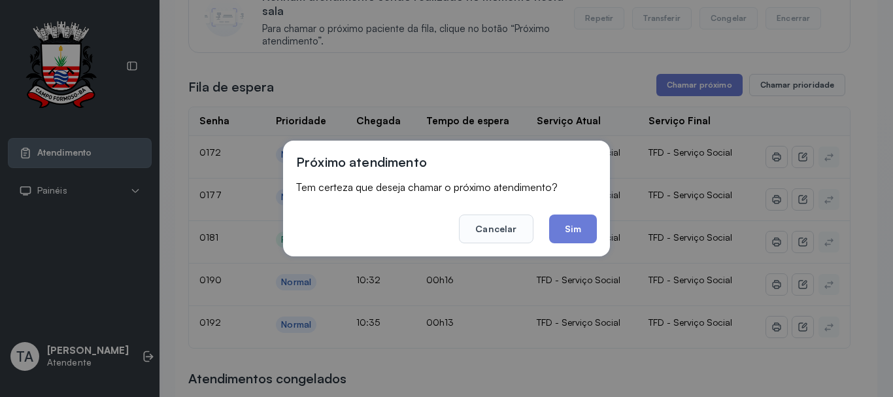
drag, startPoint x: 584, startPoint y: 228, endPoint x: 329, endPoint y: 289, distance: 261.4
click at [580, 230] on button "Sim" at bounding box center [573, 228] width 48 height 29
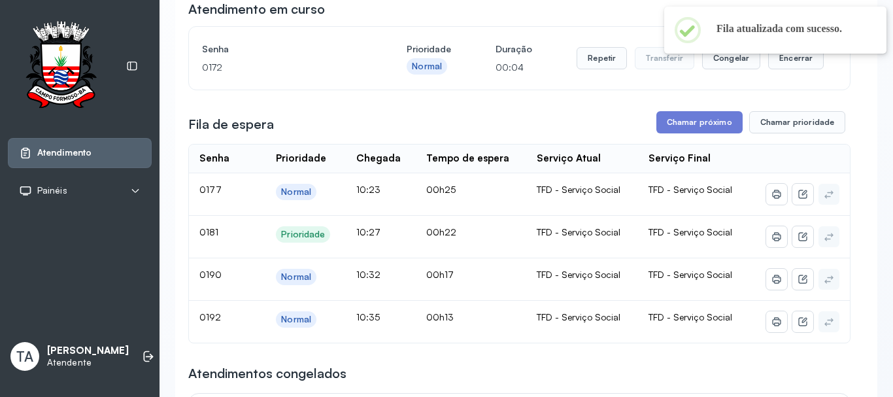
scroll to position [106, 0]
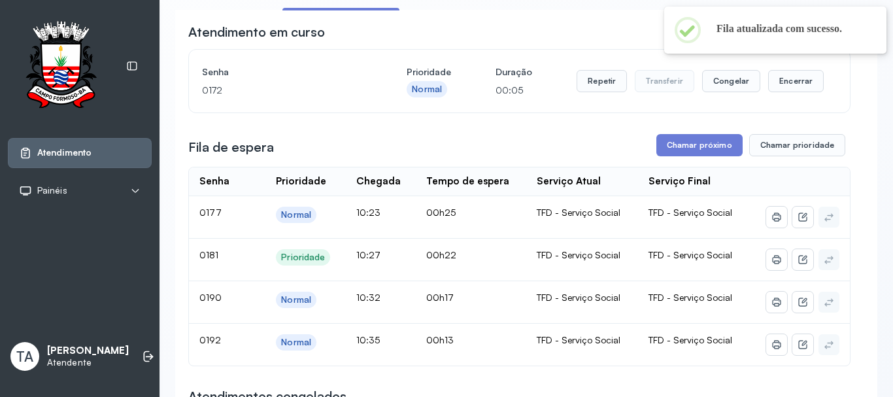
click at [596, 97] on div "Repetir Transferir Congelar Encerrar" at bounding box center [699, 81] width 247 height 37
click at [596, 88] on button "Repetir" at bounding box center [601, 81] width 50 height 22
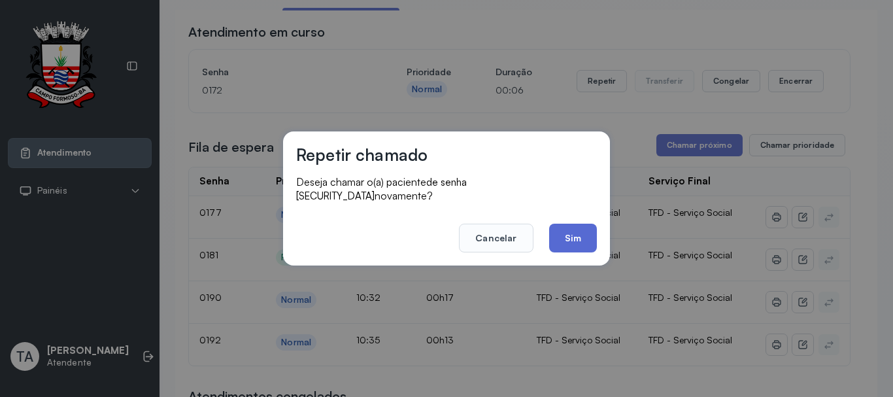
click at [565, 230] on button "Sim" at bounding box center [573, 238] width 48 height 29
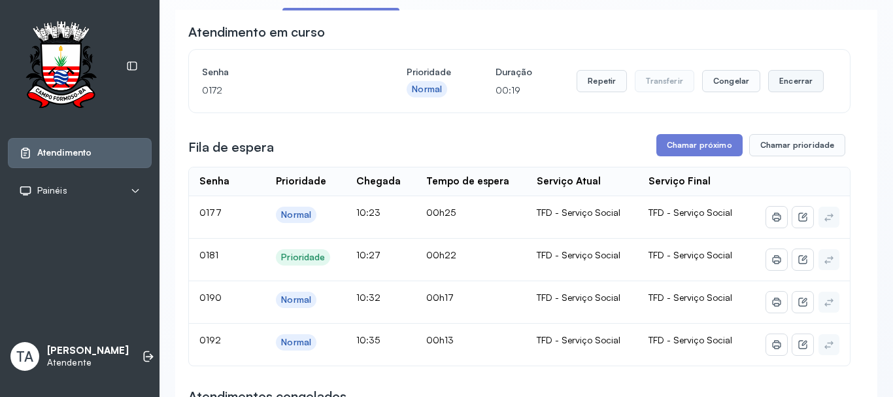
click at [791, 84] on button "Encerrar" at bounding box center [796, 81] width 56 height 22
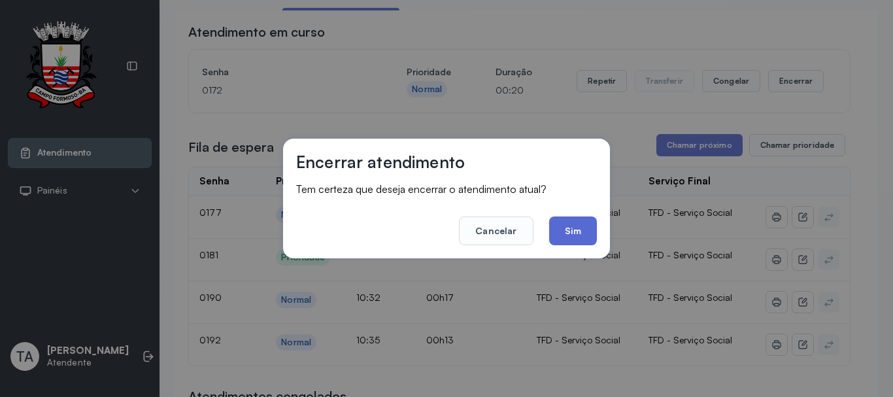
click at [557, 232] on button "Sim" at bounding box center [573, 230] width 48 height 29
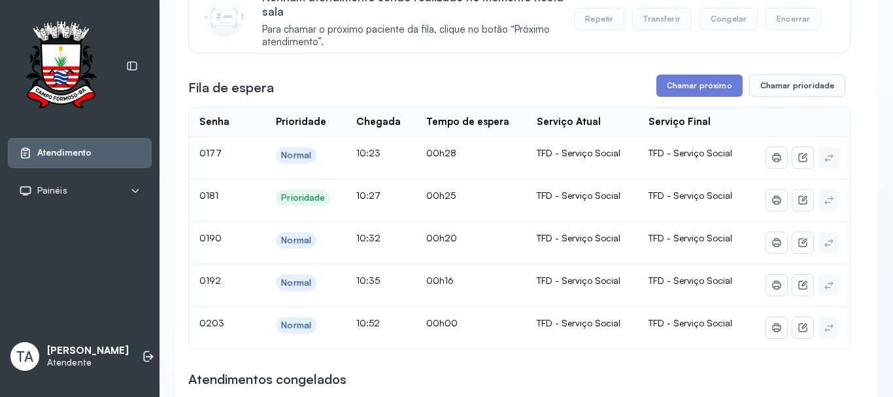
scroll to position [171, 0]
click at [682, 79] on button "Chamar próximo" at bounding box center [699, 85] width 86 height 22
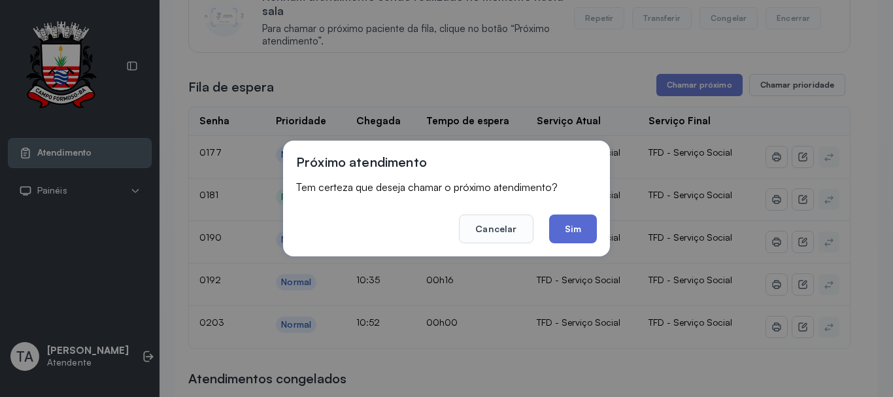
click at [580, 235] on button "Sim" at bounding box center [573, 228] width 48 height 29
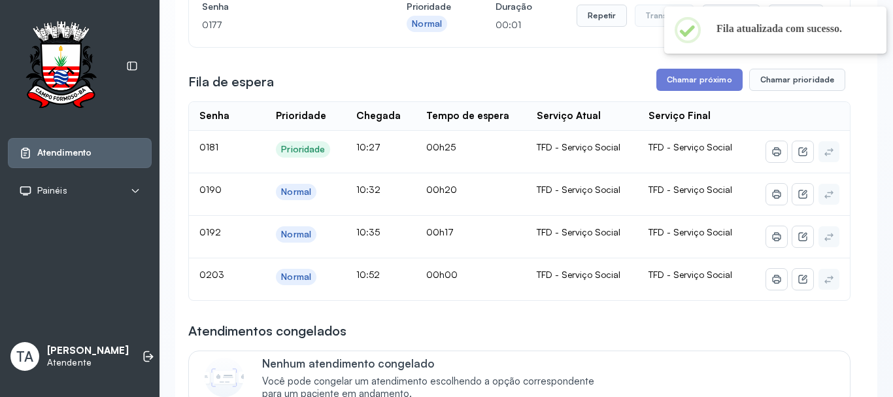
scroll to position [106, 0]
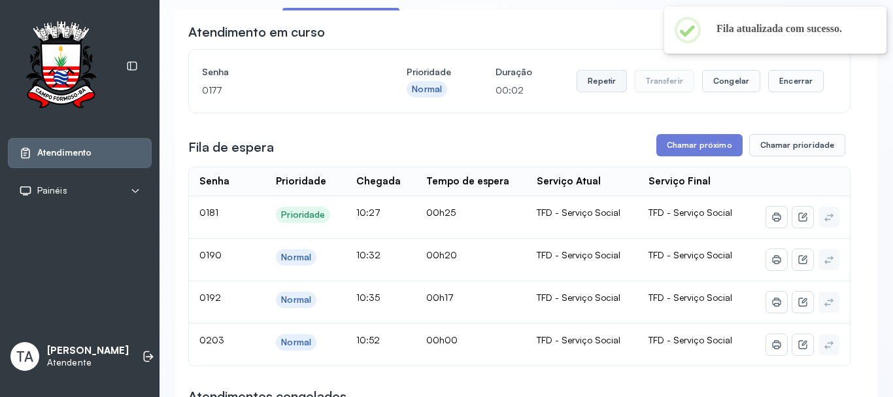
click at [601, 84] on button "Repetir" at bounding box center [601, 81] width 50 height 22
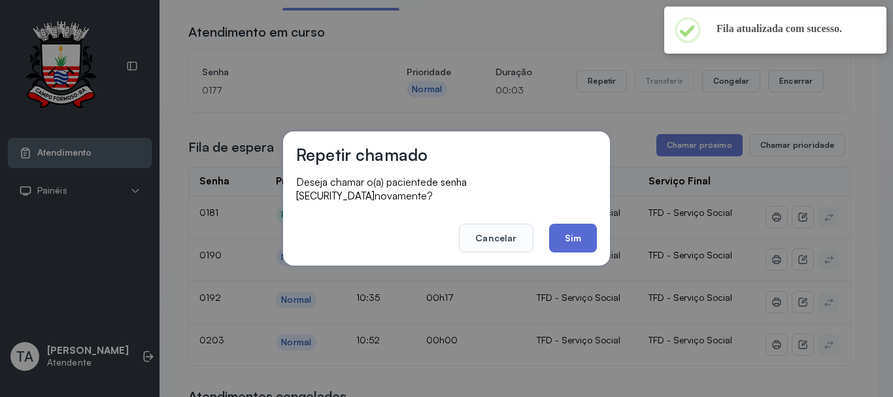
click at [569, 245] on button "Sim" at bounding box center [573, 238] width 48 height 29
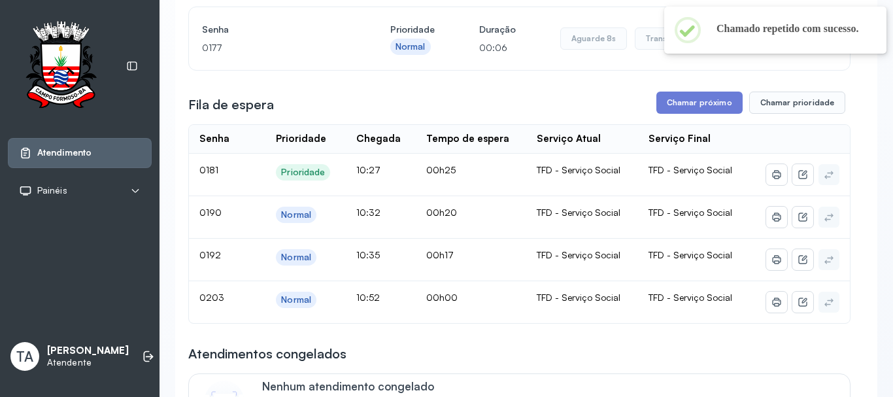
scroll to position [171, 0]
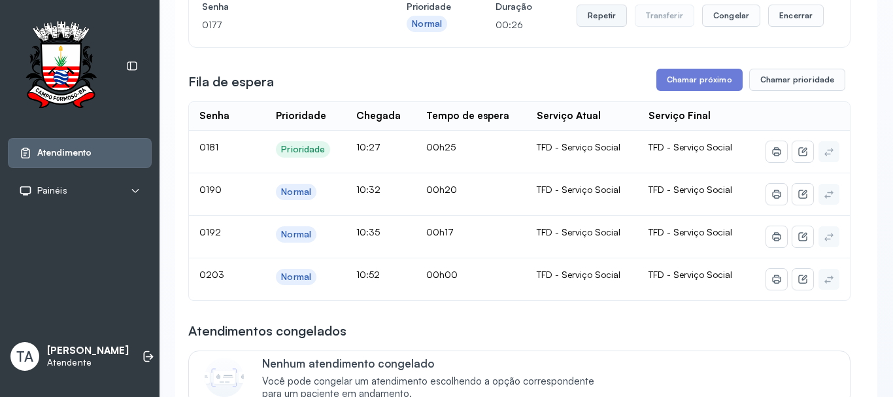
click at [611, 15] on button "Repetir" at bounding box center [601, 16] width 50 height 22
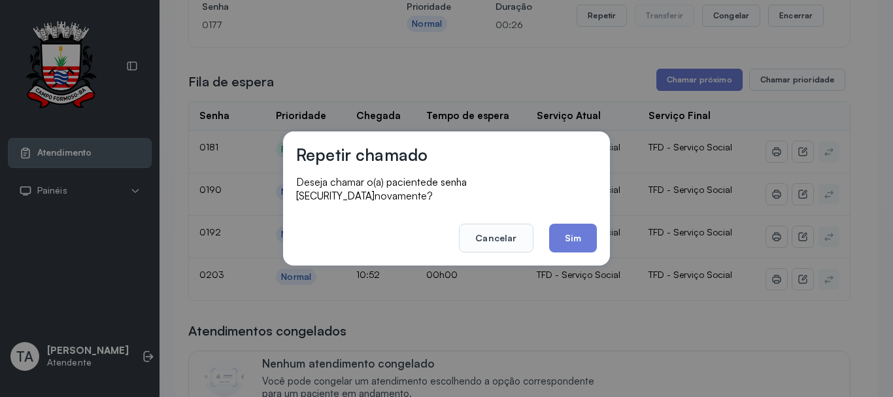
click at [569, 216] on footer "Cancelar Sim" at bounding box center [446, 228] width 301 height 47
click at [569, 224] on button "Sim" at bounding box center [573, 238] width 48 height 29
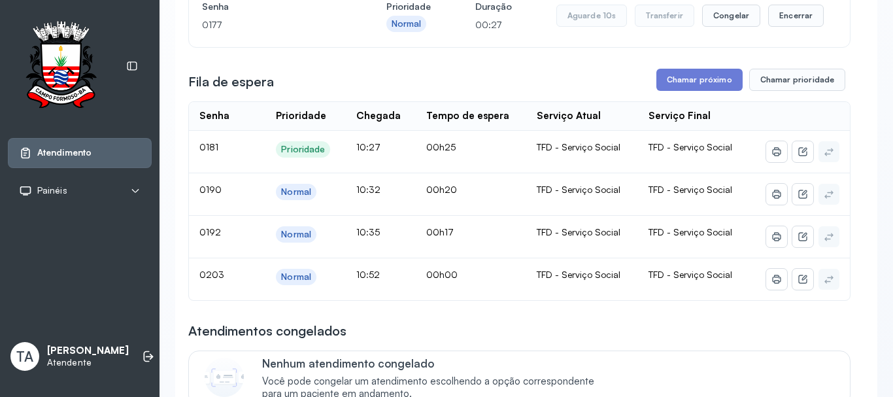
click at [568, 232] on div "TFD - Serviço Social" at bounding box center [582, 232] width 91 height 12
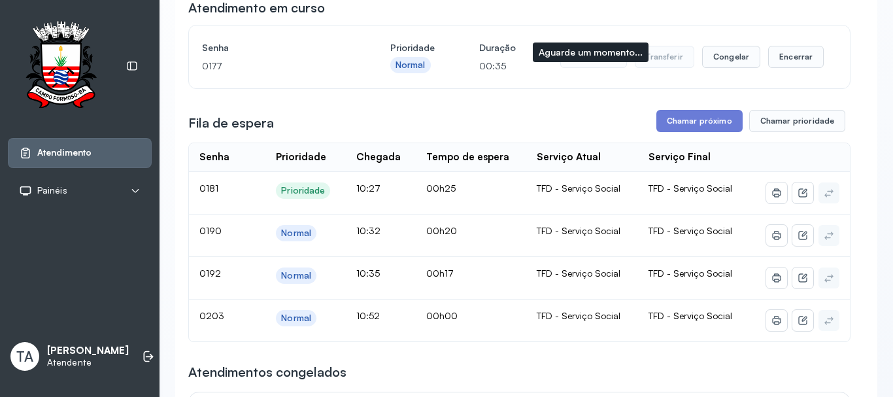
scroll to position [131, 0]
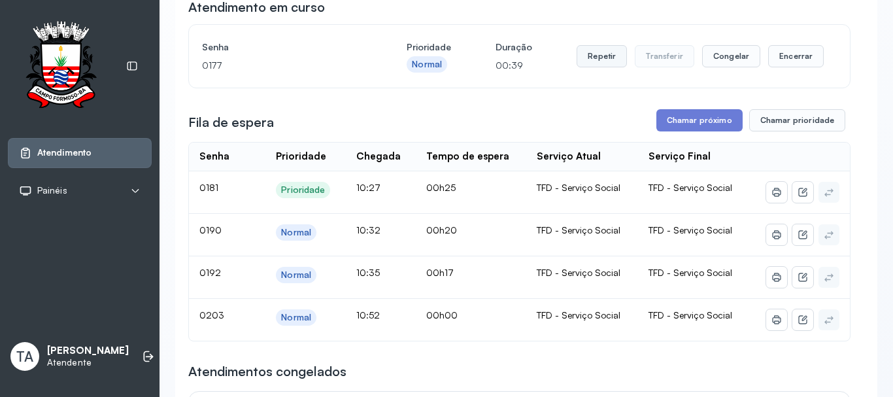
click at [591, 63] on button "Repetir" at bounding box center [601, 56] width 50 height 22
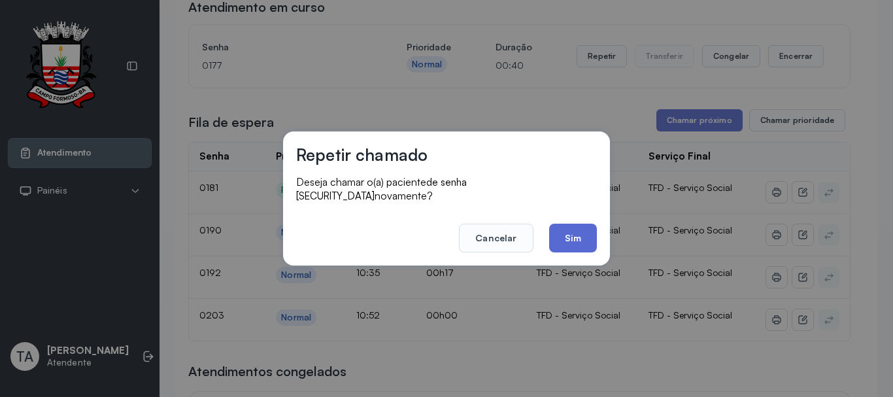
click at [565, 235] on button "Sim" at bounding box center [573, 238] width 48 height 29
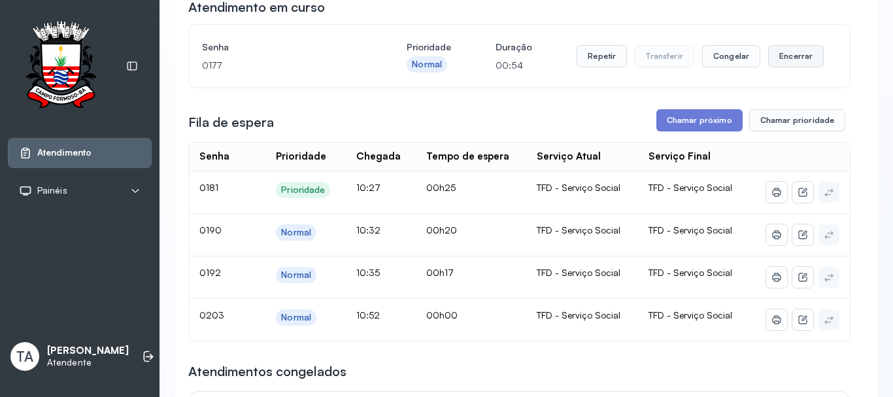
click at [797, 62] on button "Encerrar" at bounding box center [796, 56] width 56 height 22
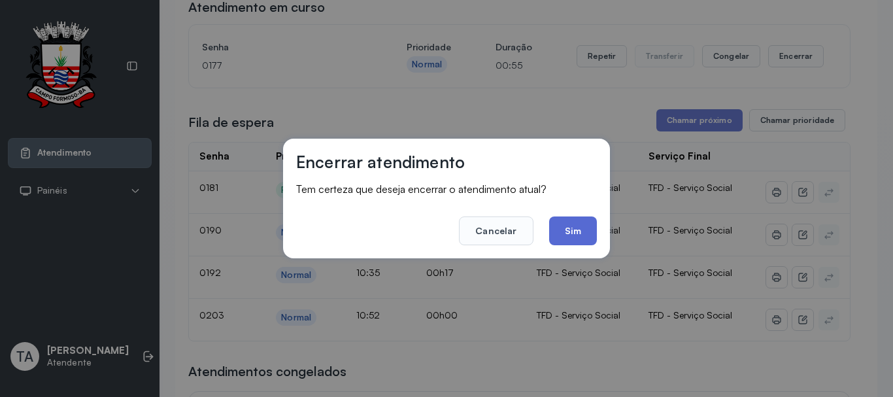
click at [564, 233] on button "Sim" at bounding box center [573, 230] width 48 height 29
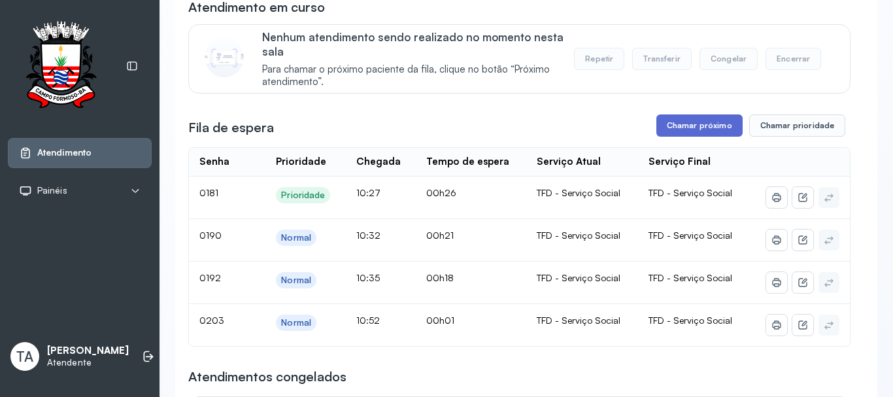
click at [676, 125] on button "Chamar próximo" at bounding box center [699, 125] width 86 height 22
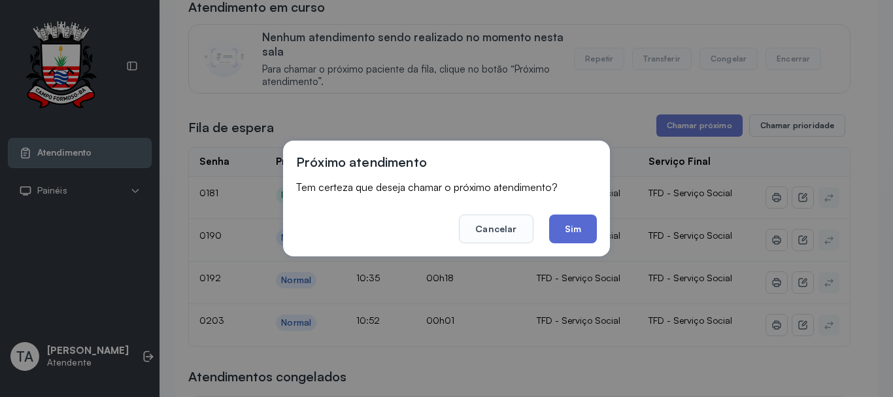
click at [559, 226] on button "Sim" at bounding box center [573, 228] width 48 height 29
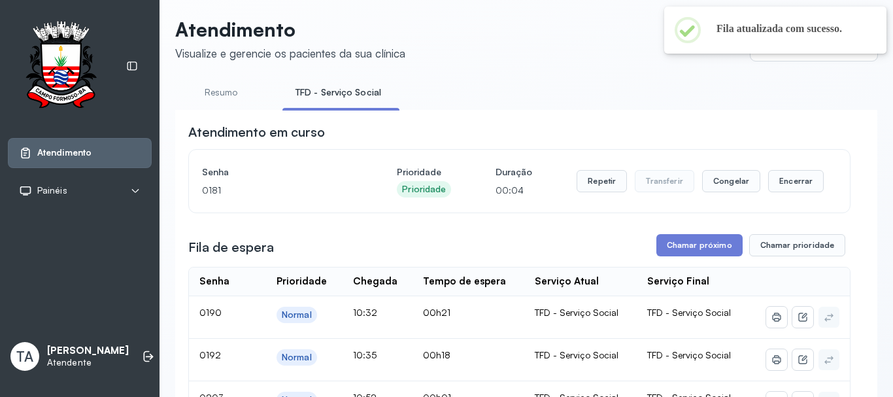
scroll to position [0, 0]
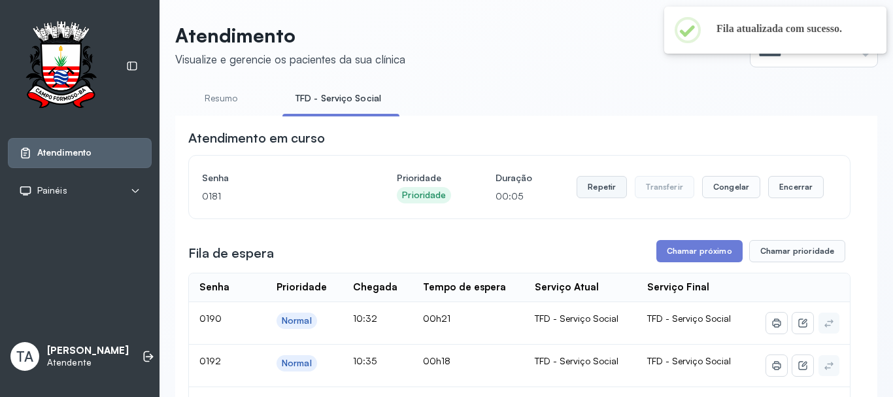
click at [592, 198] on button "Repetir" at bounding box center [601, 187] width 50 height 22
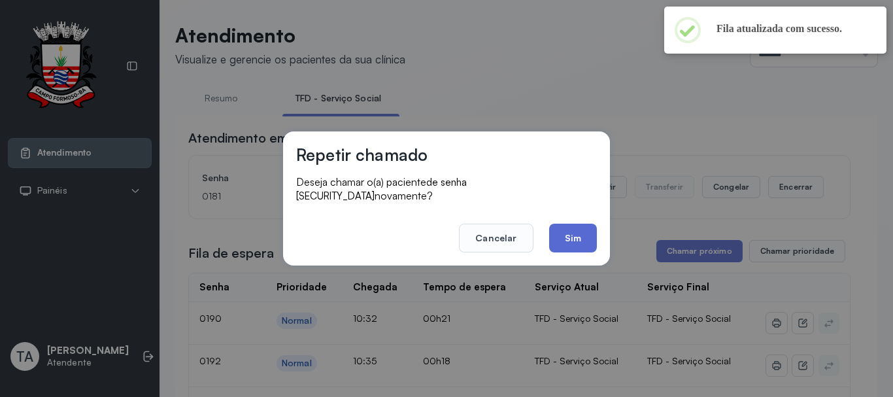
click at [574, 233] on button "Sim" at bounding box center [573, 238] width 48 height 29
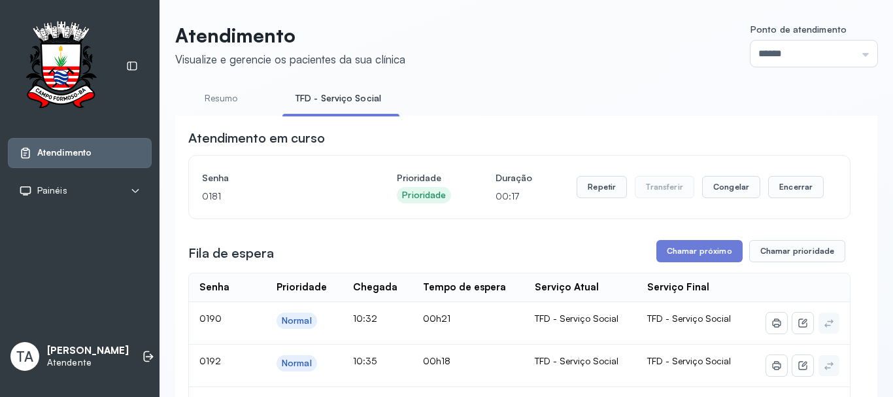
click at [599, 185] on button "Repetir" at bounding box center [601, 187] width 50 height 22
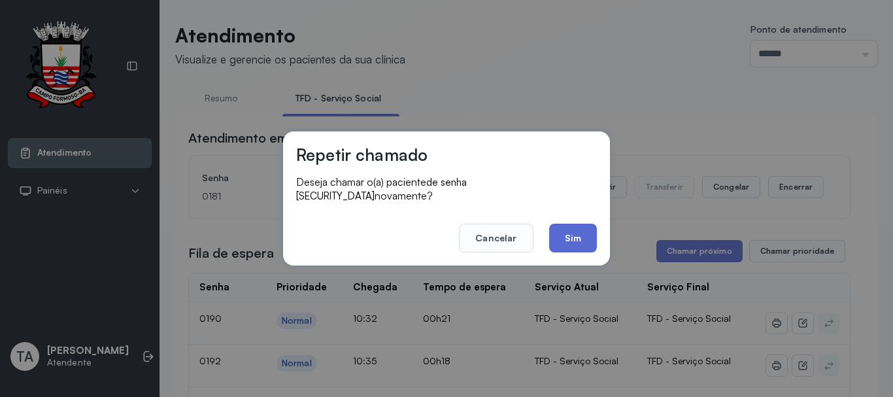
click at [587, 237] on button "Sim" at bounding box center [573, 238] width 48 height 29
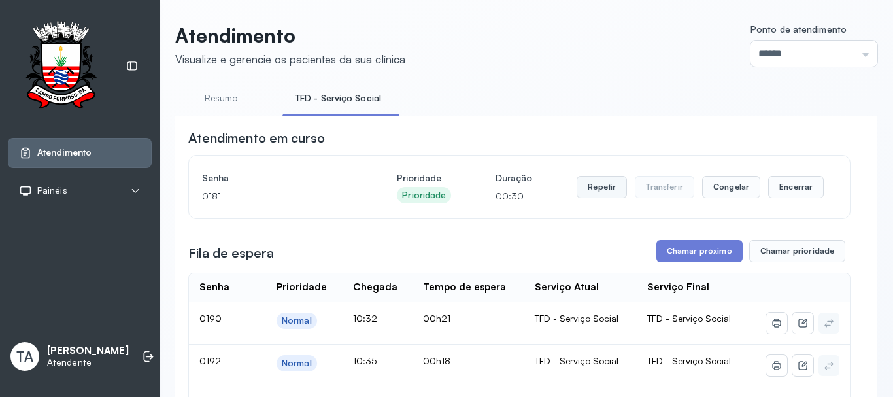
click at [599, 192] on button "Repetir" at bounding box center [601, 187] width 50 height 22
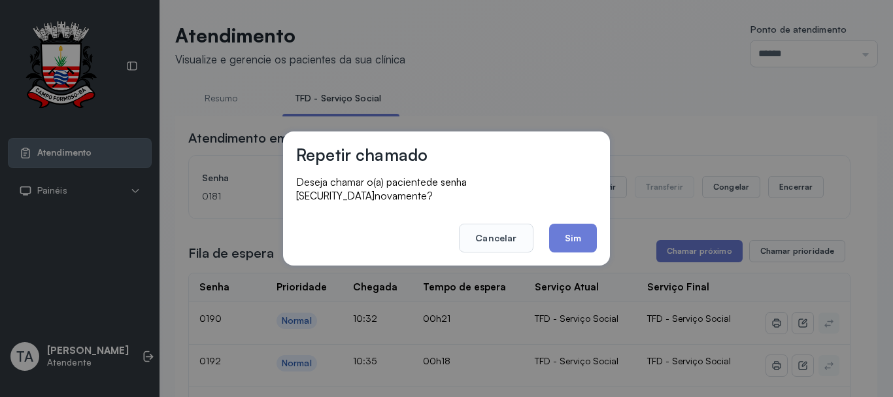
click at [578, 247] on div "Repetir chamado Deseja chamar o(a) paciente de senha 0181 novamente? Cancelar S…" at bounding box center [446, 198] width 327 height 134
click at [580, 236] on button "Sim" at bounding box center [573, 238] width 48 height 29
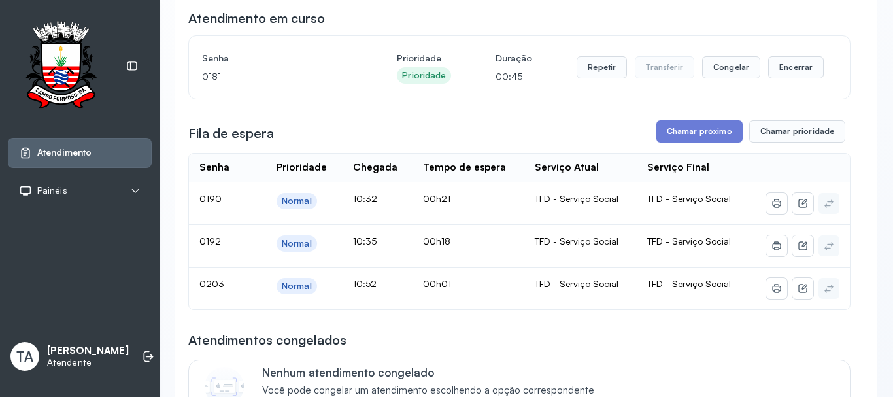
scroll to position [131, 0]
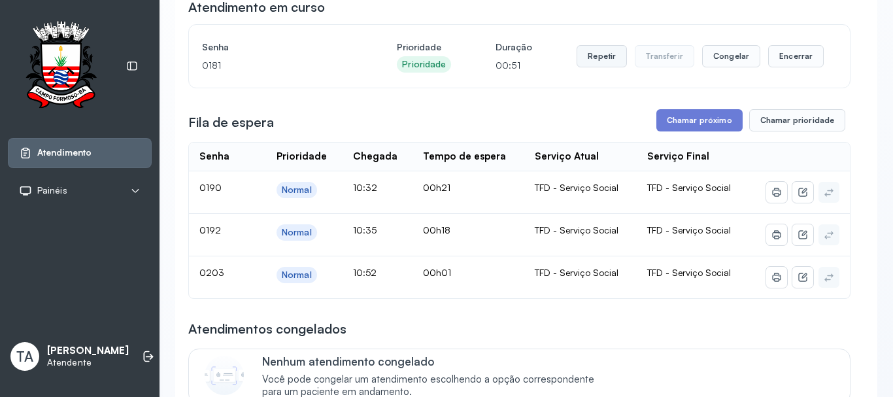
click at [597, 67] on button "Repetir" at bounding box center [601, 56] width 50 height 22
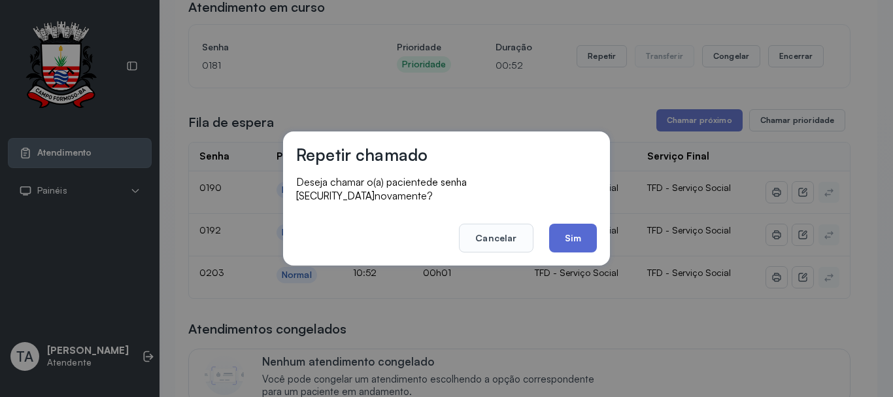
click at [587, 232] on button "Sim" at bounding box center [573, 238] width 48 height 29
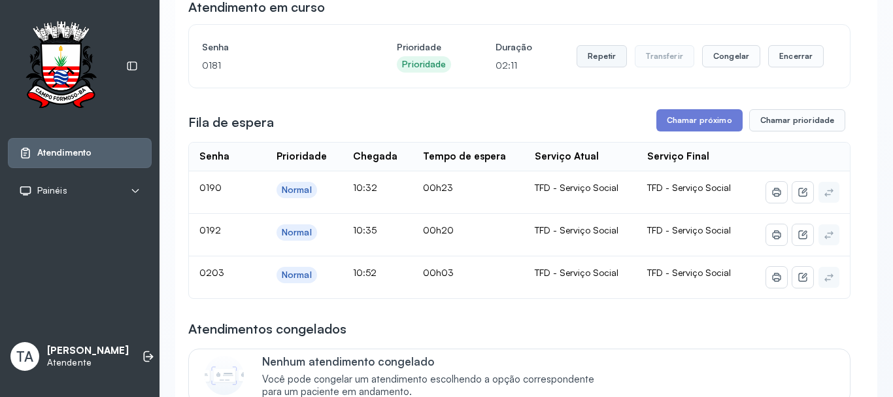
click at [601, 56] on button "Repetir" at bounding box center [601, 56] width 50 height 22
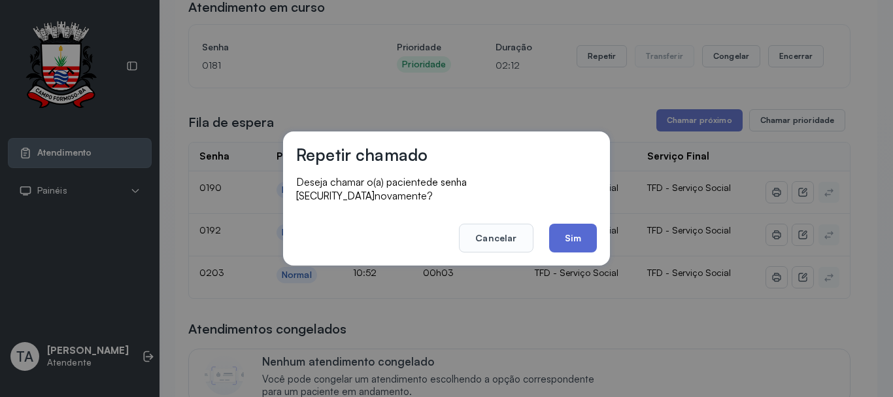
click at [563, 224] on button "Sim" at bounding box center [573, 238] width 48 height 29
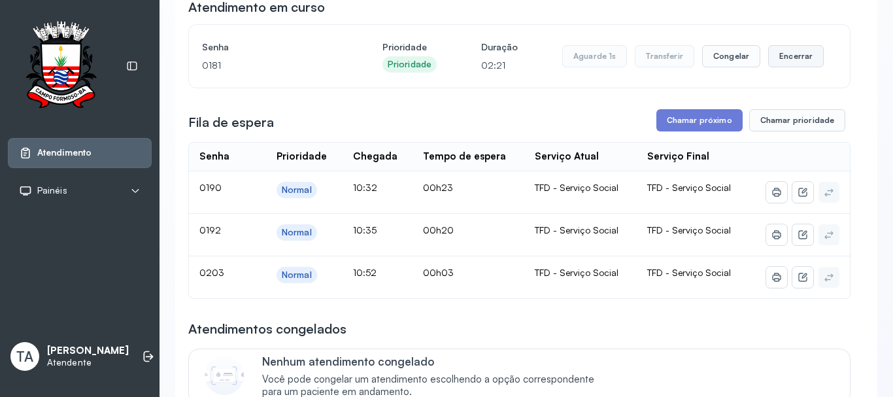
click at [780, 57] on button "Encerrar" at bounding box center [796, 56] width 56 height 22
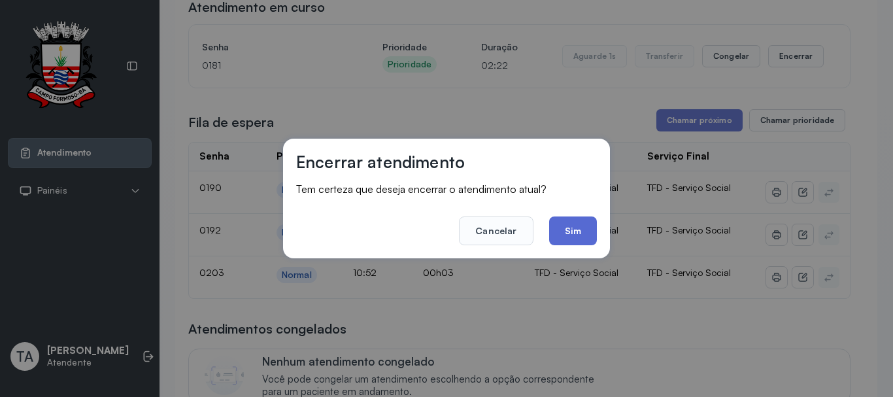
click at [571, 235] on button "Sim" at bounding box center [573, 230] width 48 height 29
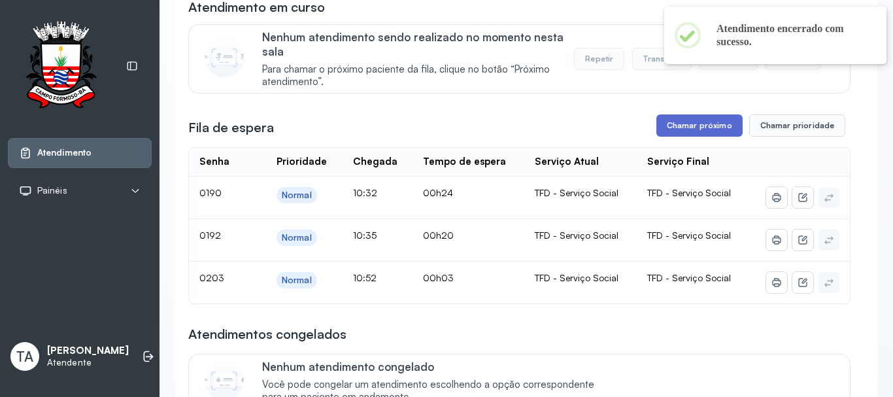
click at [669, 129] on button "Chamar próximo" at bounding box center [699, 125] width 86 height 22
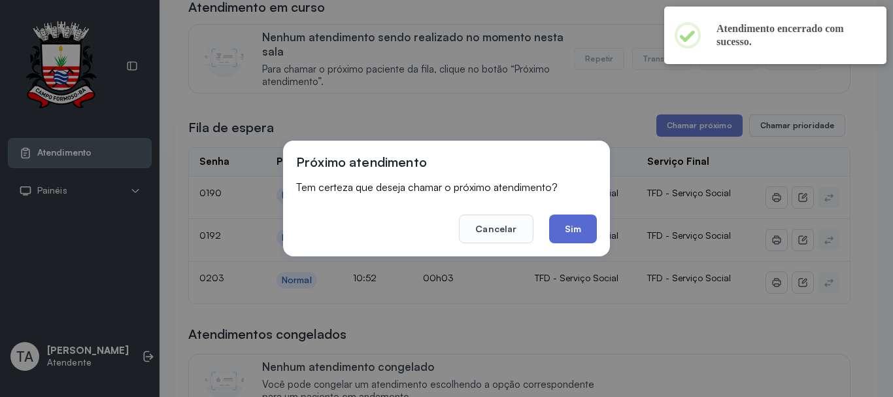
click at [580, 232] on button "Sim" at bounding box center [573, 228] width 48 height 29
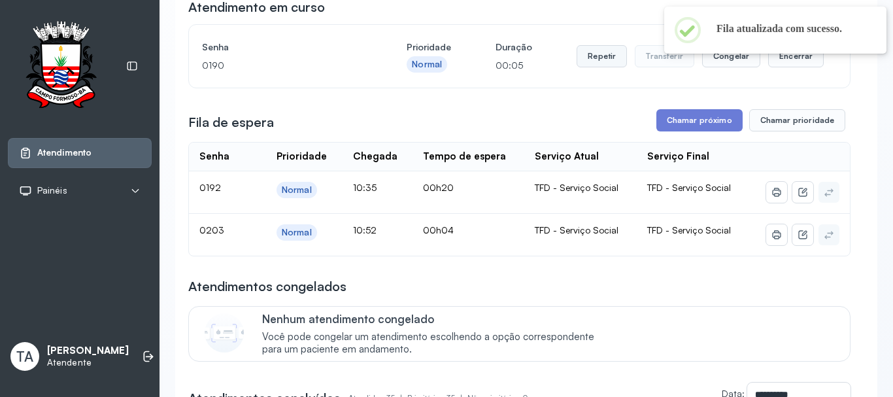
click at [586, 57] on button "Repetir" at bounding box center [601, 56] width 50 height 22
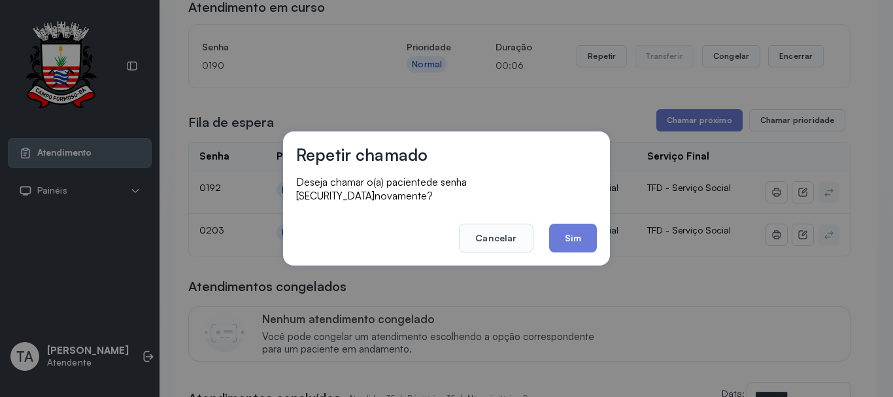
click at [563, 224] on button "Sim" at bounding box center [573, 238] width 48 height 29
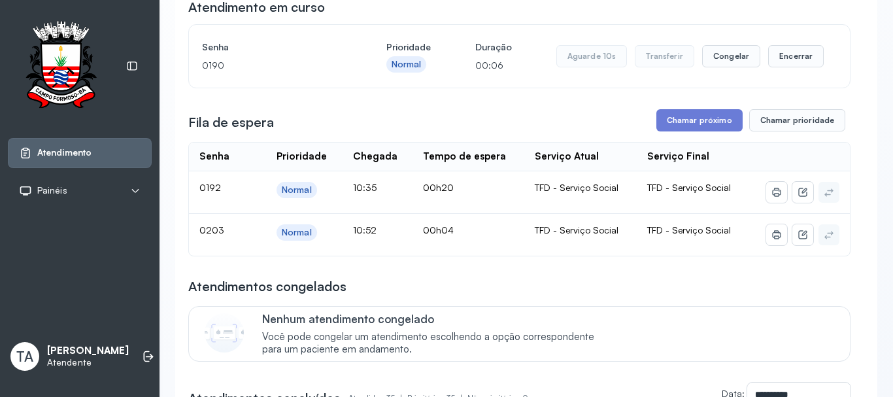
click at [563, 226] on td "TFD - Serviço Social" at bounding box center [580, 235] width 112 height 42
click at [591, 67] on button "Repetir" at bounding box center [601, 56] width 50 height 22
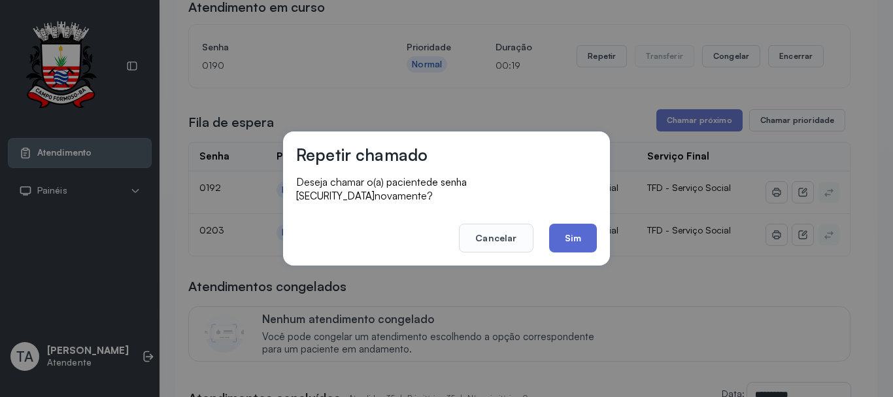
click at [569, 230] on button "Sim" at bounding box center [573, 238] width 48 height 29
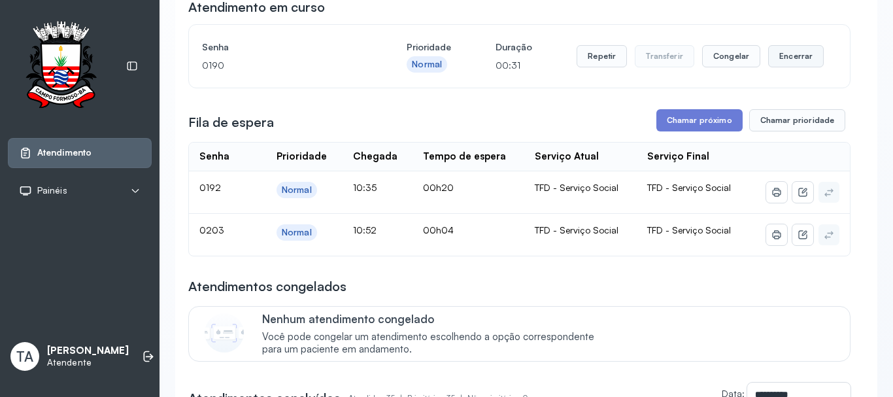
click at [795, 67] on button "Encerrar" at bounding box center [796, 56] width 56 height 22
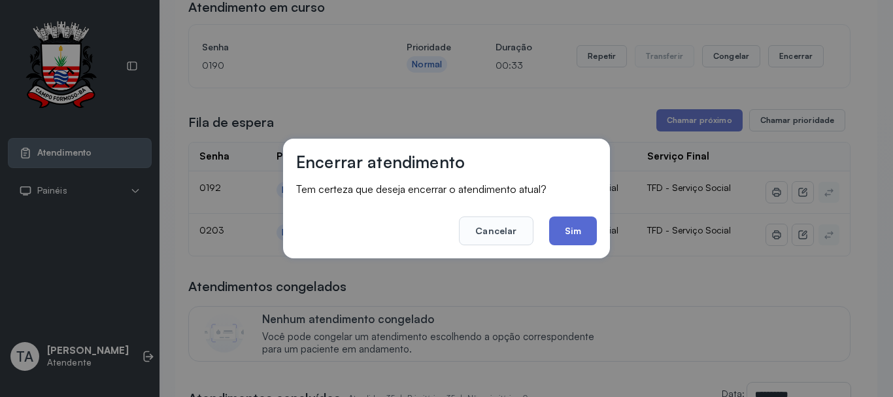
click at [567, 239] on button "Sim" at bounding box center [573, 230] width 48 height 29
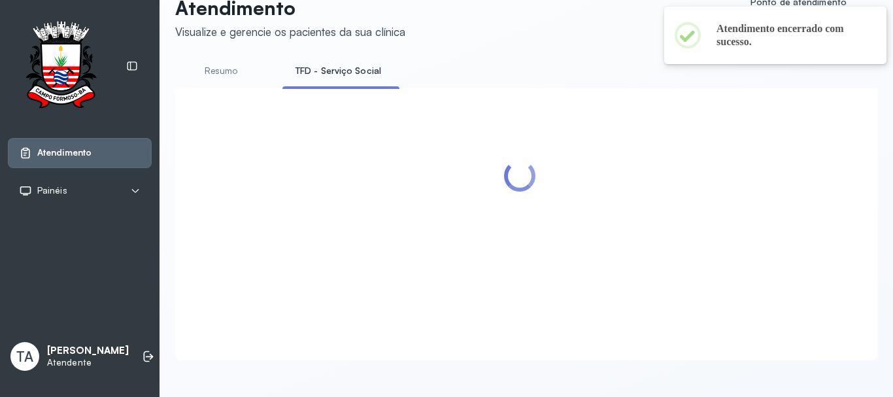
scroll to position [41, 0]
click at [803, 65] on ul "Resumo TFD - Serviço Social" at bounding box center [526, 74] width 702 height 29
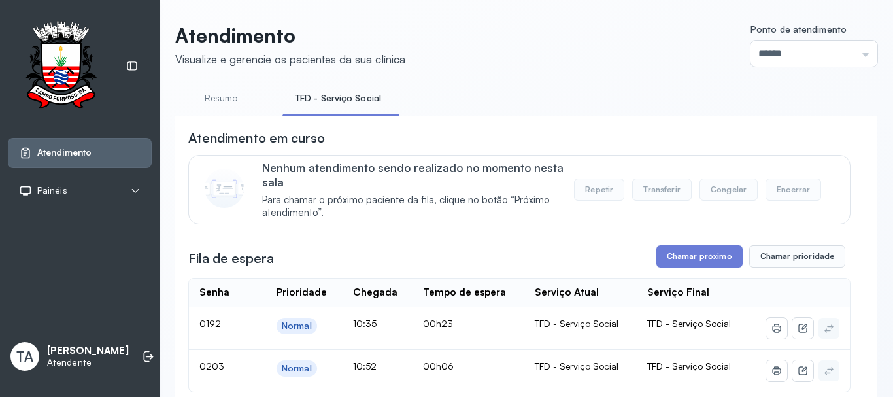
scroll to position [65, 0]
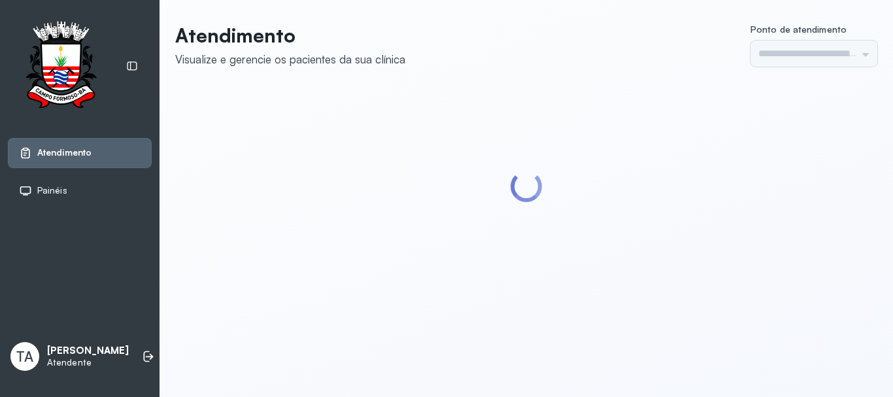
type input "******"
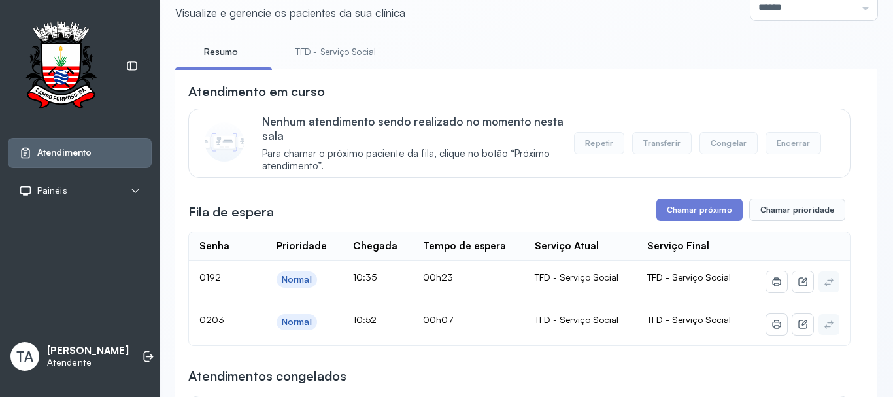
scroll to position [131, 0]
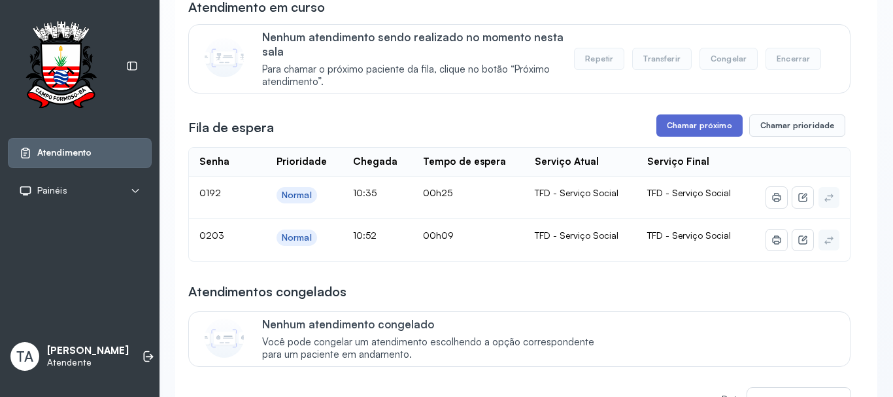
click at [679, 118] on button "Chamar próximo" at bounding box center [699, 125] width 86 height 22
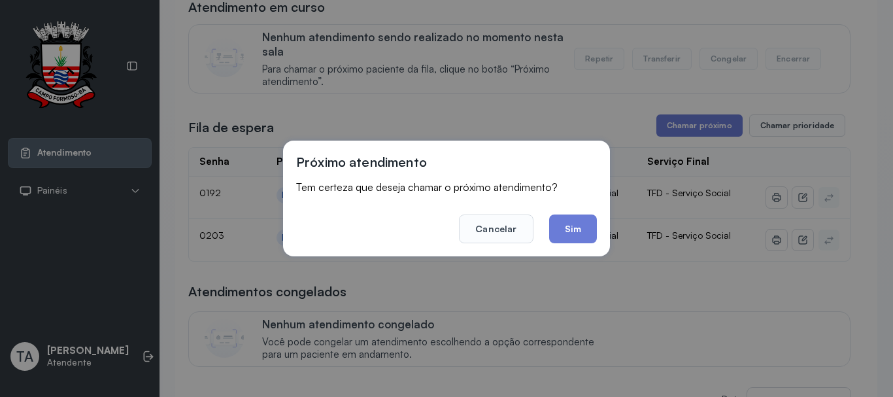
click at [582, 231] on button "Sim" at bounding box center [573, 228] width 48 height 29
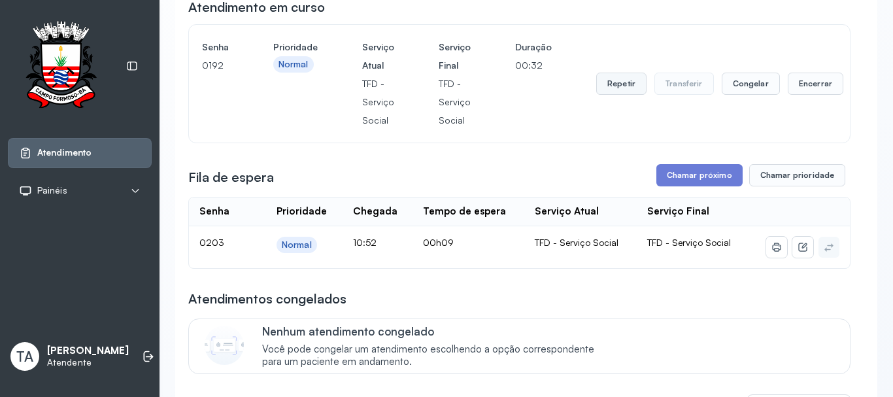
click at [614, 78] on button "Repetir" at bounding box center [621, 84] width 50 height 22
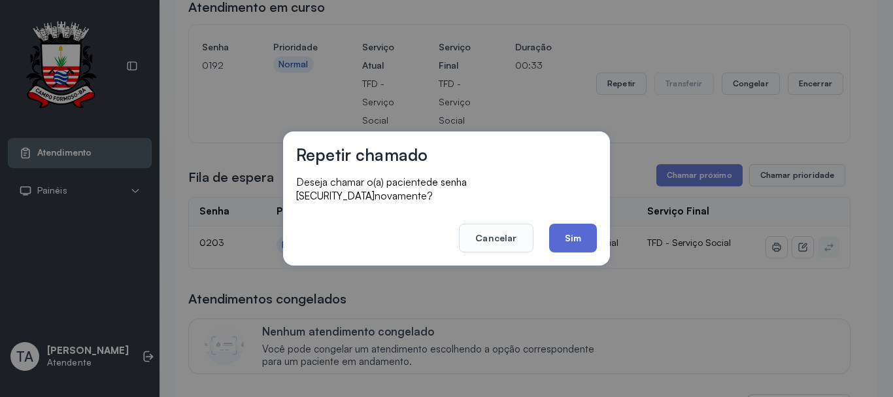
click at [587, 227] on button "Sim" at bounding box center [573, 238] width 48 height 29
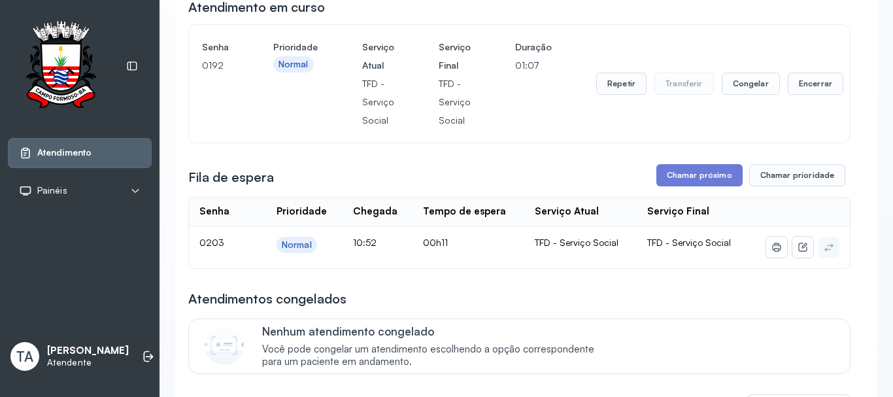
click at [804, 70] on div "Repetir Transferir Congelar Encerrar" at bounding box center [719, 83] width 247 height 91
click at [810, 76] on button "Encerrar" at bounding box center [815, 84] width 56 height 22
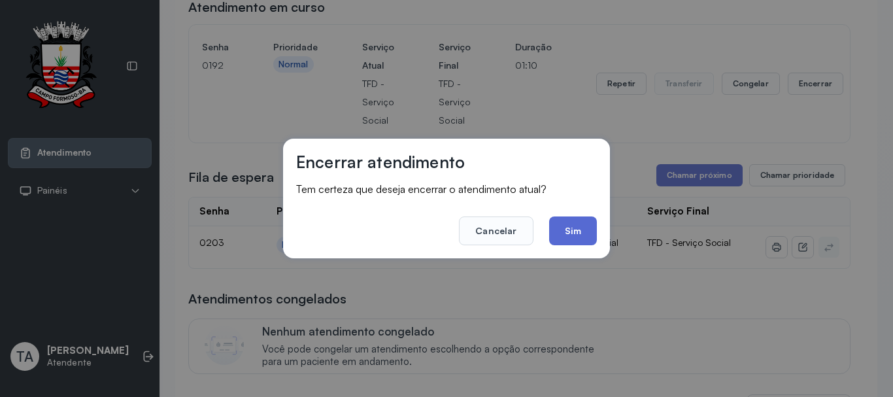
drag, startPoint x: 577, startPoint y: 250, endPoint x: 575, endPoint y: 235, distance: 15.2
click at [576, 250] on div "Encerrar atendimento Tem certeza que deseja encerrar o atendimento atual? Cance…" at bounding box center [446, 199] width 327 height 120
click at [576, 233] on button "Sim" at bounding box center [573, 230] width 48 height 29
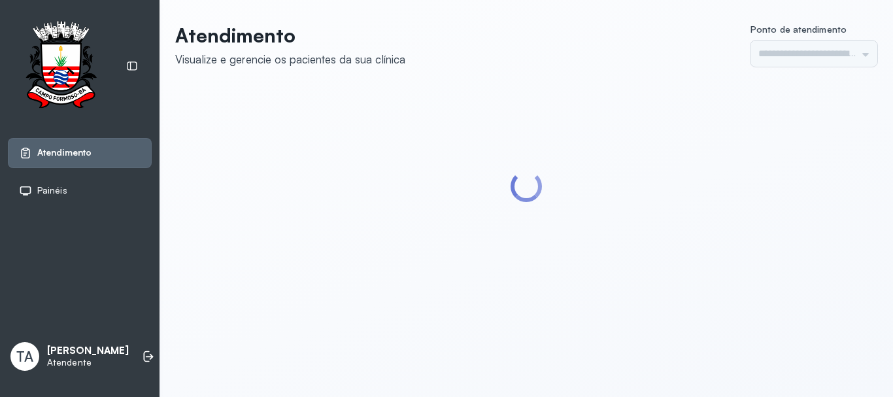
type input "******"
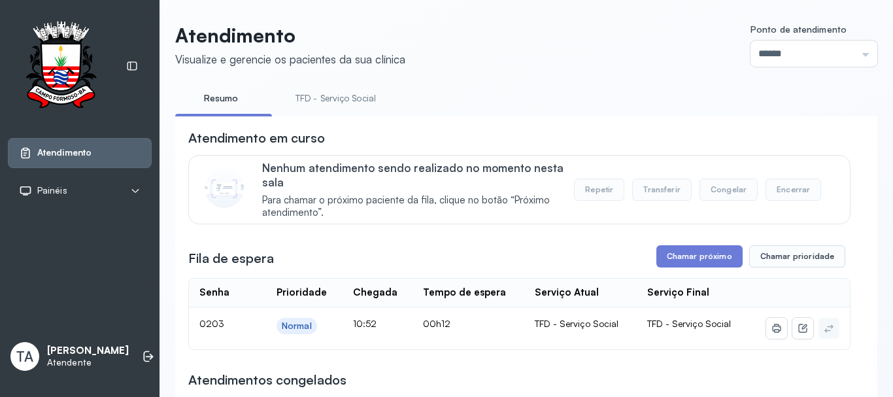
click at [340, 97] on link "TFD - Serviço Social" at bounding box center [335, 99] width 107 height 22
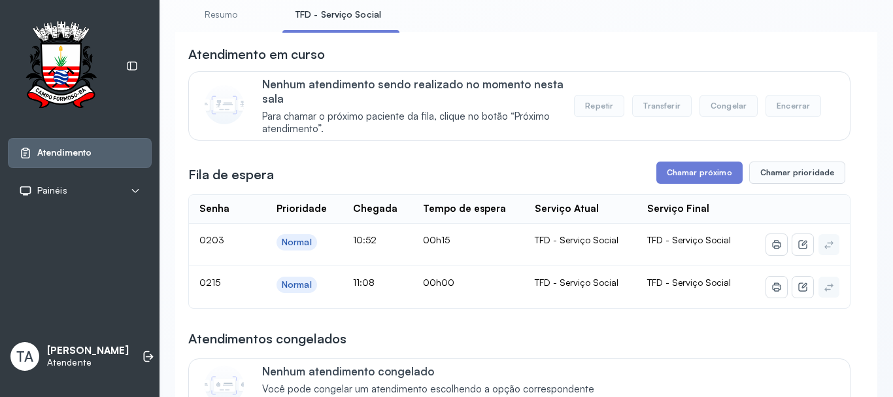
scroll to position [196, 0]
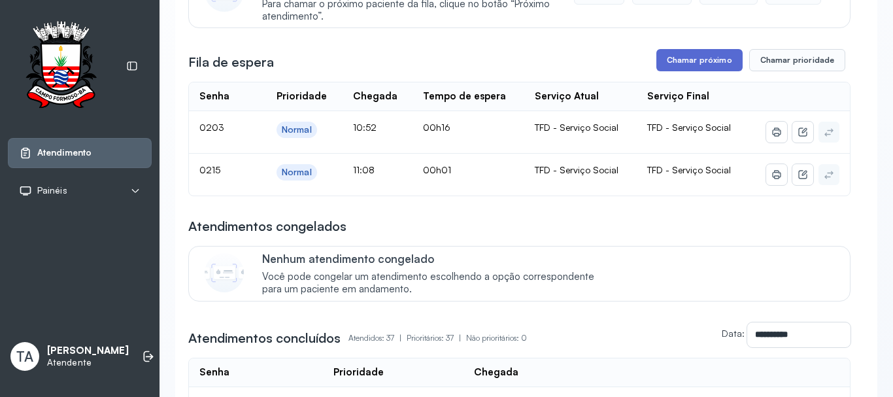
click at [658, 59] on button "Chamar próximo" at bounding box center [699, 60] width 86 height 22
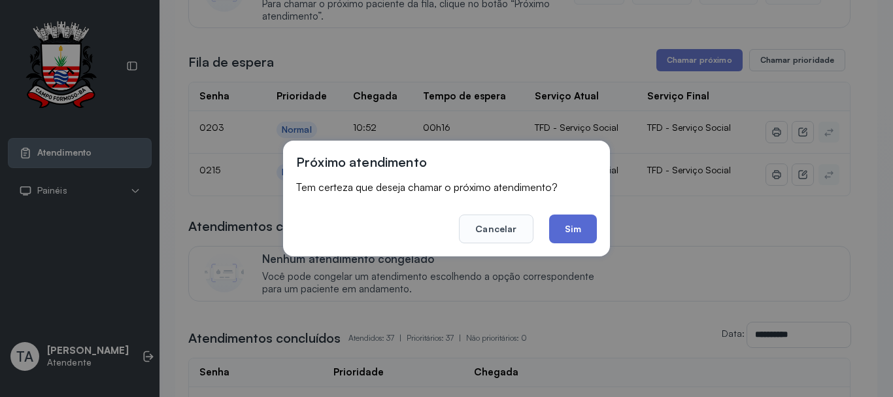
click at [578, 229] on button "Sim" at bounding box center [573, 228] width 48 height 29
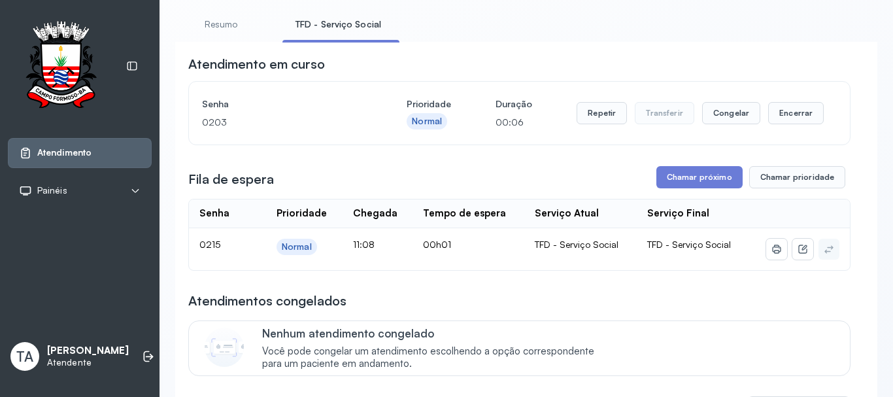
scroll to position [0, 0]
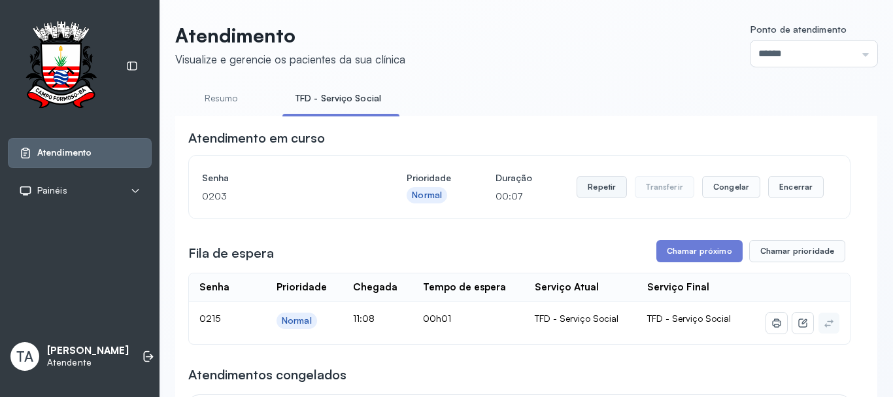
click at [584, 196] on button "Repetir" at bounding box center [601, 187] width 50 height 22
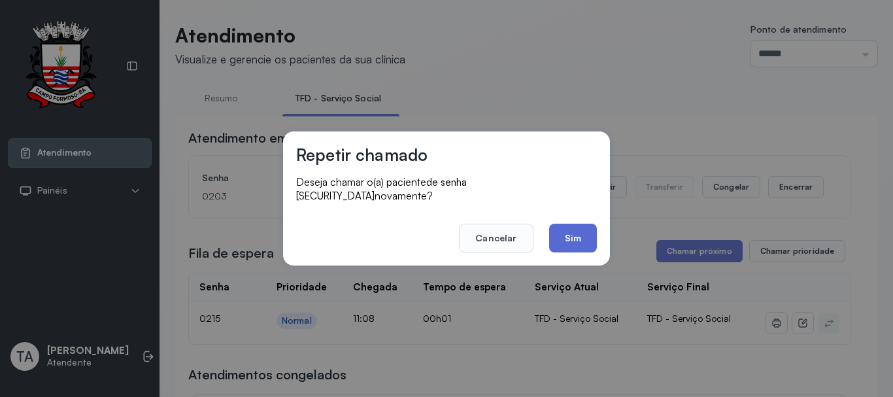
click at [578, 236] on button "Sim" at bounding box center [573, 238] width 48 height 29
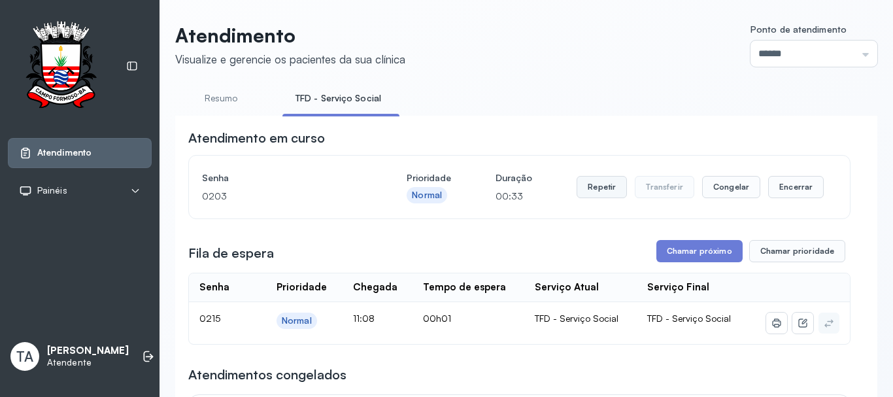
click at [618, 188] on button "Repetir" at bounding box center [601, 187] width 50 height 22
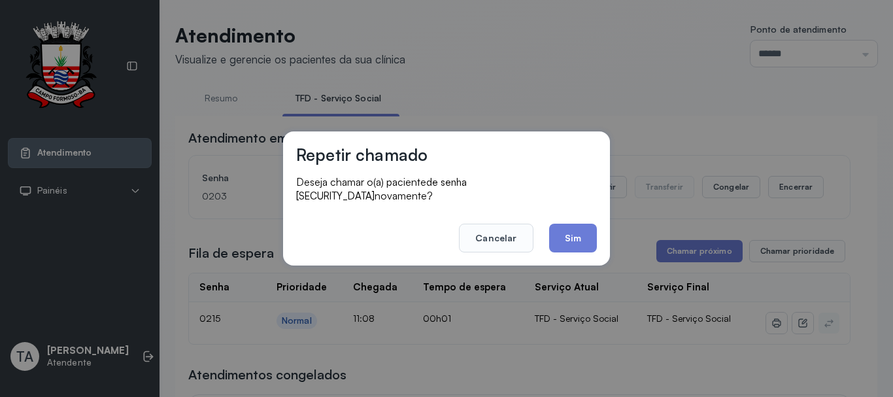
click at [582, 236] on button "Sim" at bounding box center [573, 238] width 48 height 29
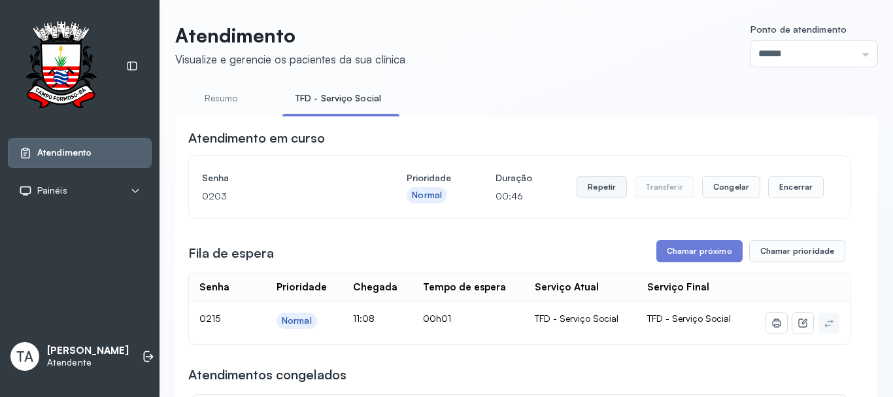
click at [593, 195] on button "Repetir" at bounding box center [601, 187] width 50 height 22
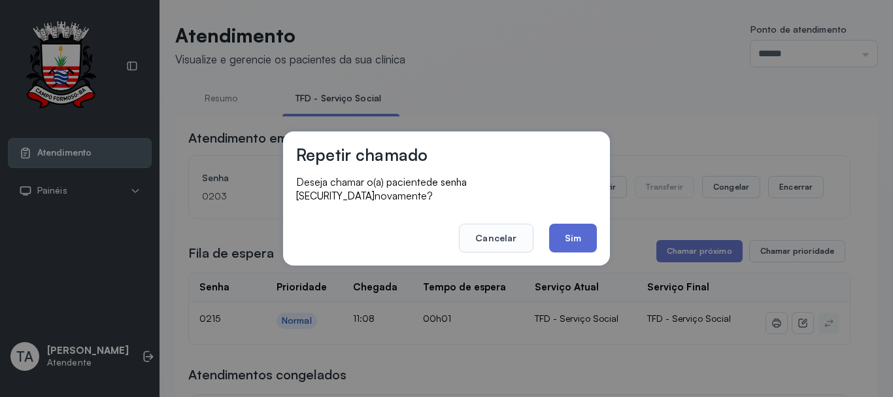
click at [571, 236] on button "Sim" at bounding box center [573, 238] width 48 height 29
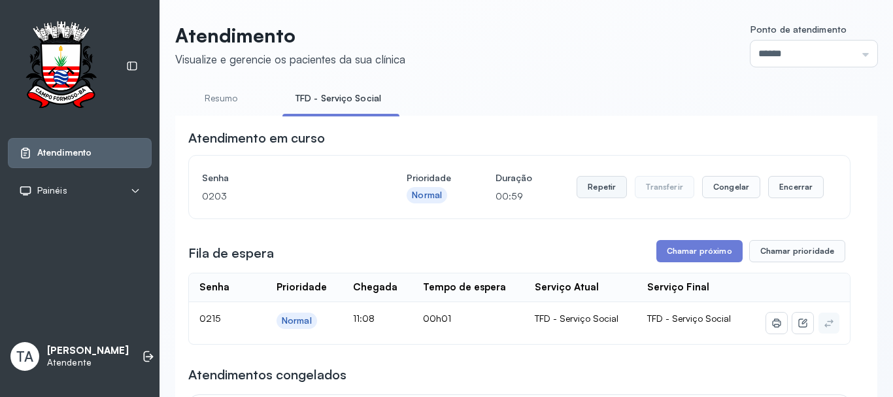
click at [584, 192] on button "Repetir" at bounding box center [601, 187] width 50 height 22
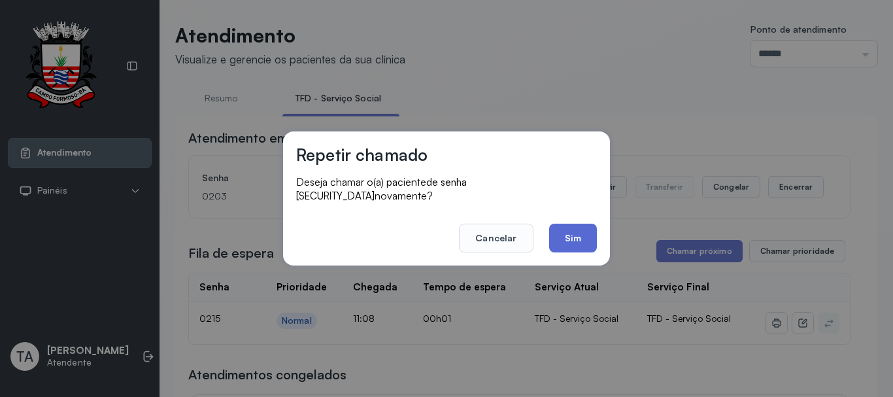
click at [579, 233] on button "Sim" at bounding box center [573, 238] width 48 height 29
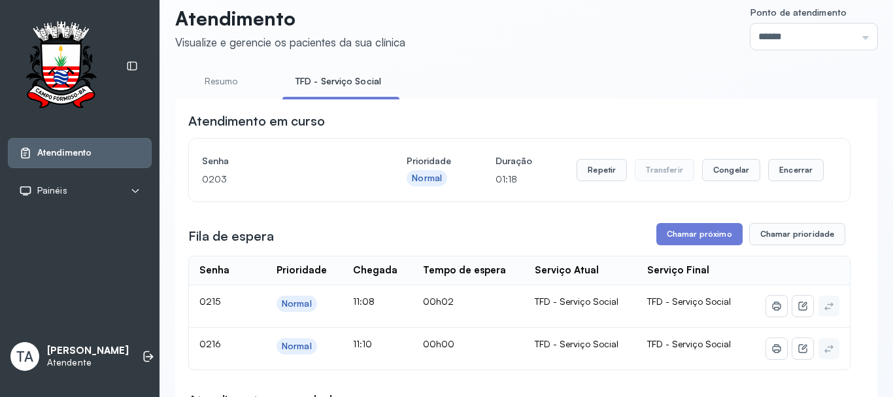
scroll to position [65, 0]
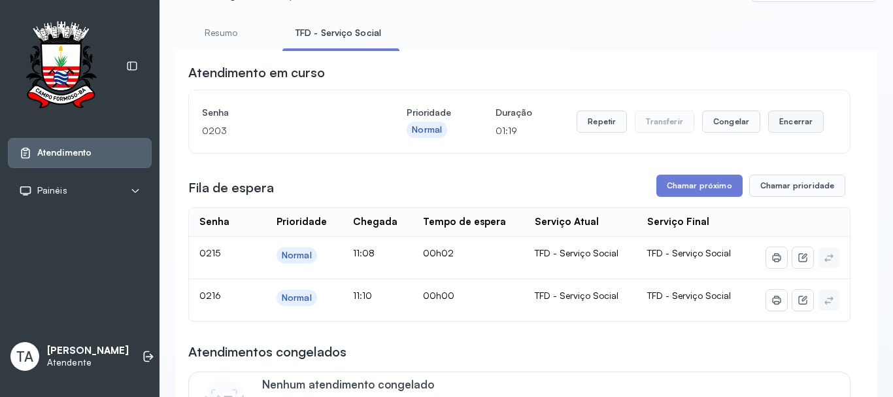
click at [778, 126] on button "Encerrar" at bounding box center [796, 121] width 56 height 22
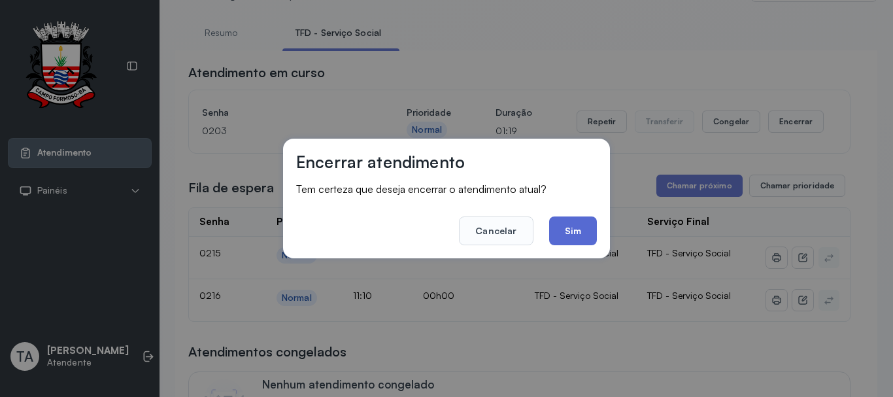
click at [589, 231] on button "Sim" at bounding box center [573, 230] width 48 height 29
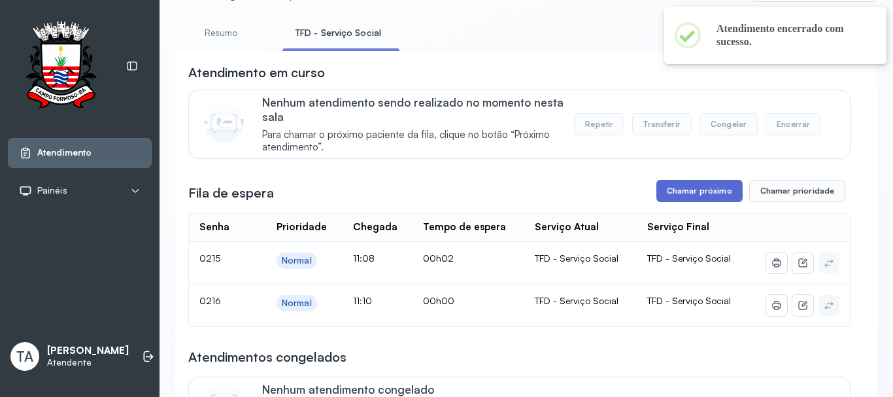
click at [667, 189] on button "Chamar próximo" at bounding box center [699, 191] width 86 height 22
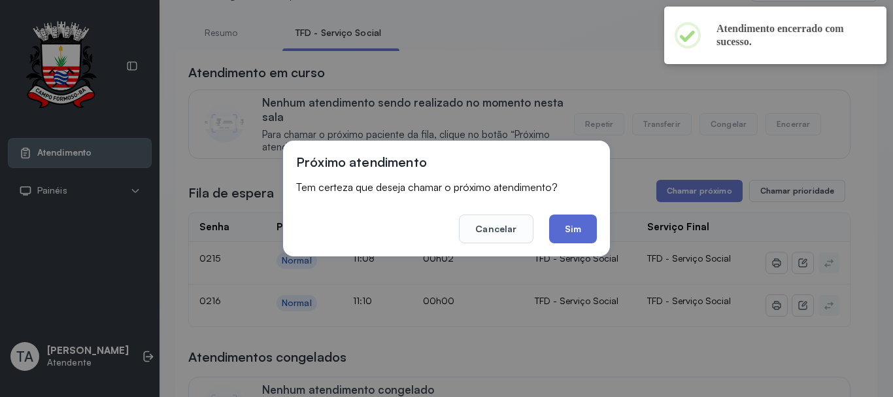
click at [578, 214] on button "Sim" at bounding box center [573, 228] width 48 height 29
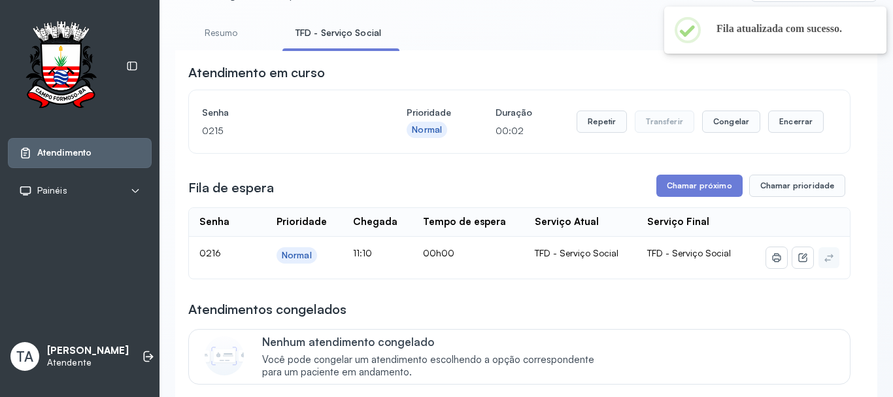
click at [595, 137] on div "Repetir Transferir Congelar Encerrar" at bounding box center [699, 121] width 247 height 37
click at [590, 128] on button "Repetir" at bounding box center [601, 121] width 50 height 22
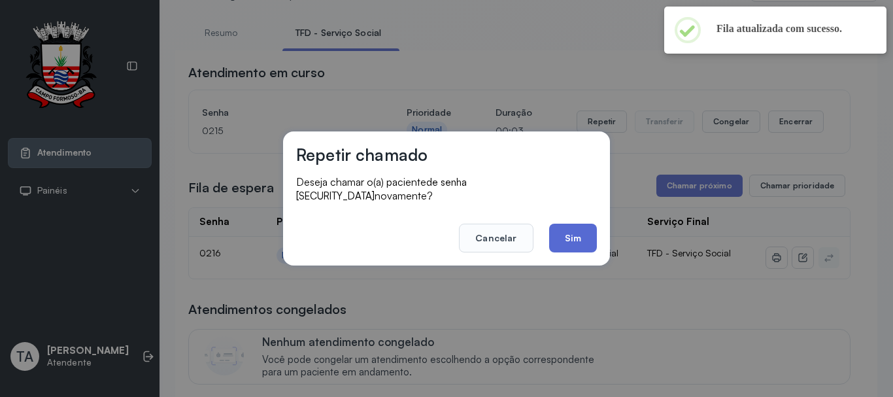
click at [571, 224] on button "Sim" at bounding box center [573, 238] width 48 height 29
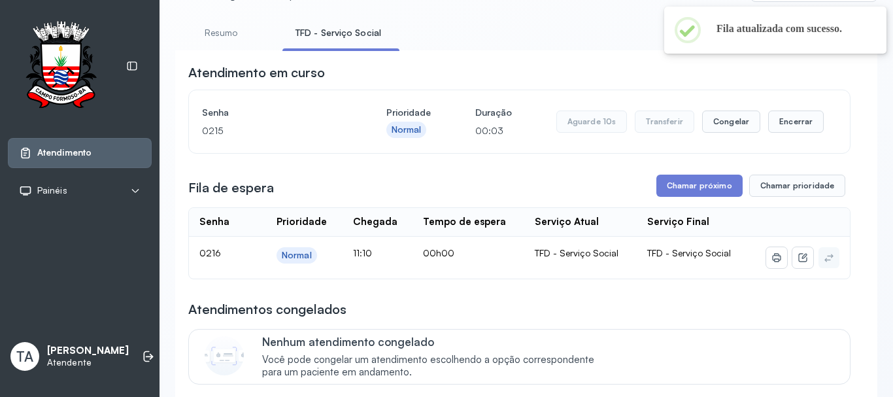
click at [571, 224] on div "Serviço Atual" at bounding box center [567, 222] width 64 height 12
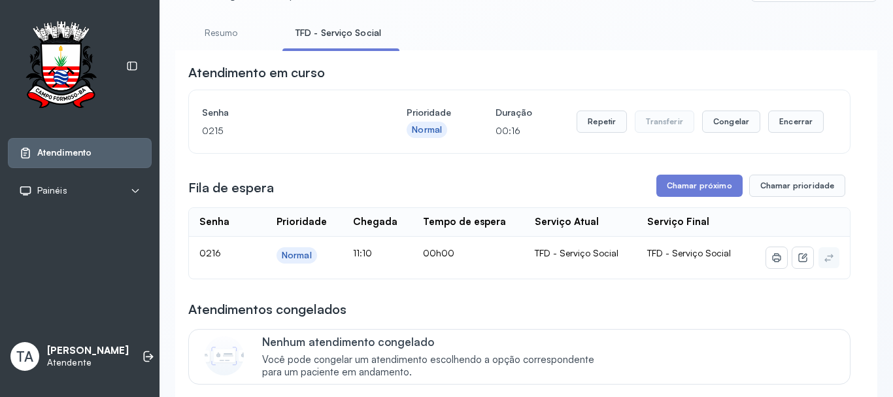
click at [590, 127] on button "Repetir" at bounding box center [601, 121] width 50 height 22
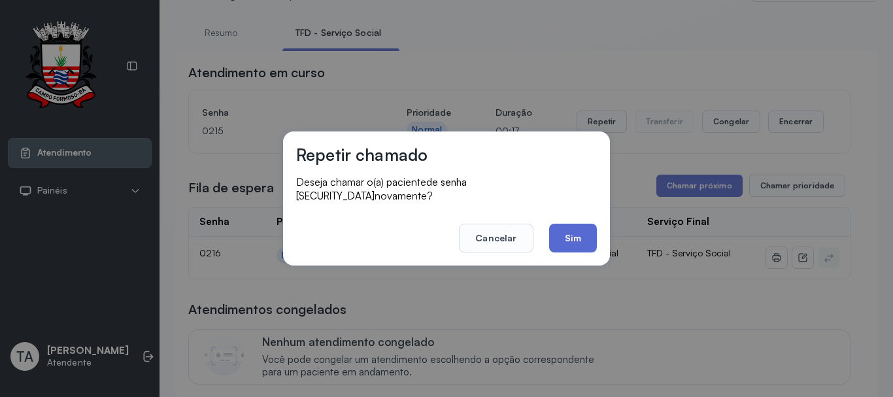
click at [576, 238] on button "Sim" at bounding box center [573, 238] width 48 height 29
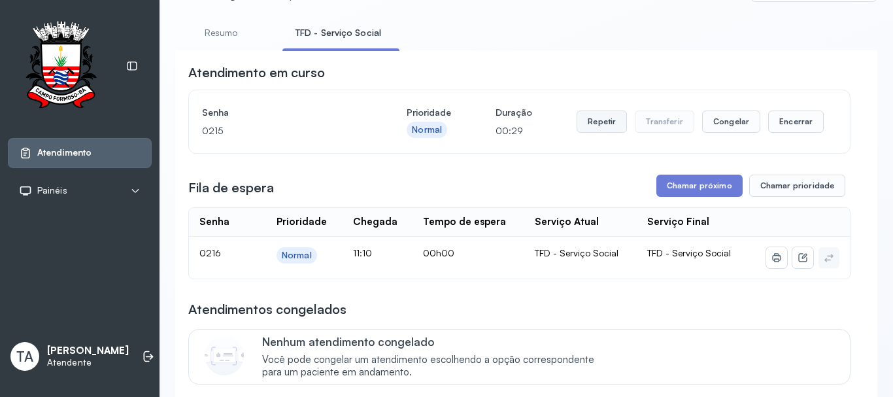
click at [597, 128] on button "Repetir" at bounding box center [601, 121] width 50 height 22
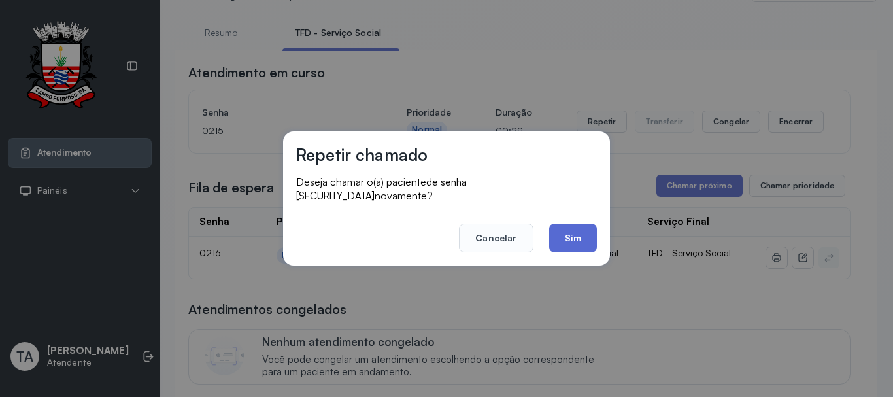
click at [578, 239] on button "Sim" at bounding box center [573, 238] width 48 height 29
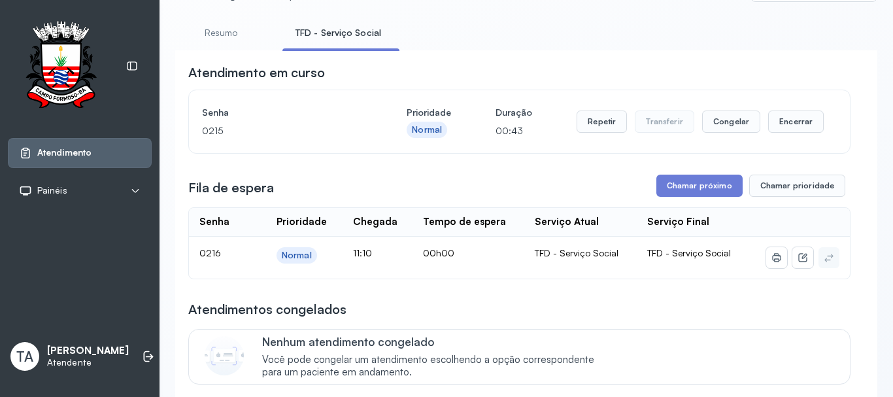
click at [592, 138] on div "Repetir Transferir Congelar Encerrar" at bounding box center [699, 121] width 247 height 37
click at [595, 132] on button "Repetir" at bounding box center [601, 121] width 50 height 22
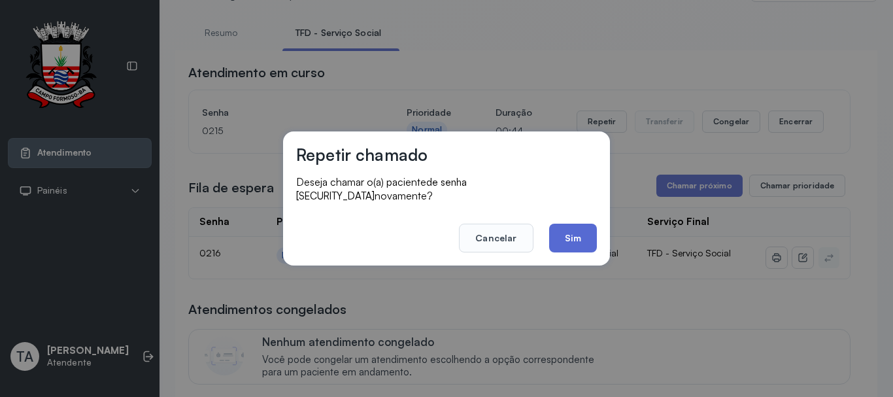
click at [564, 224] on button "Sim" at bounding box center [573, 238] width 48 height 29
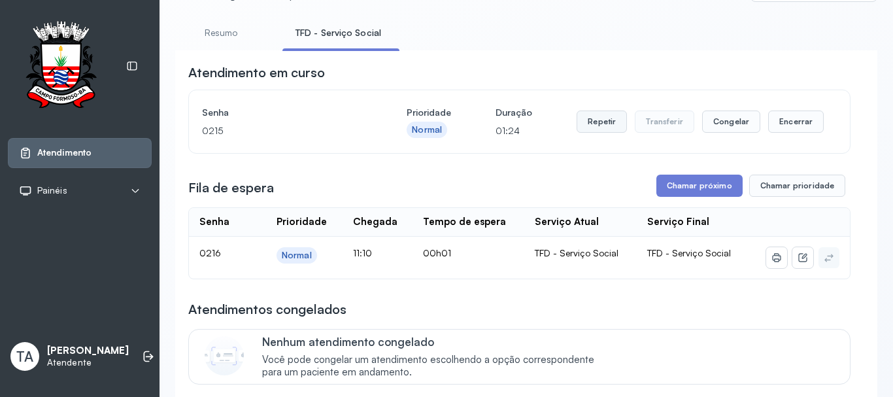
click at [603, 127] on button "Repetir" at bounding box center [601, 121] width 50 height 22
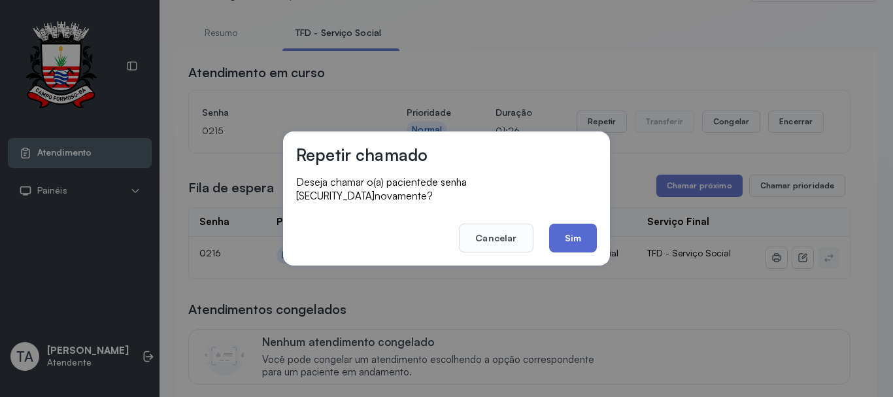
click at [579, 229] on button "Sim" at bounding box center [573, 238] width 48 height 29
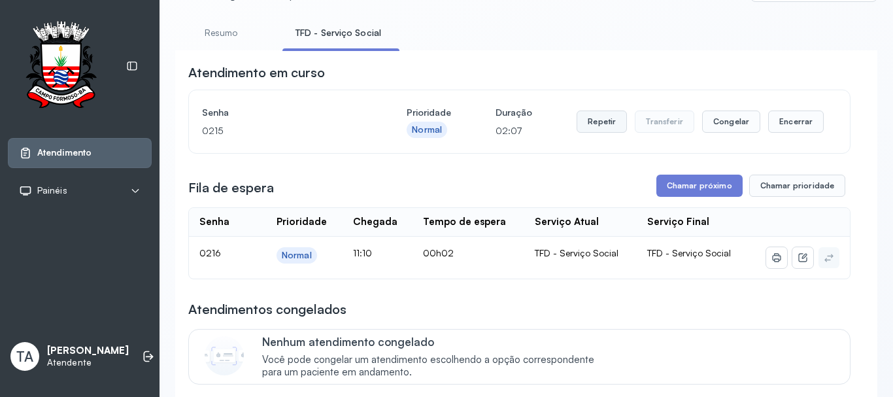
click at [601, 125] on button "Repetir" at bounding box center [601, 121] width 50 height 22
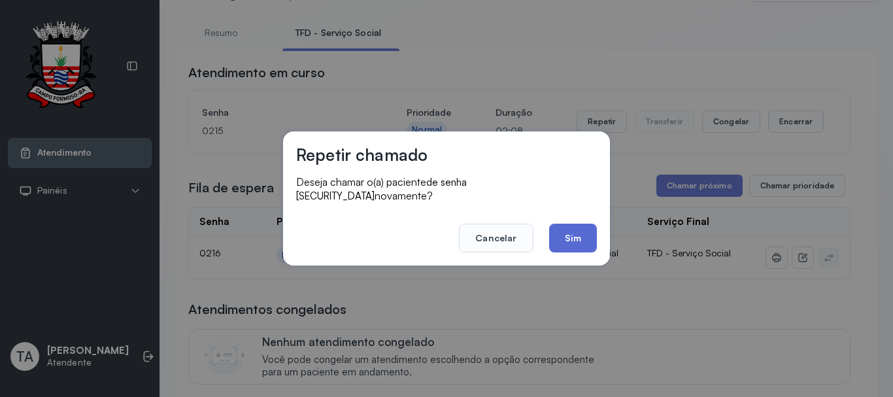
click at [576, 232] on button "Sim" at bounding box center [573, 238] width 48 height 29
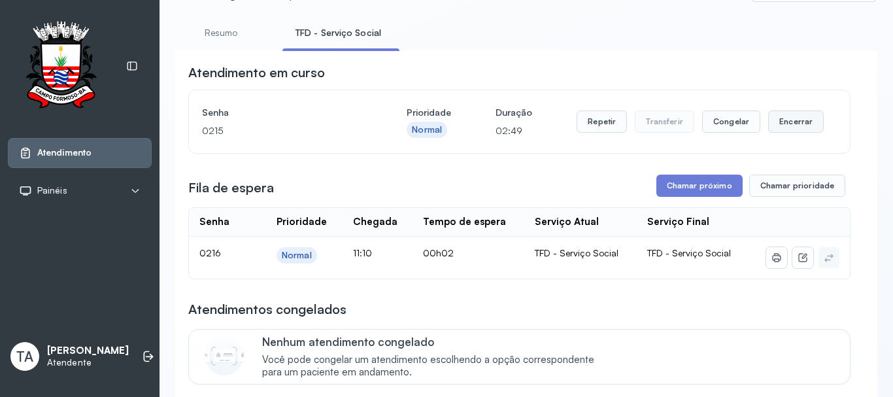
click at [786, 125] on button "Encerrar" at bounding box center [796, 121] width 56 height 22
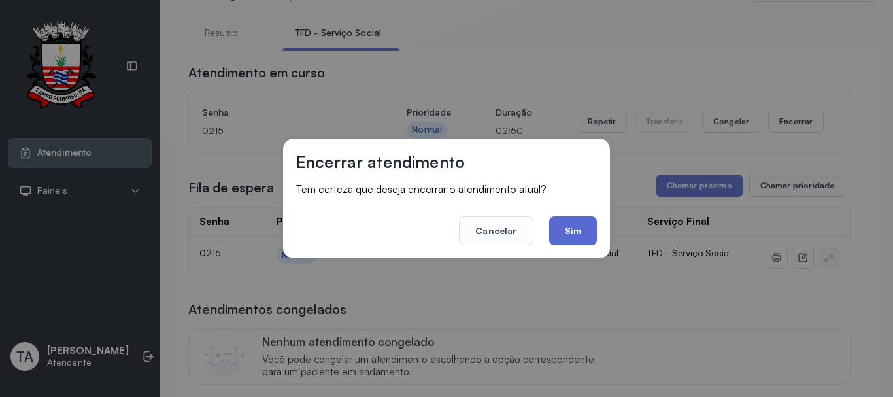
click at [577, 231] on button "Sim" at bounding box center [573, 230] width 48 height 29
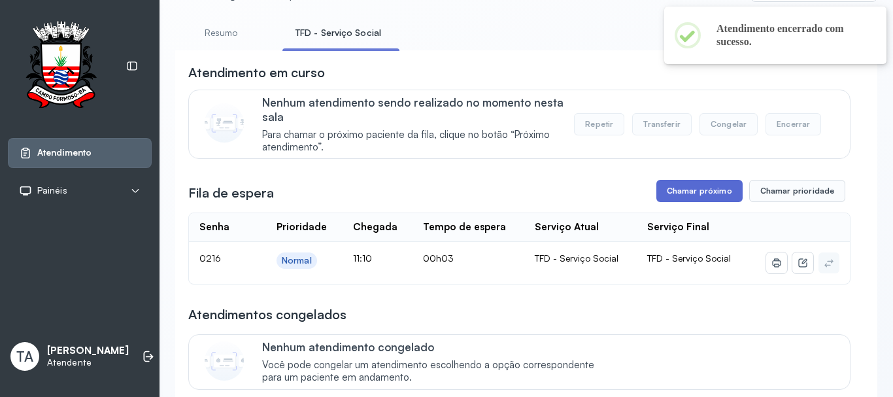
click at [710, 202] on button "Chamar próximo" at bounding box center [699, 191] width 86 height 22
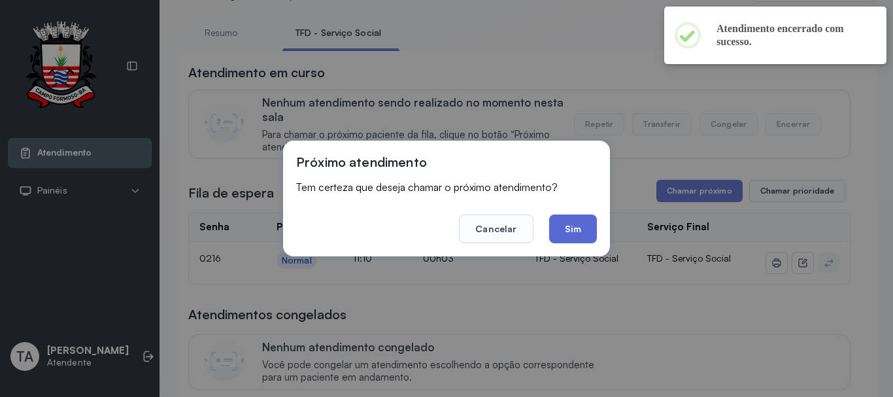
click at [589, 228] on button "Sim" at bounding box center [573, 228] width 48 height 29
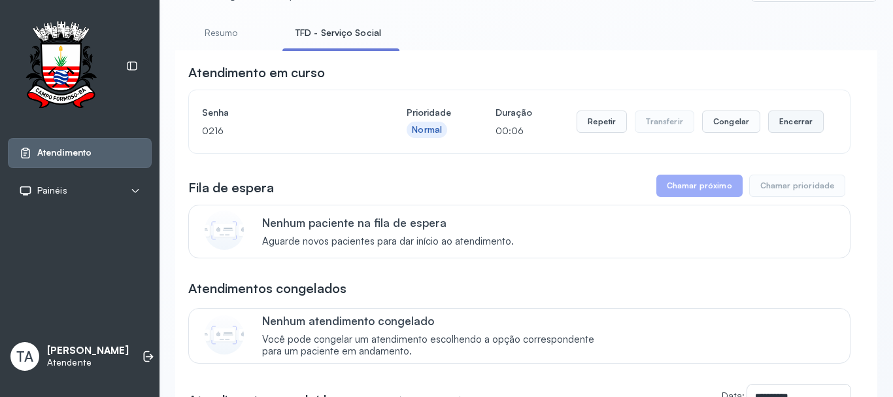
click at [773, 133] on button "Encerrar" at bounding box center [796, 121] width 56 height 22
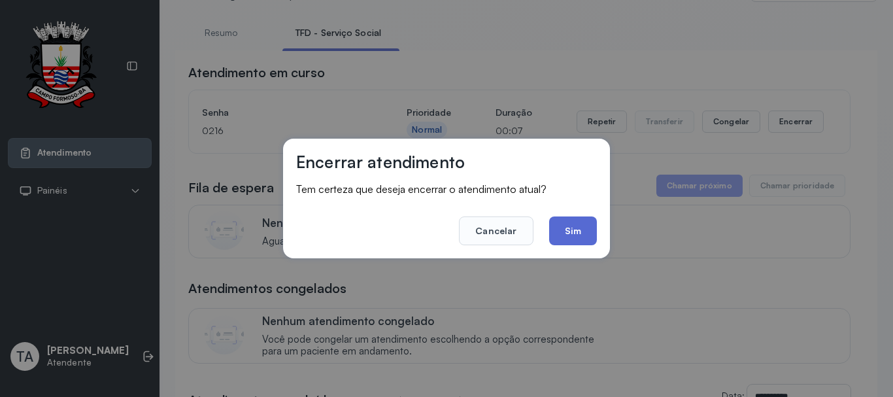
click at [561, 237] on button "Sim" at bounding box center [573, 230] width 48 height 29
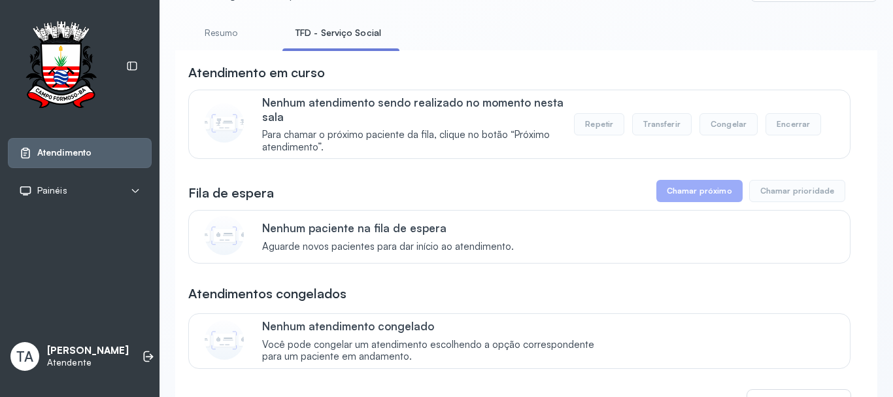
click at [530, 218] on div "Nenhum paciente na fila de espera Aguarde novos pacientes para dar início ao at…" at bounding box center [519, 237] width 662 height 54
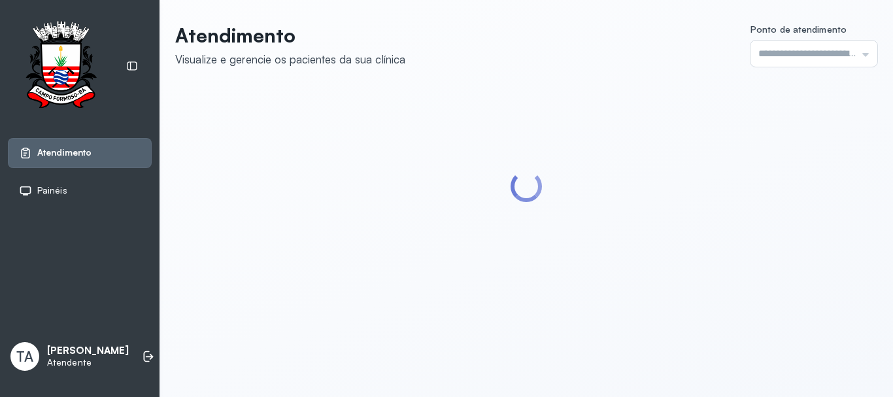
type input "******"
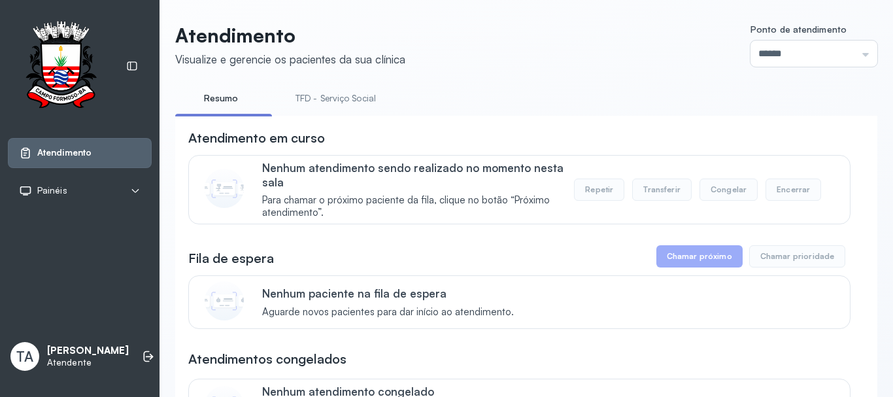
click at [316, 108] on link "TFD - Serviço Social" at bounding box center [335, 99] width 107 height 22
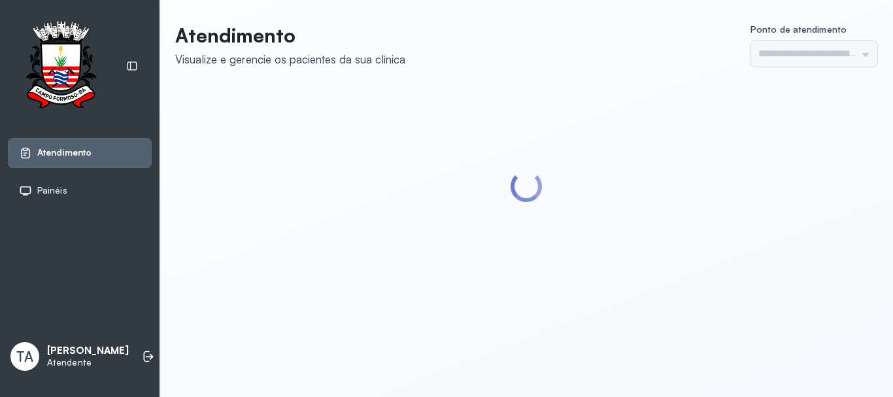
type input "******"
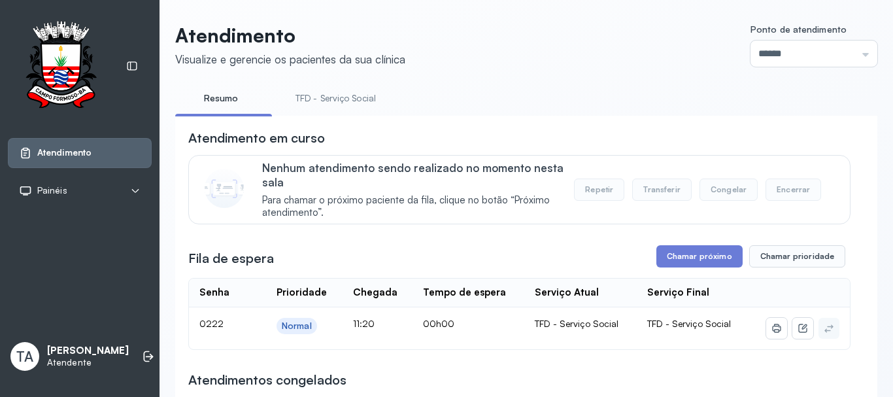
click at [335, 99] on link "TFD - Serviço Social" at bounding box center [335, 99] width 107 height 22
click at [675, 254] on button "Chamar próximo" at bounding box center [699, 256] width 86 height 22
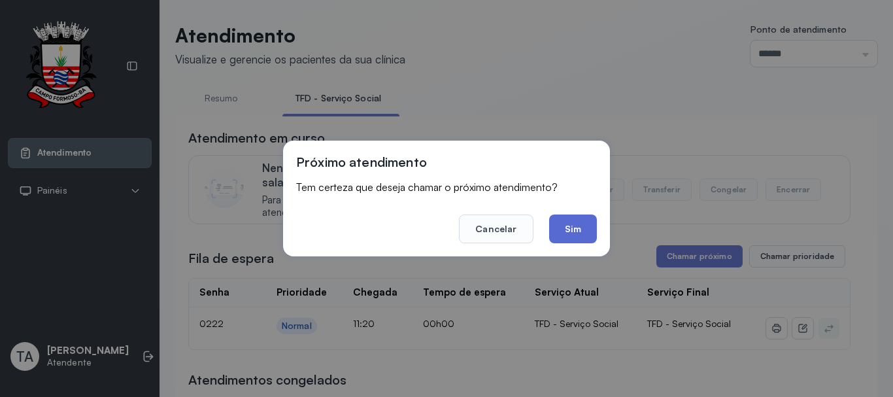
click at [588, 239] on button "Sim" at bounding box center [573, 228] width 48 height 29
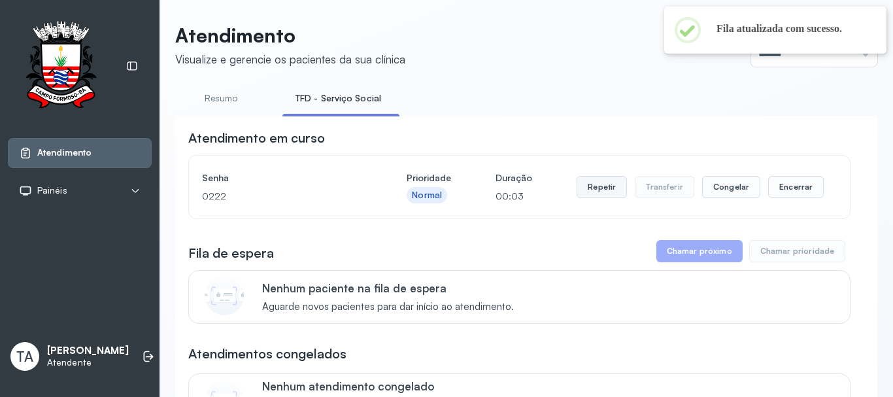
click at [595, 193] on button "Repetir" at bounding box center [601, 187] width 50 height 22
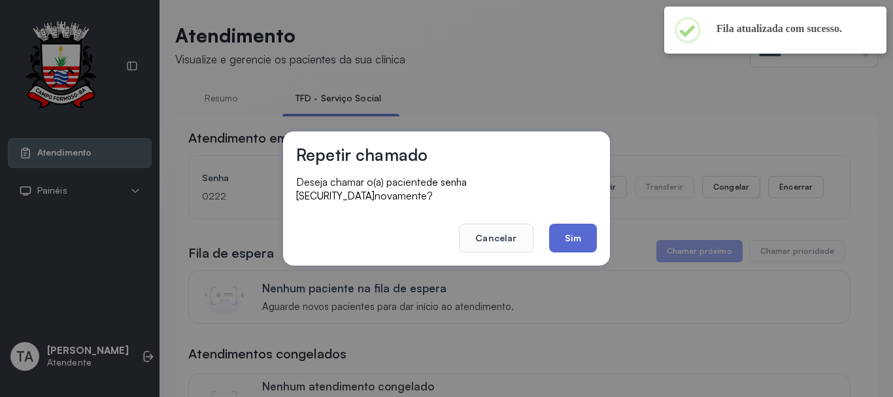
click at [564, 224] on button "Sim" at bounding box center [573, 238] width 48 height 29
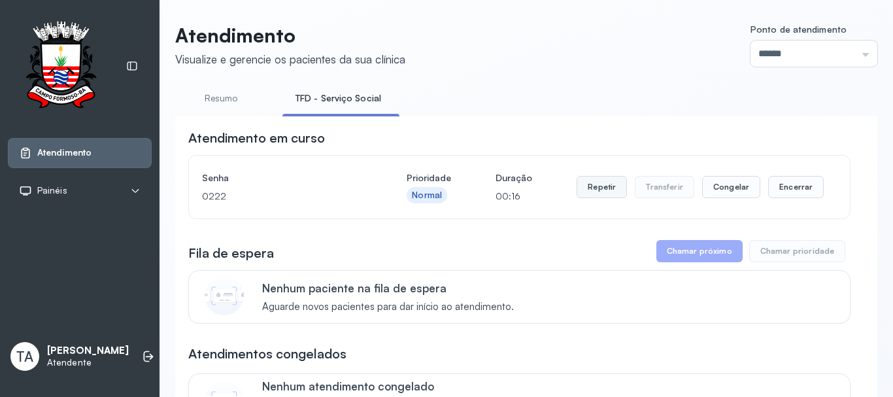
click at [585, 186] on button "Repetir" at bounding box center [601, 187] width 50 height 22
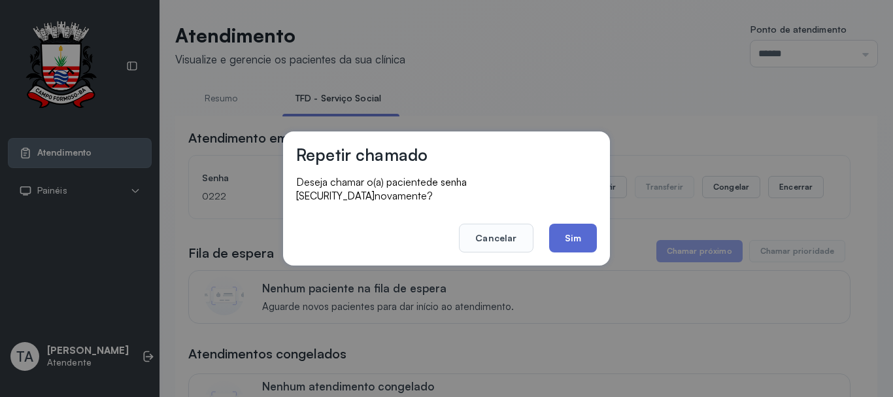
click at [573, 238] on button "Sim" at bounding box center [573, 238] width 48 height 29
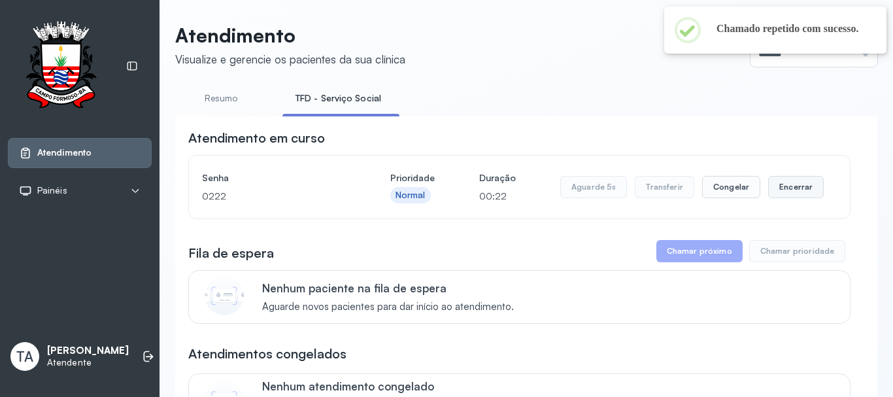
click at [788, 187] on button "Encerrar" at bounding box center [796, 187] width 56 height 22
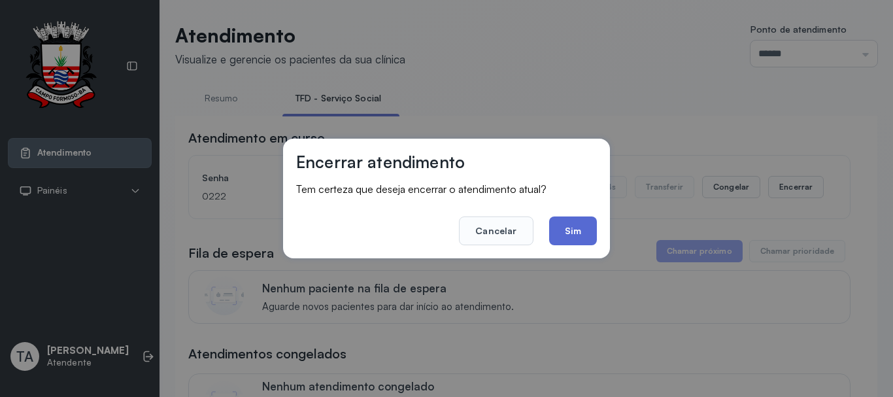
click at [586, 229] on button "Sim" at bounding box center [573, 230] width 48 height 29
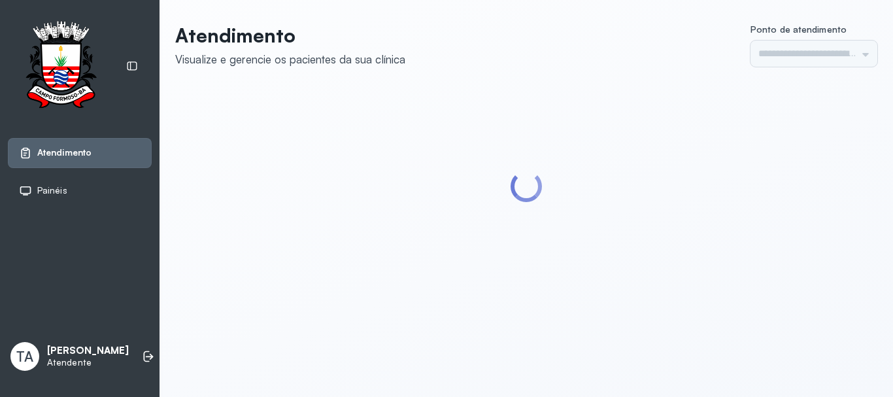
type input "******"
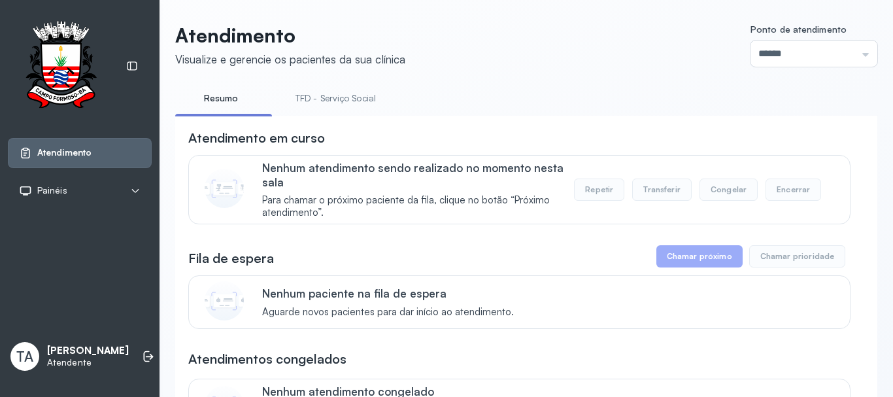
click at [357, 108] on link "TFD - Serviço Social" at bounding box center [335, 99] width 107 height 22
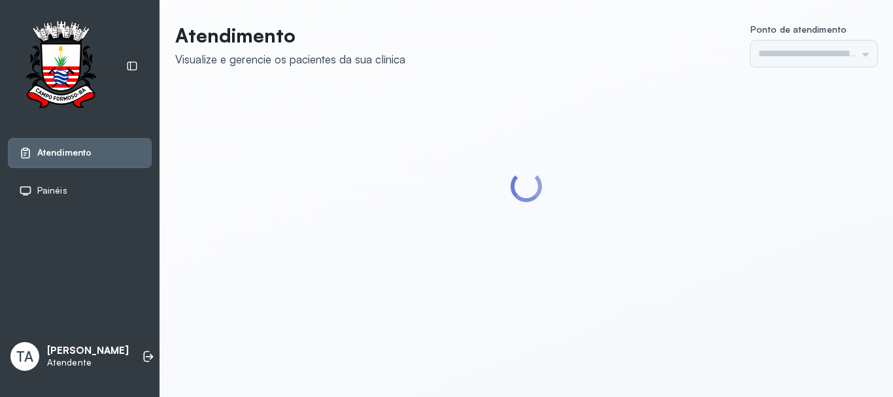
type input "******"
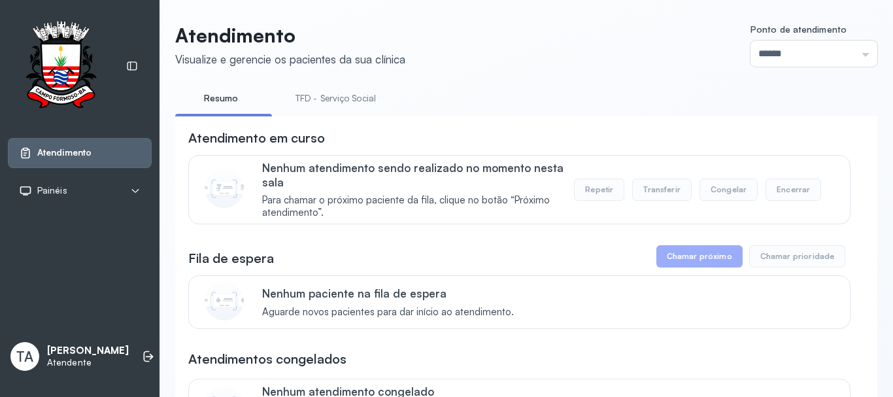
click at [373, 93] on link "TFD - Serviço Social" at bounding box center [335, 99] width 107 height 22
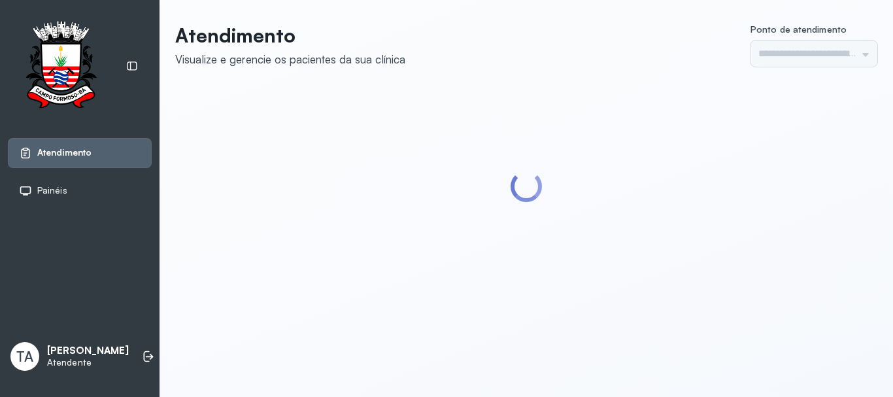
type input "******"
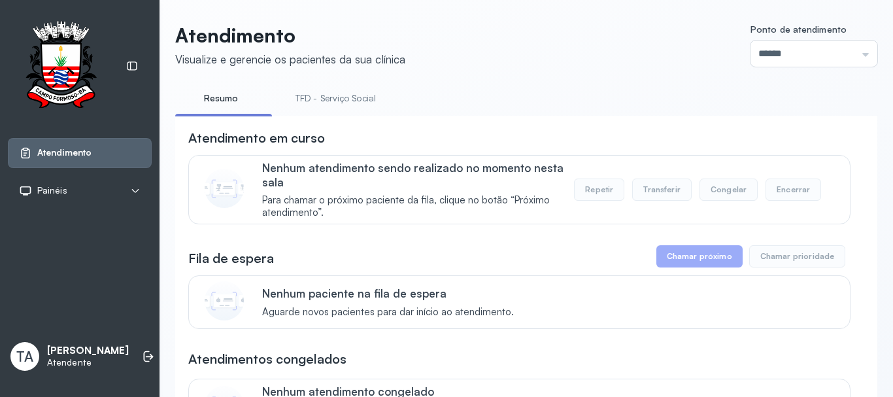
click at [303, 106] on link "TFD - Serviço Social" at bounding box center [335, 99] width 107 height 22
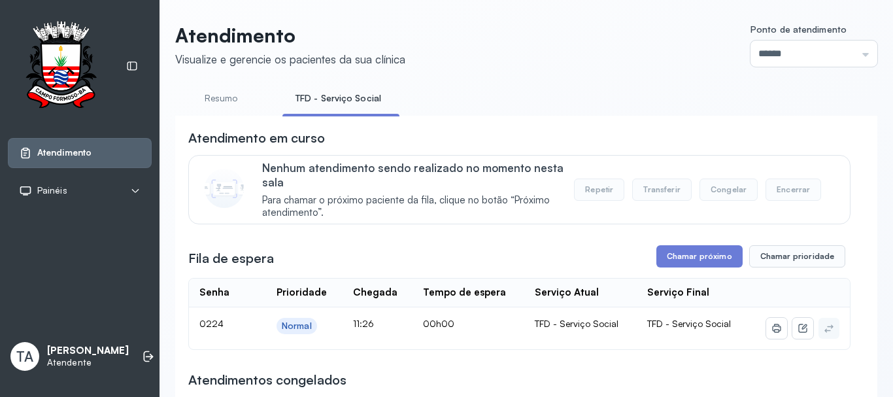
click at [660, 254] on button "Chamar próximo" at bounding box center [699, 256] width 86 height 22
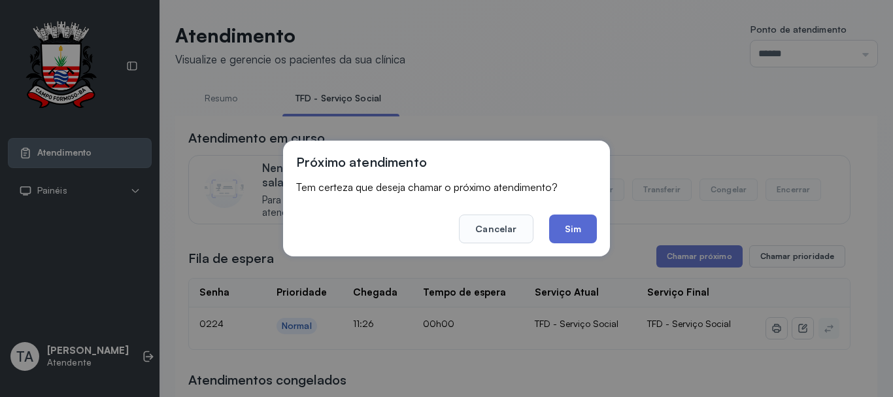
click at [578, 233] on button "Sim" at bounding box center [573, 228] width 48 height 29
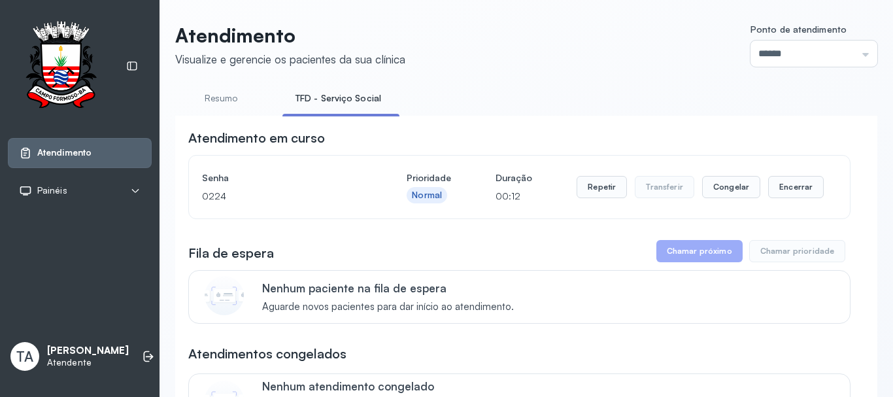
click at [603, 178] on div "Repetir Transferir Congelar Encerrar" at bounding box center [699, 187] width 247 height 37
click at [595, 186] on button "Repetir" at bounding box center [601, 187] width 50 height 22
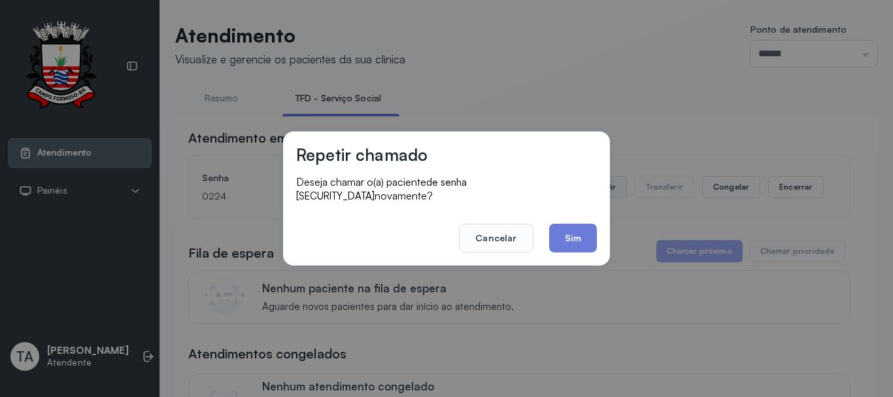
click at [571, 231] on button "Sim" at bounding box center [573, 238] width 48 height 29
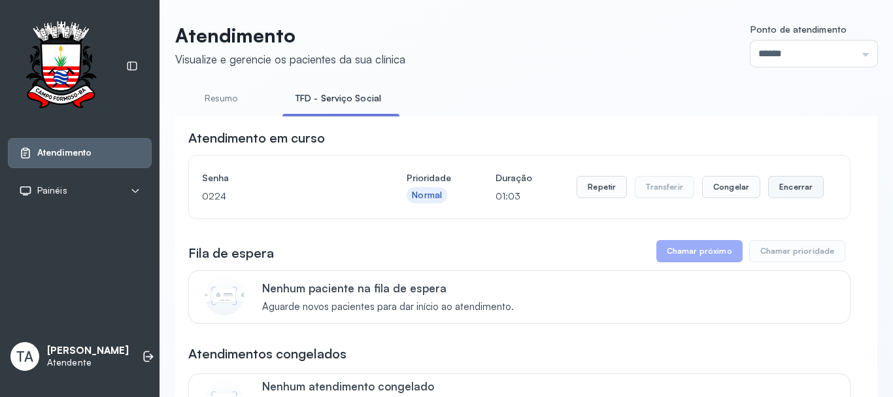
drag, startPoint x: 782, startPoint y: 203, endPoint x: 783, endPoint y: 197, distance: 6.6
click at [782, 201] on div "Repetir Transferir Congelar Encerrar" at bounding box center [699, 187] width 247 height 37
click at [783, 197] on button "Encerrar" at bounding box center [796, 187] width 56 height 22
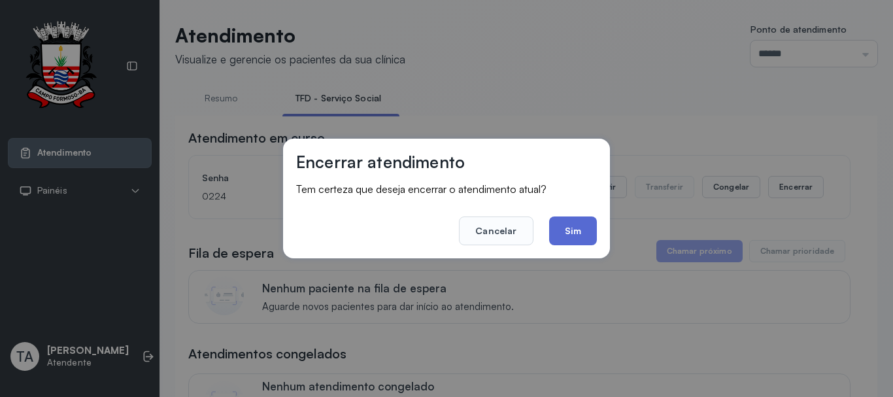
click at [587, 225] on button "Sim" at bounding box center [573, 230] width 48 height 29
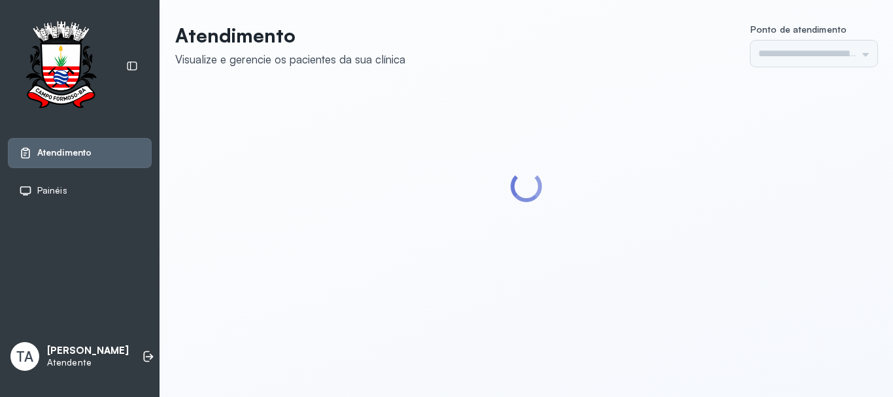
type input "******"
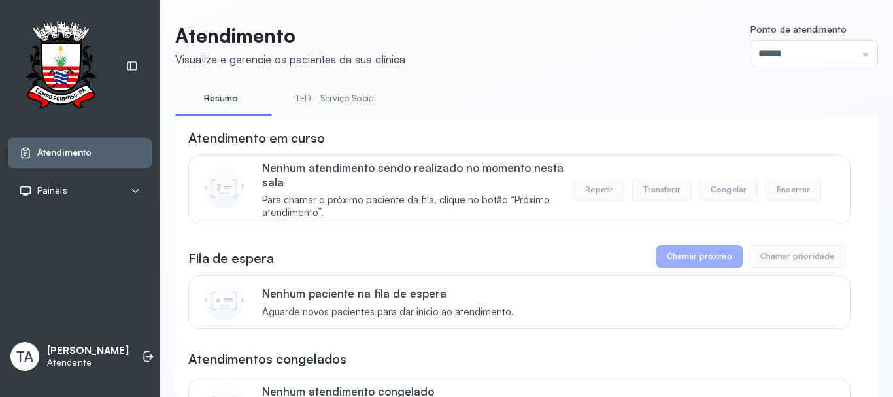
click at [342, 99] on link "TFD - Serviço Social" at bounding box center [335, 99] width 107 height 22
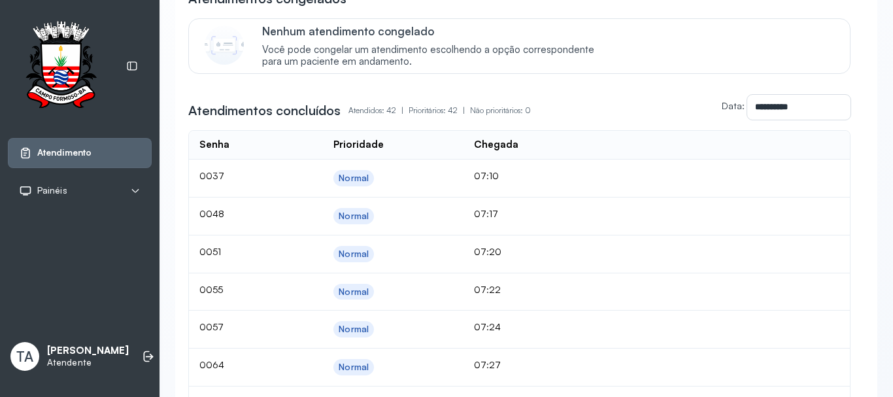
scroll to position [523, 0]
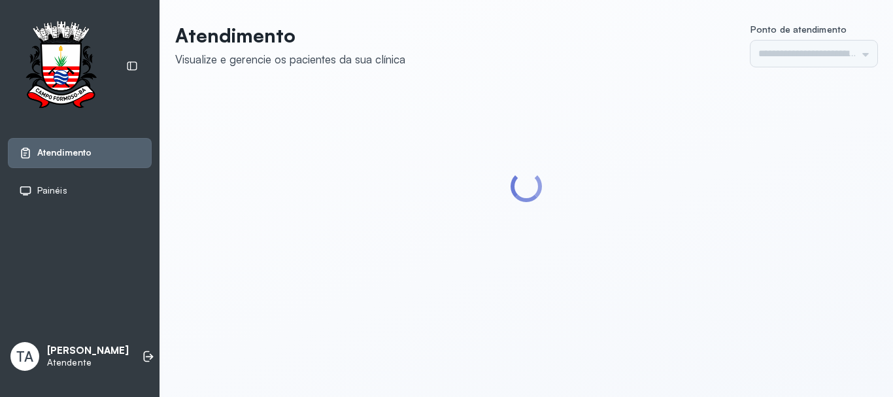
type input "******"
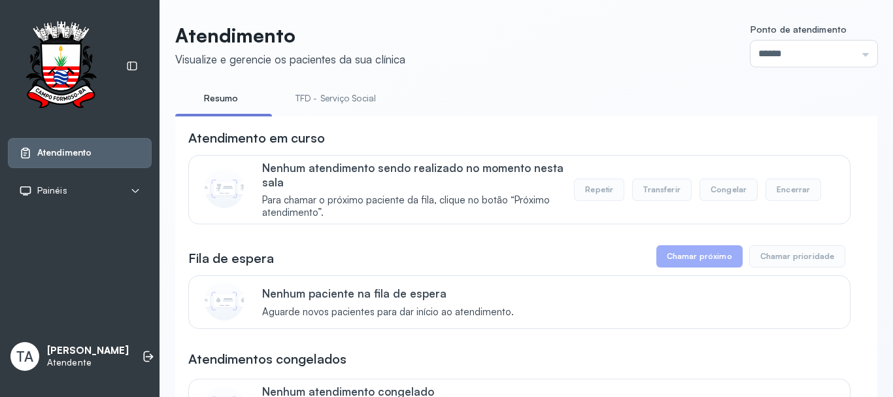
click at [307, 108] on link "TFD - Serviço Social" at bounding box center [335, 99] width 107 height 22
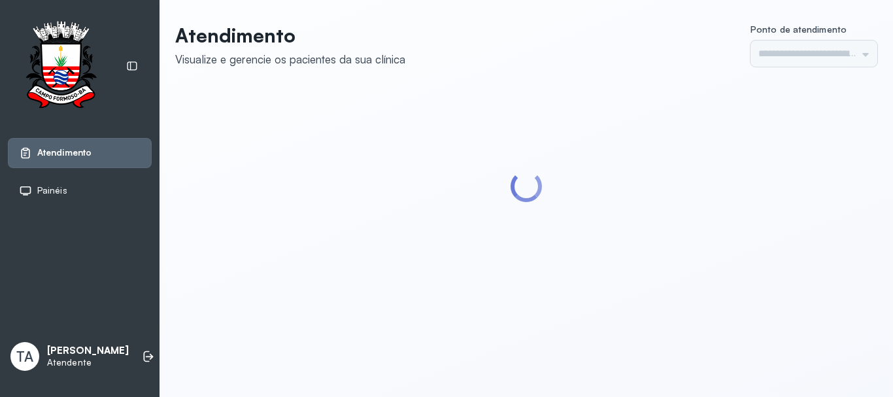
type input "******"
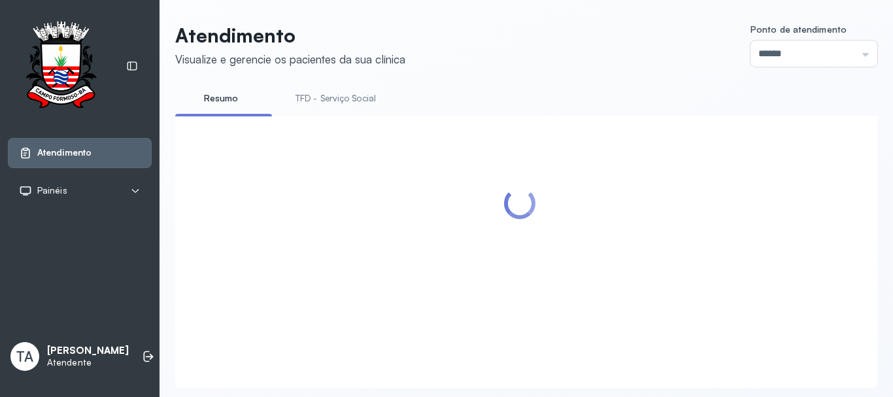
click at [311, 101] on link "TFD - Serviço Social" at bounding box center [335, 99] width 107 height 22
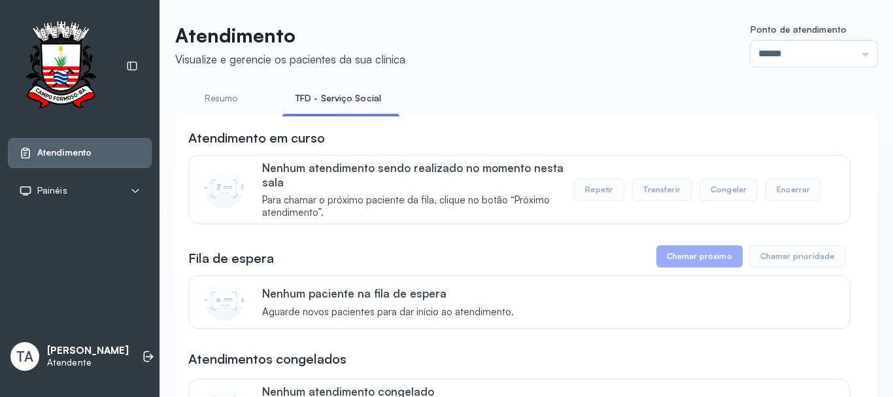
click at [235, 94] on link "Resumo" at bounding box center [220, 99] width 91 height 22
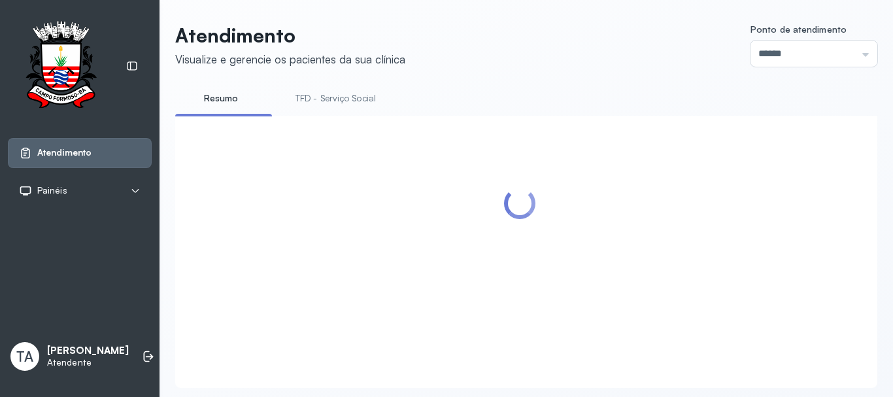
click at [337, 99] on link "TFD - Serviço Social" at bounding box center [335, 99] width 107 height 22
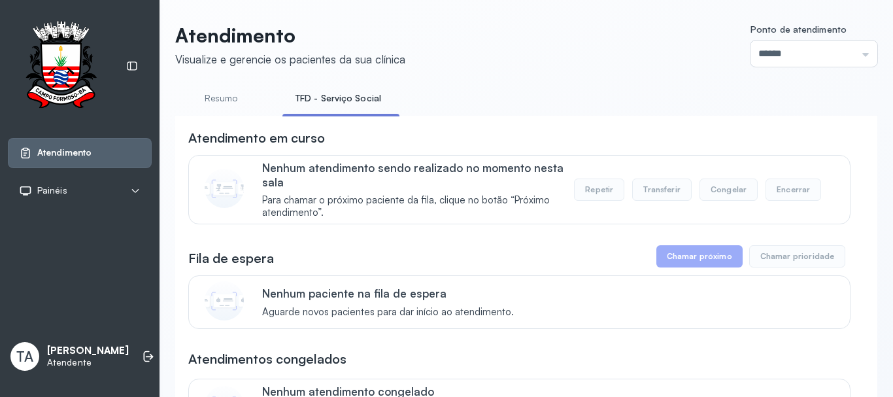
click at [206, 88] on link "Resumo" at bounding box center [220, 99] width 91 height 22
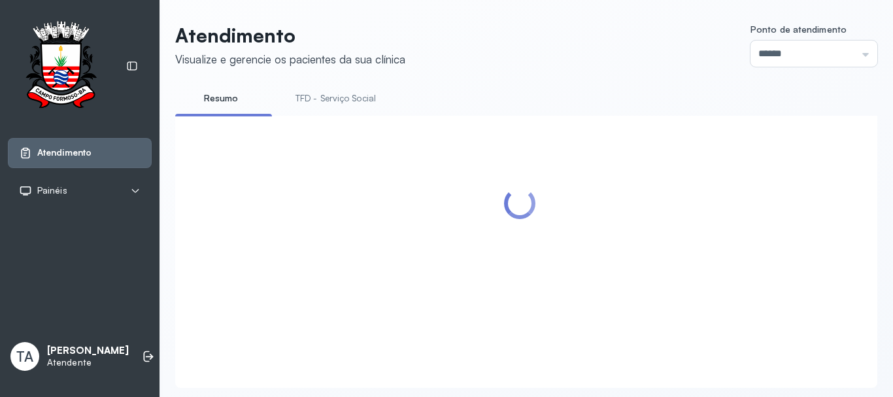
click at [329, 95] on link "TFD - Serviço Social" at bounding box center [335, 99] width 107 height 22
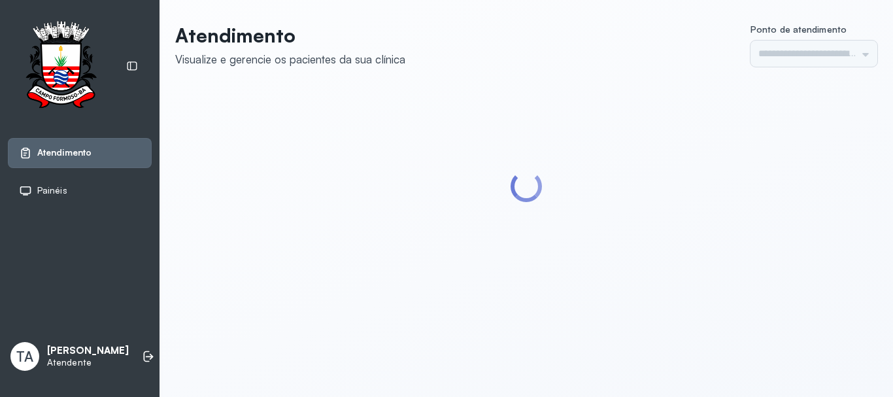
type input "******"
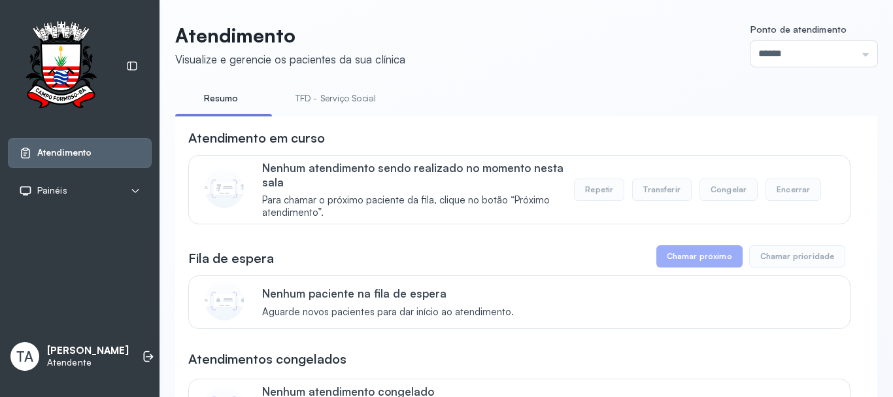
click at [367, 95] on link "TFD - Serviço Social" at bounding box center [335, 99] width 107 height 22
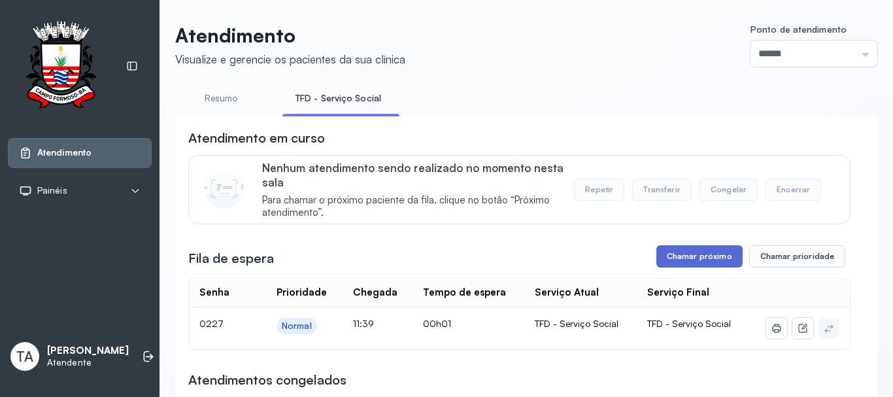
click at [691, 264] on button "Chamar próximo" at bounding box center [699, 256] width 86 height 22
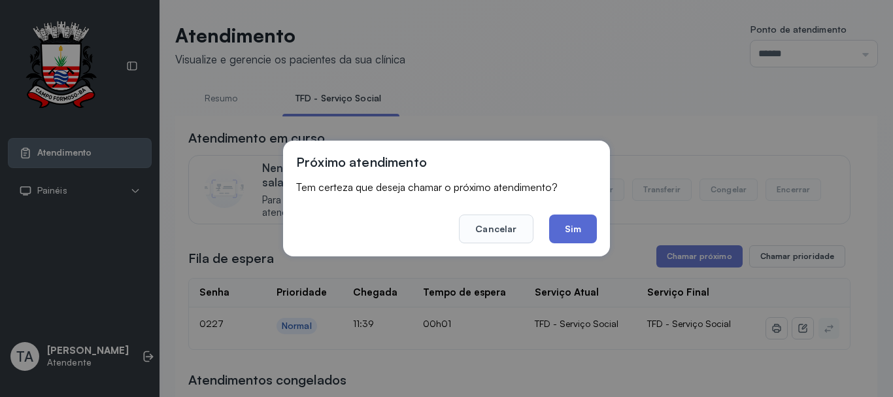
click at [578, 228] on button "Sim" at bounding box center [573, 228] width 48 height 29
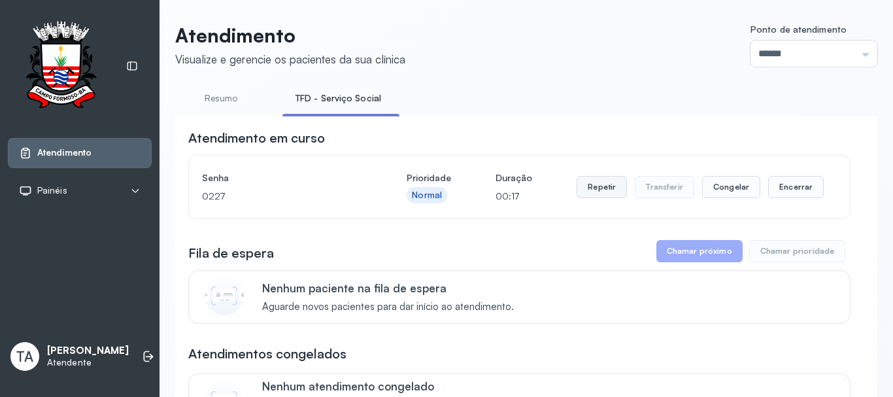
click at [596, 194] on button "Repetir" at bounding box center [601, 187] width 50 height 22
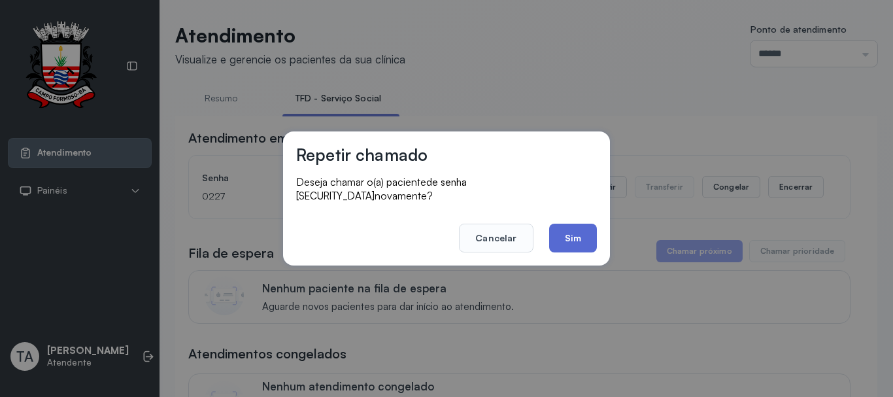
click at [579, 235] on button "Sim" at bounding box center [573, 238] width 48 height 29
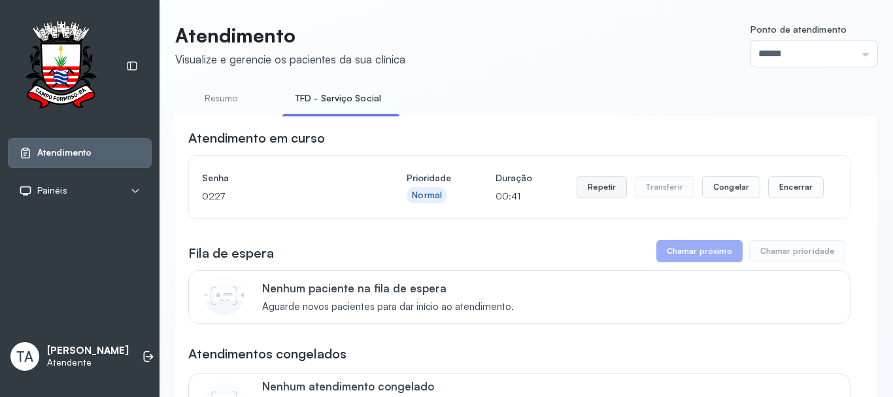
click at [615, 189] on button "Repetir" at bounding box center [601, 187] width 50 height 22
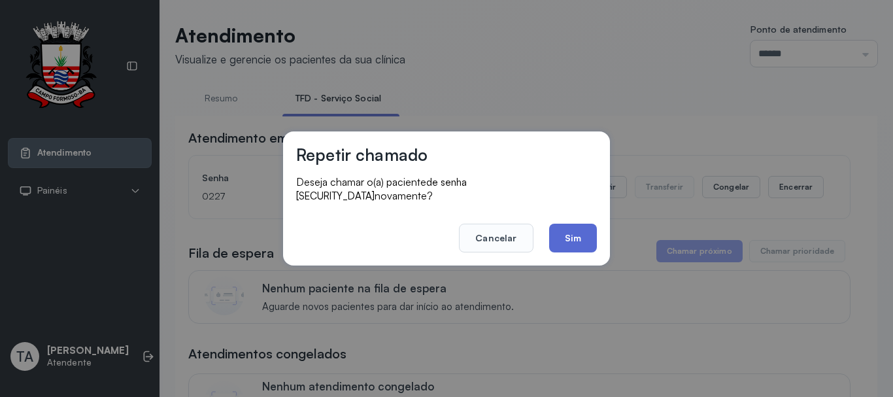
click at [580, 239] on button "Sim" at bounding box center [573, 238] width 48 height 29
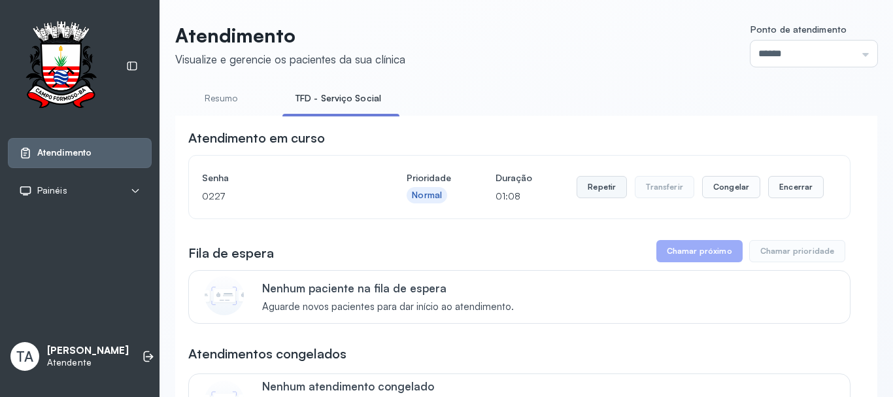
click at [578, 187] on button "Repetir" at bounding box center [601, 187] width 50 height 22
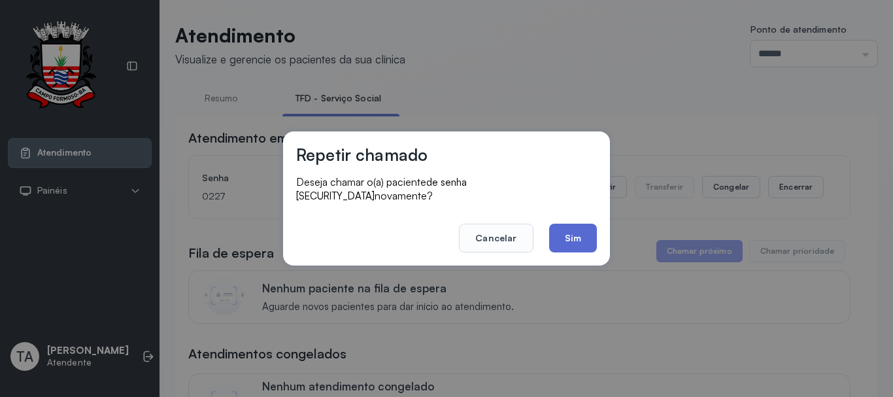
click at [584, 224] on button "Sim" at bounding box center [573, 238] width 48 height 29
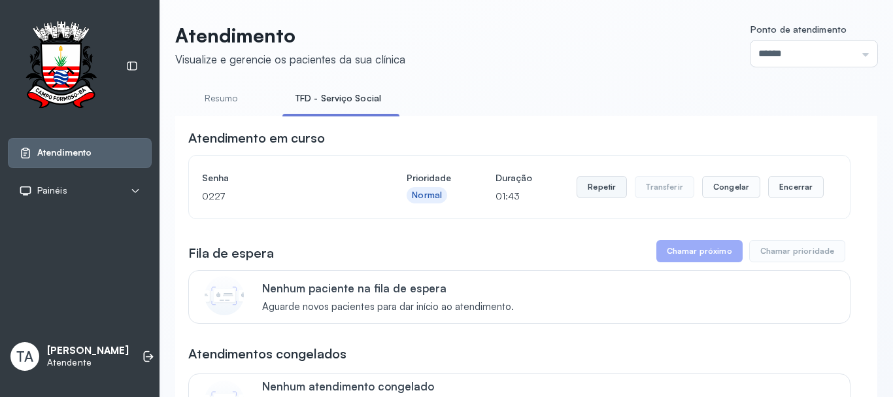
click at [596, 186] on button "Repetir" at bounding box center [601, 187] width 50 height 22
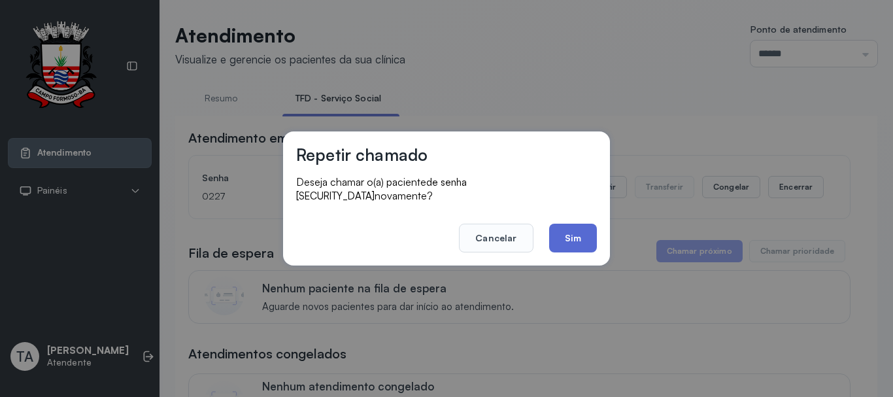
click at [586, 232] on button "Sim" at bounding box center [573, 238] width 48 height 29
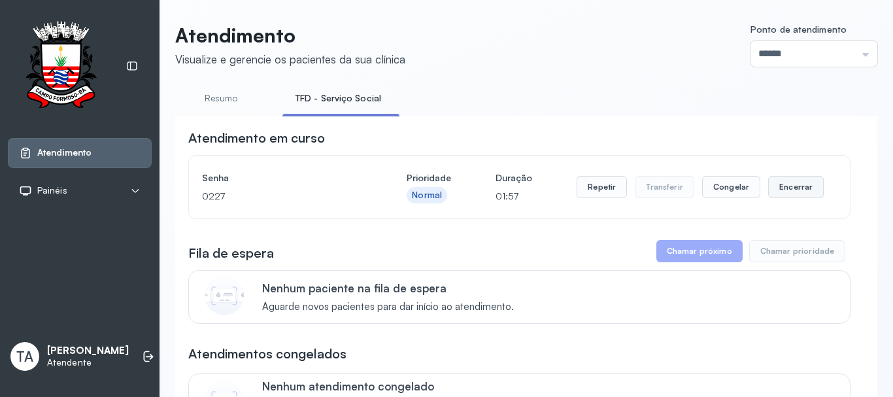
click at [803, 192] on button "Encerrar" at bounding box center [796, 187] width 56 height 22
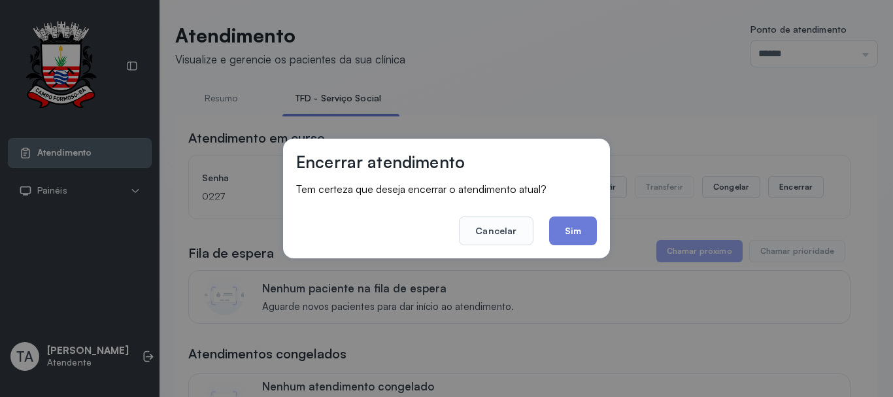
click at [600, 222] on div "Encerrar atendimento Tem certeza que deseja encerrar o atendimento atual? Cance…" at bounding box center [446, 199] width 327 height 120
click at [593, 229] on button "Sim" at bounding box center [573, 230] width 48 height 29
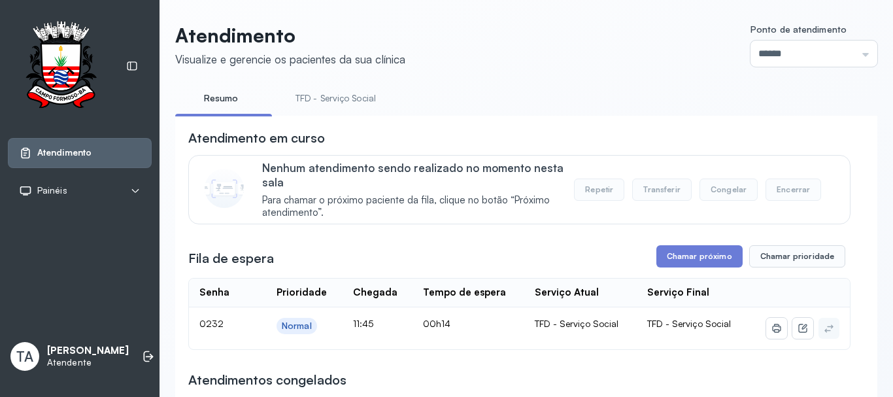
click at [680, 267] on button "Chamar próximo" at bounding box center [699, 256] width 86 height 22
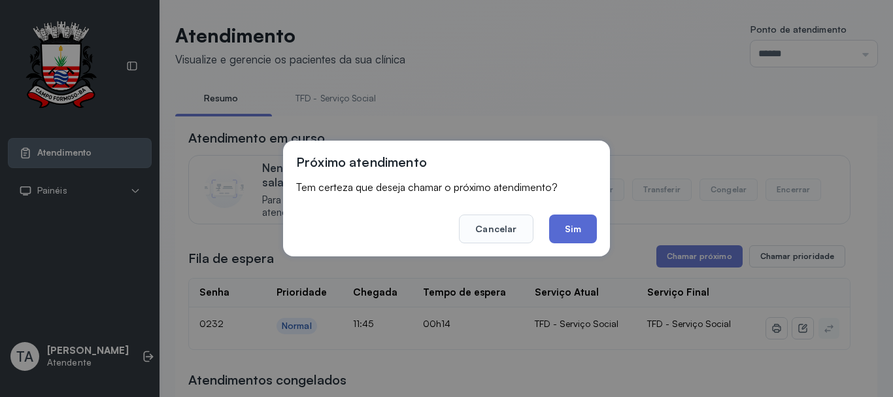
click at [569, 224] on button "Sim" at bounding box center [573, 228] width 48 height 29
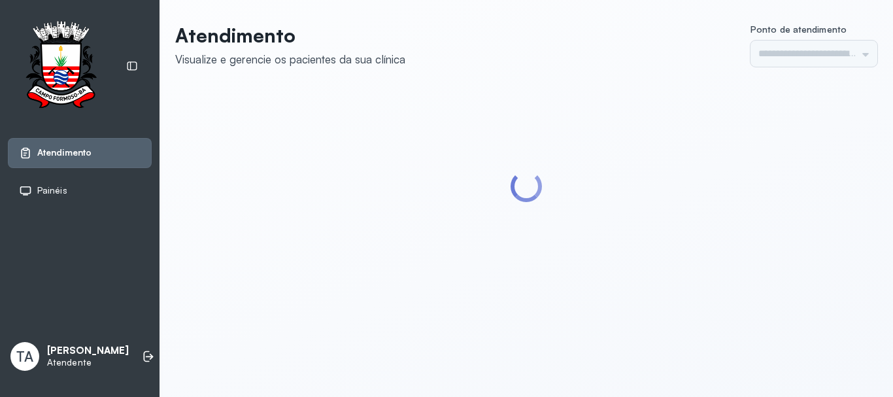
type input "******"
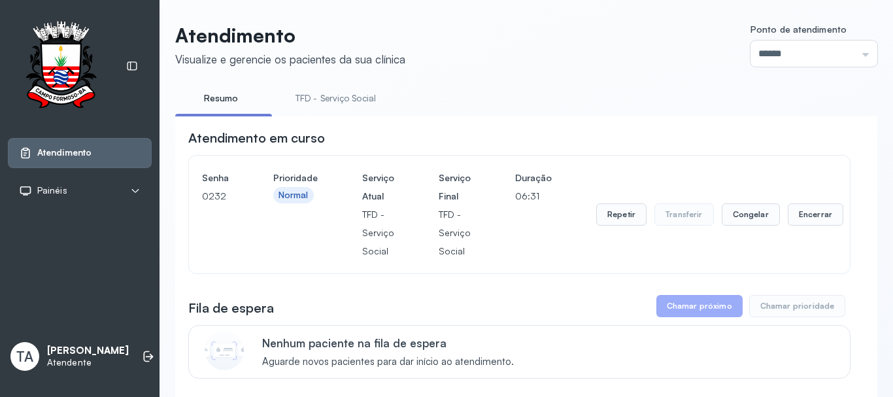
click at [352, 96] on link "TFD - Serviço Social" at bounding box center [335, 99] width 107 height 22
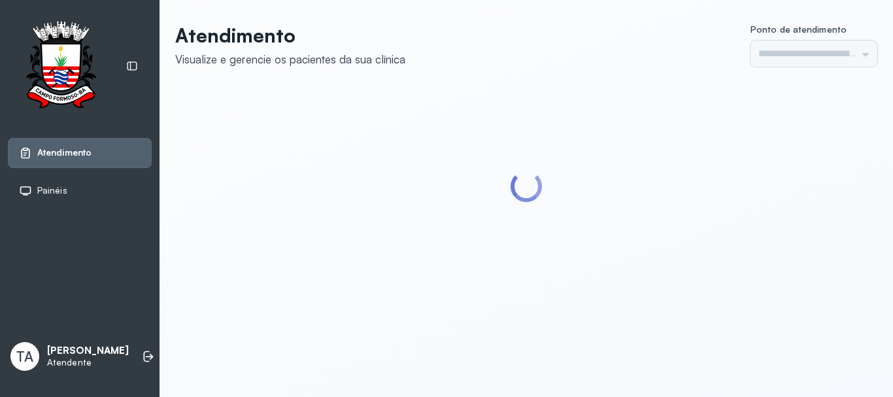
type input "******"
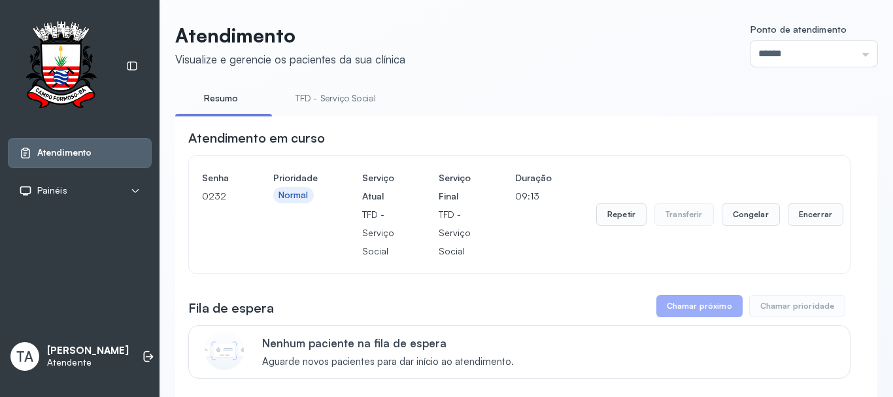
click at [341, 90] on link "TFD - Serviço Social" at bounding box center [335, 99] width 107 height 22
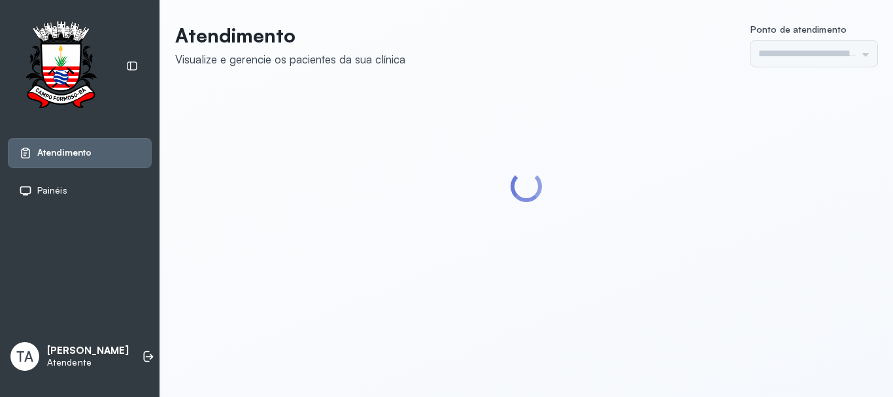
type input "******"
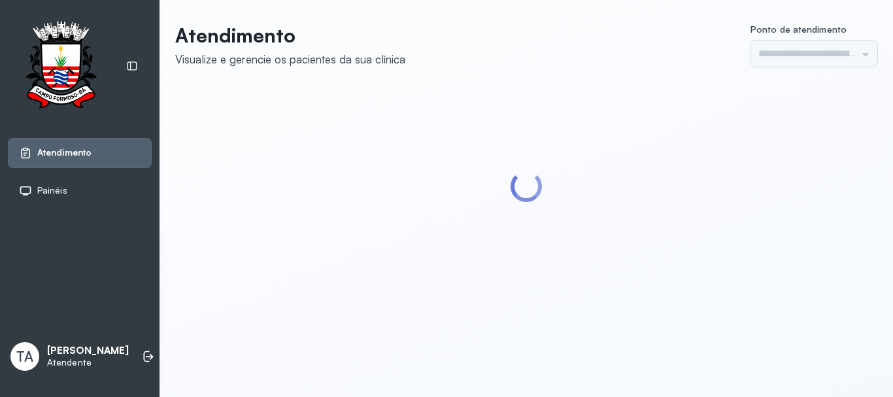
type input "******"
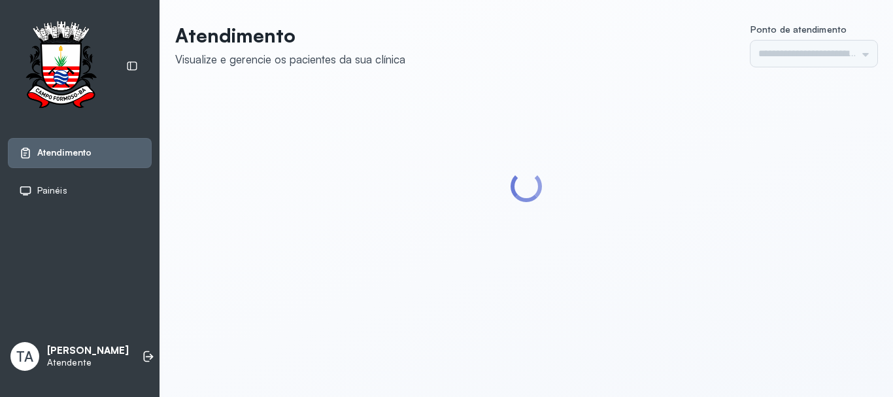
type input "******"
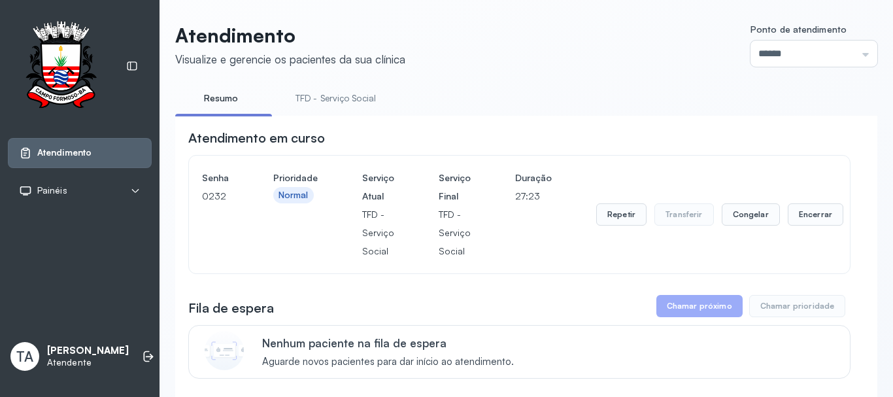
click at [341, 89] on link "TFD - Serviço Social" at bounding box center [335, 99] width 107 height 22
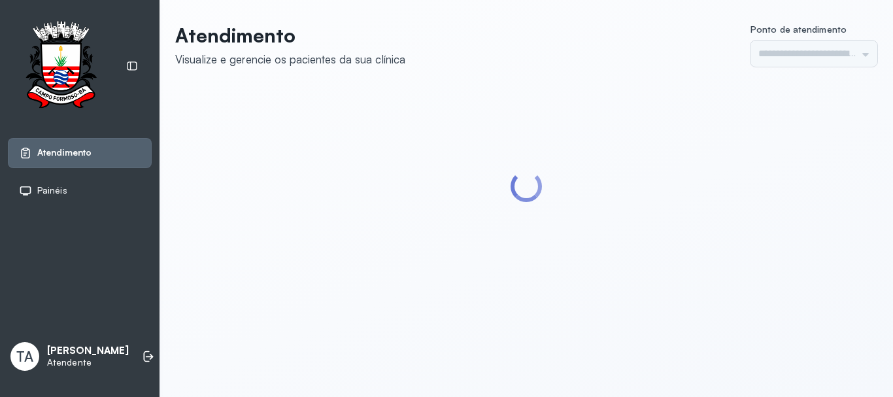
type input "******"
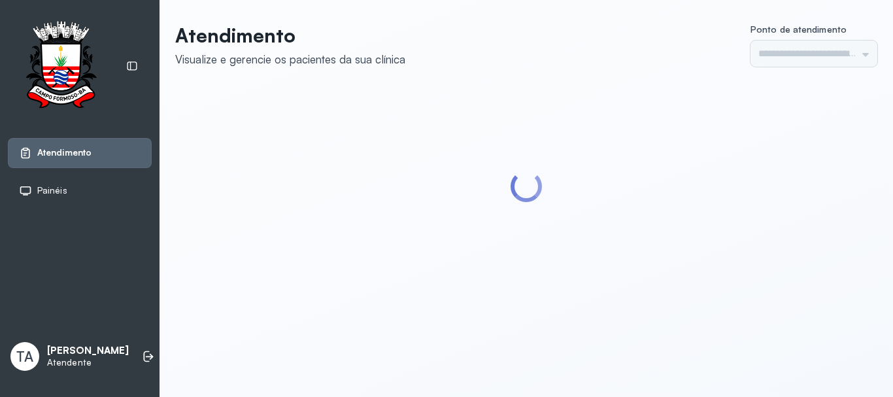
type input "******"
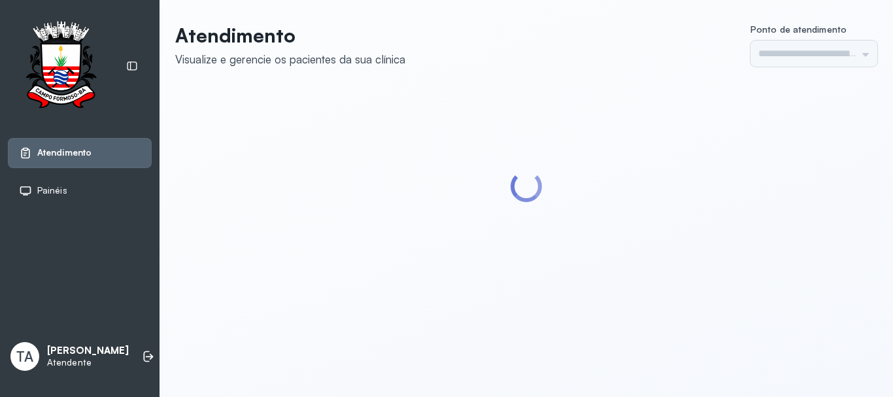
type input "******"
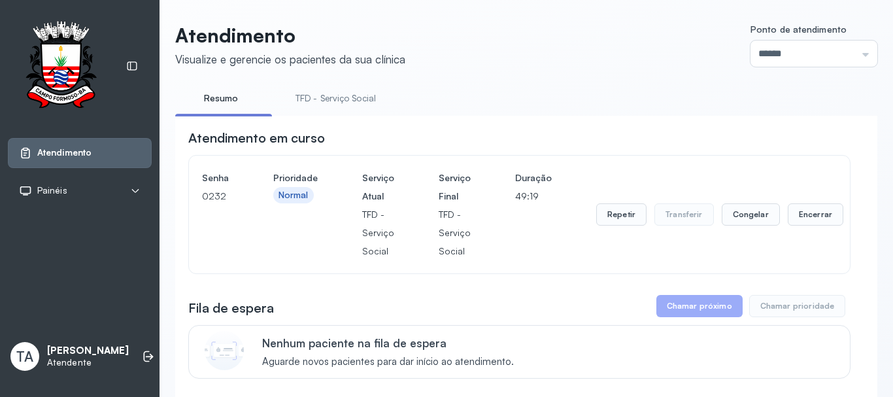
click at [341, 90] on link "TFD - Serviço Social" at bounding box center [335, 99] width 107 height 22
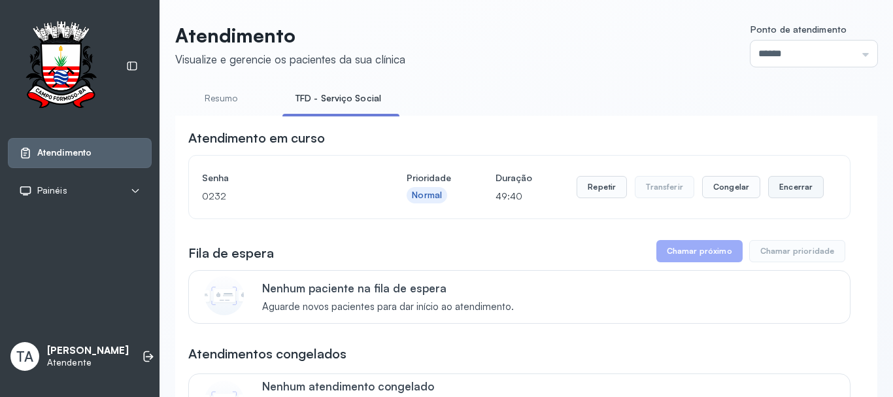
click at [777, 189] on button "Encerrar" at bounding box center [796, 187] width 56 height 22
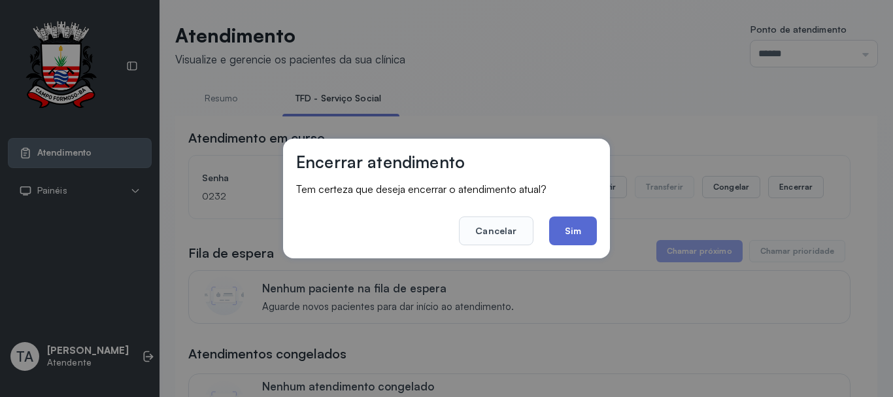
click at [571, 231] on button "Sim" at bounding box center [573, 230] width 48 height 29
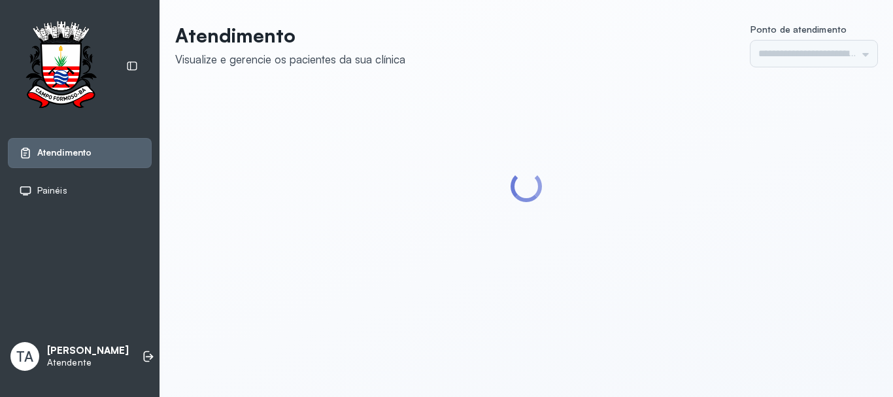
type input "******"
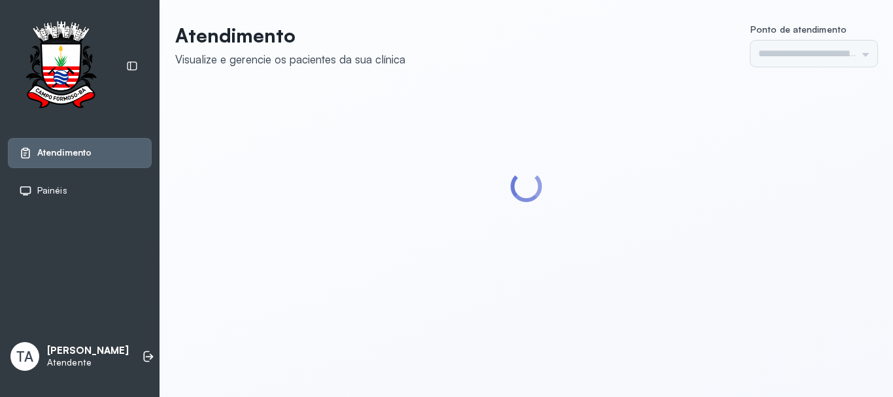
type input "******"
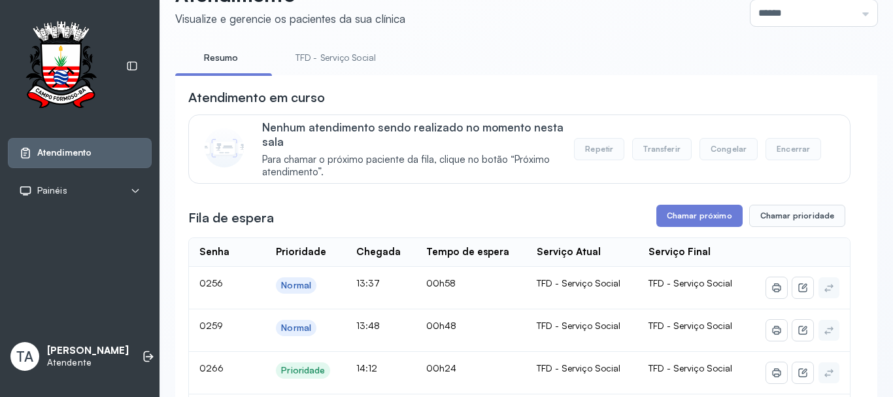
scroll to position [65, 0]
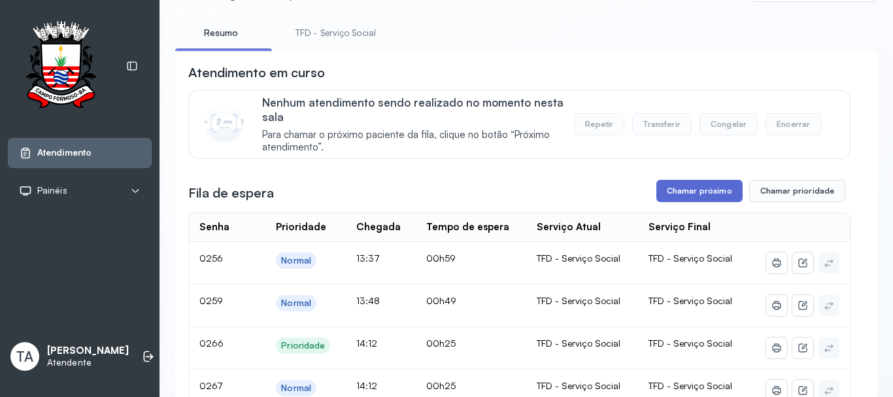
click at [710, 196] on button "Chamar próximo" at bounding box center [699, 191] width 86 height 22
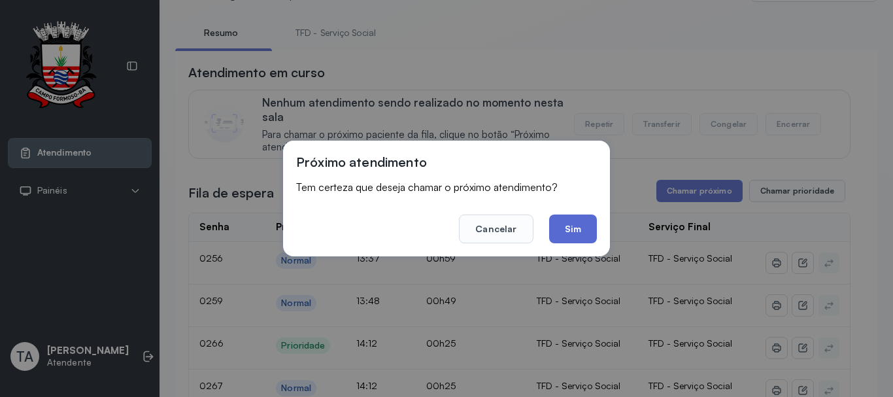
click at [586, 235] on button "Sim" at bounding box center [573, 228] width 48 height 29
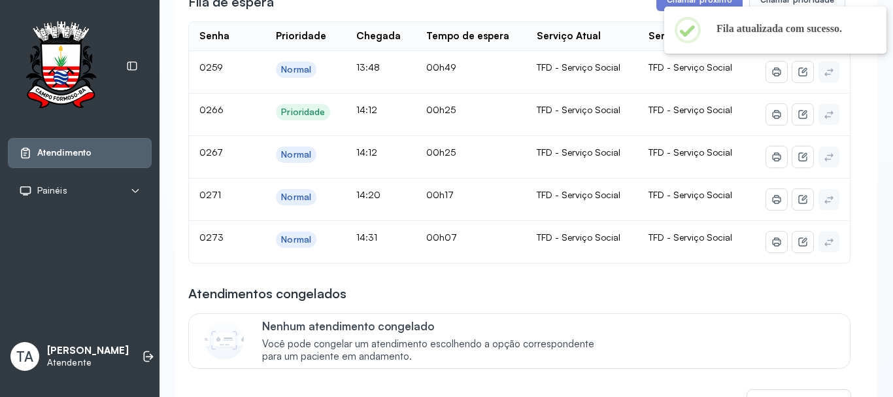
scroll to position [327, 0]
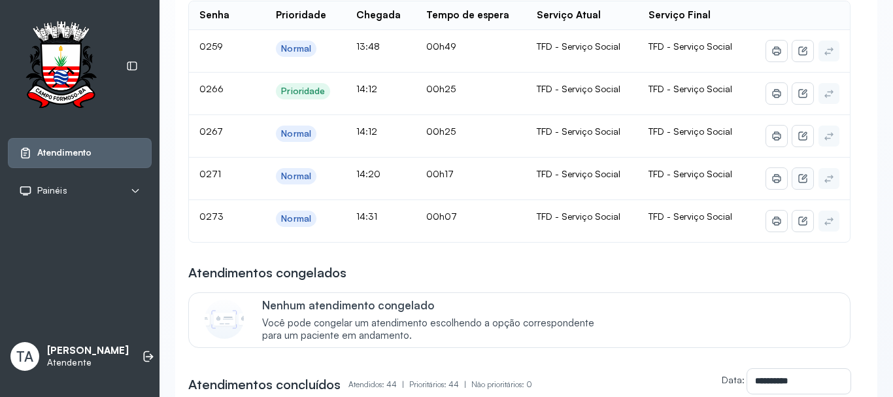
click at [797, 184] on icon at bounding box center [802, 178] width 10 height 10
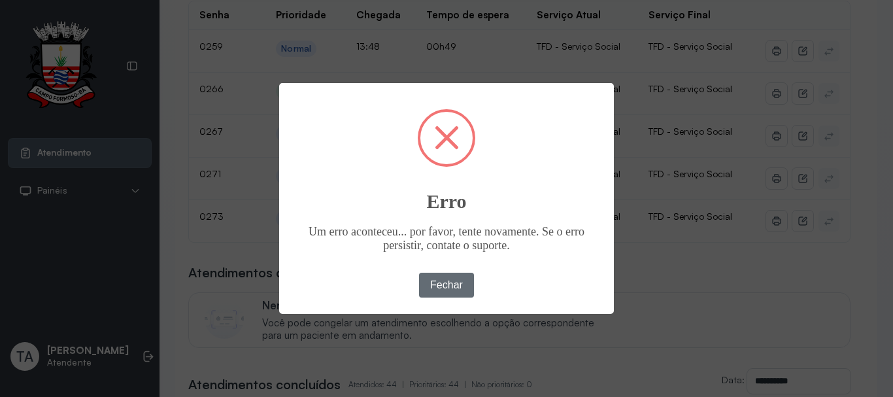
click at [442, 284] on button "Fechar" at bounding box center [447, 285] width 56 height 25
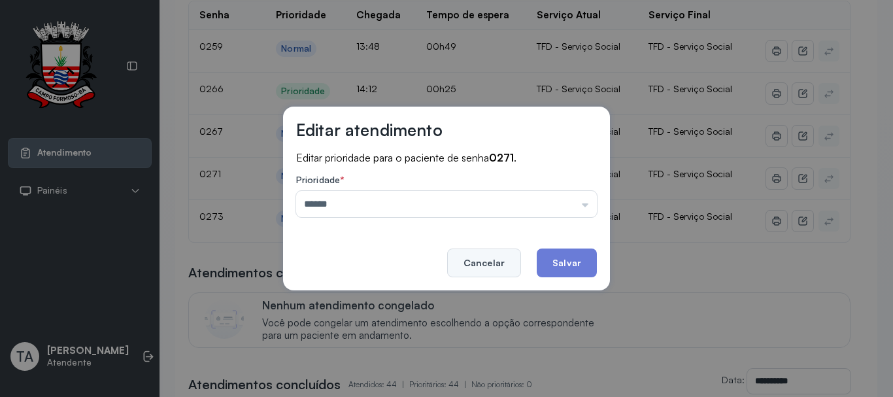
click at [482, 261] on button "Cancelar" at bounding box center [484, 262] width 74 height 29
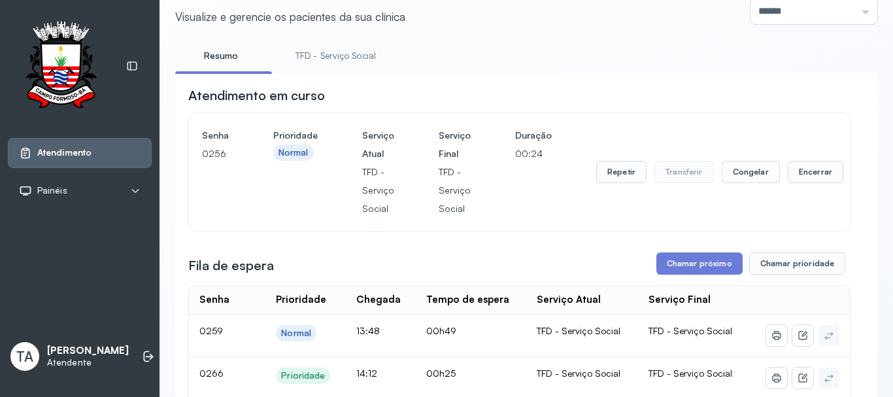
scroll to position [0, 0]
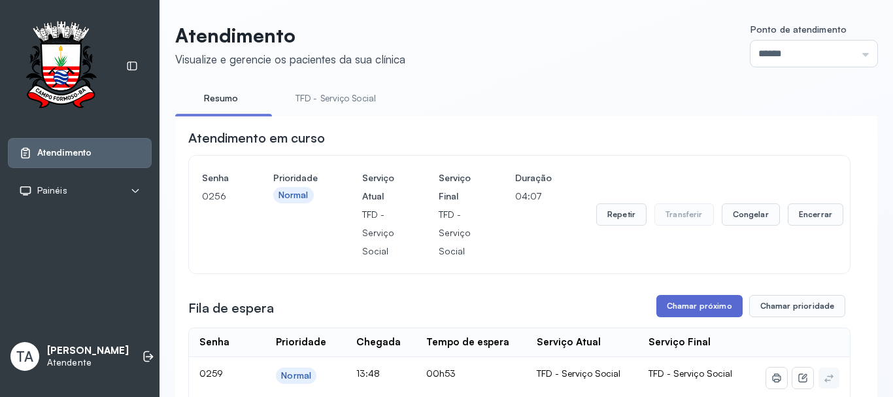
click at [694, 314] on button "Chamar próximo" at bounding box center [699, 306] width 86 height 22
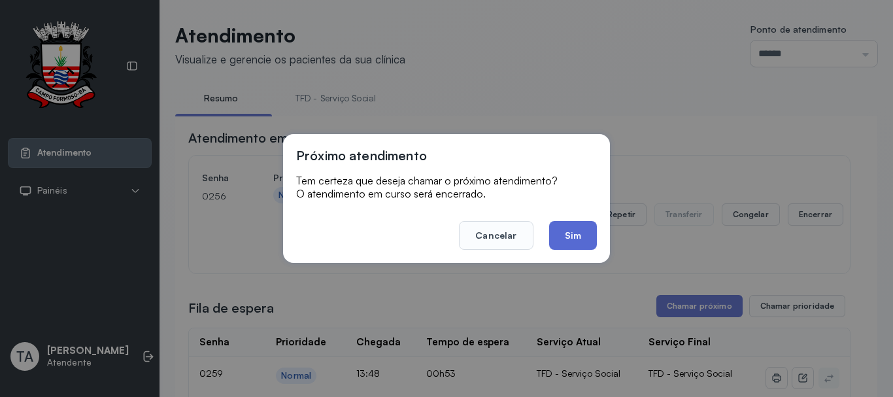
click at [565, 237] on button "Sim" at bounding box center [573, 235] width 48 height 29
